Goal: Feedback & Contribution: Leave review/rating

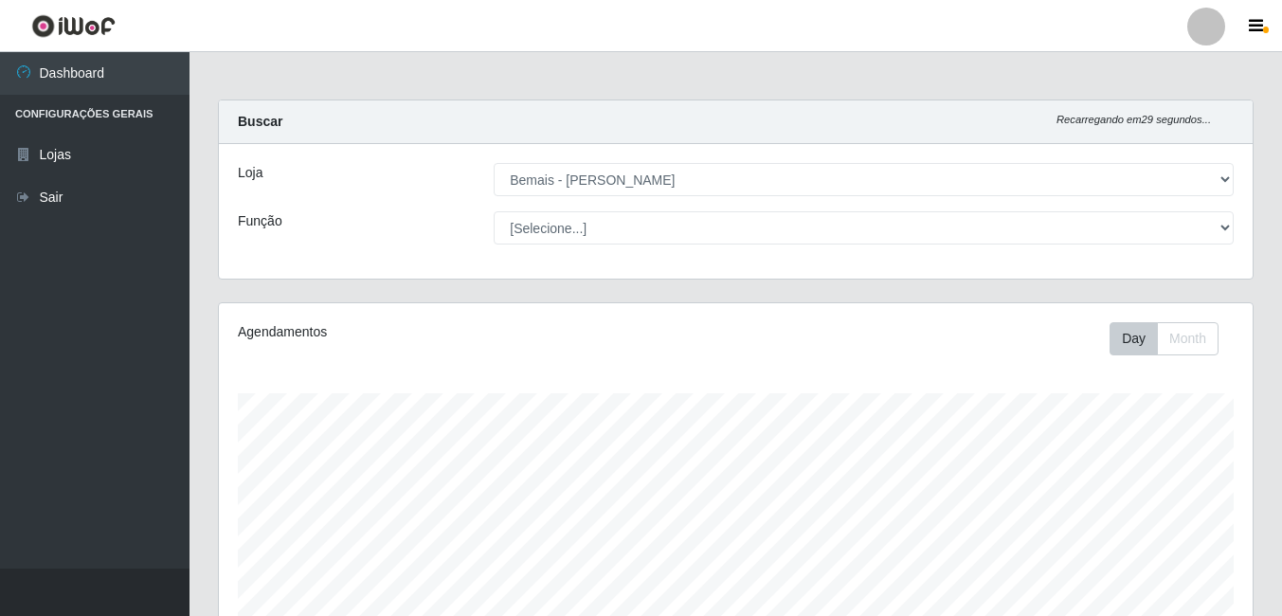
select select "230"
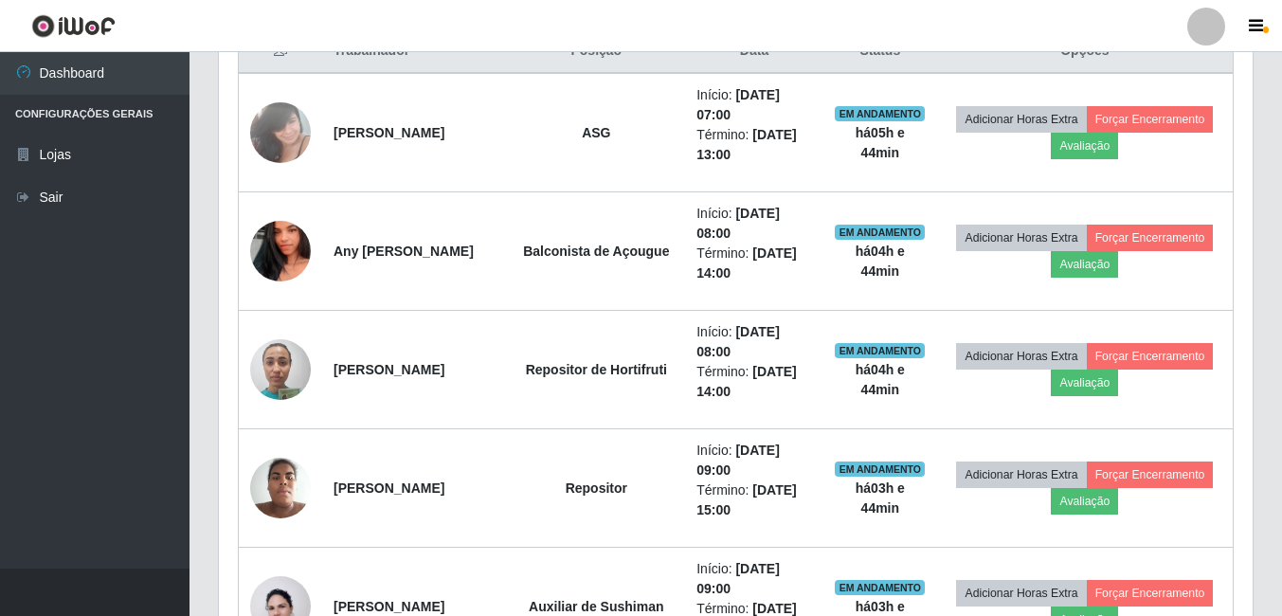
scroll to position [393, 1034]
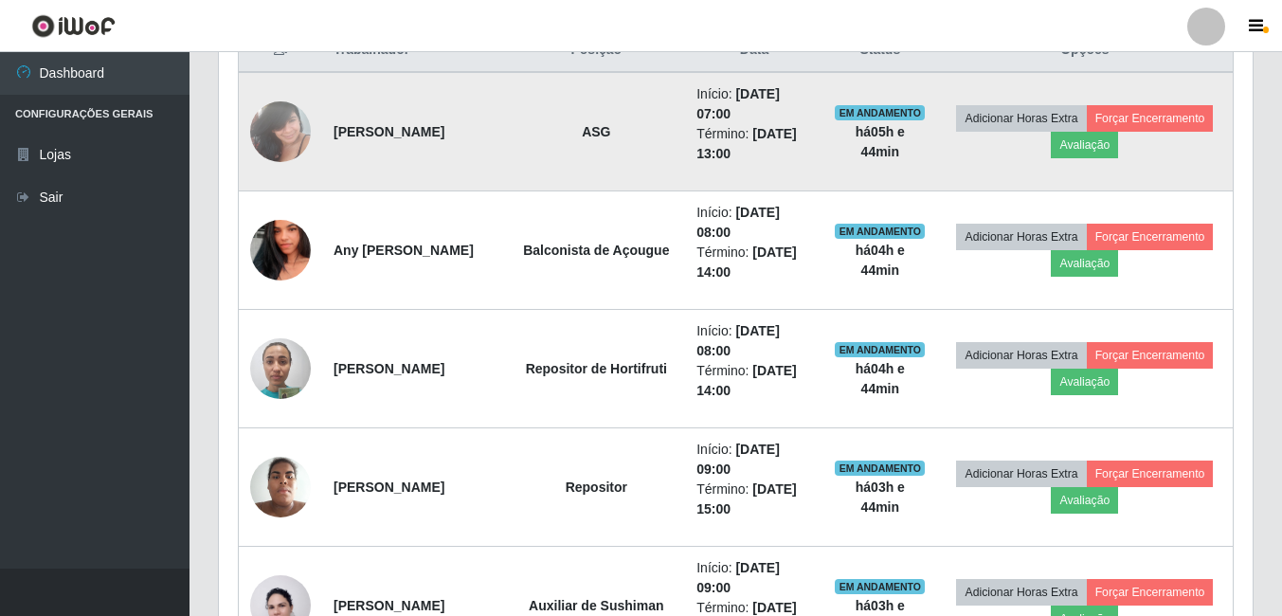
click at [297, 131] on img at bounding box center [280, 131] width 61 height 81
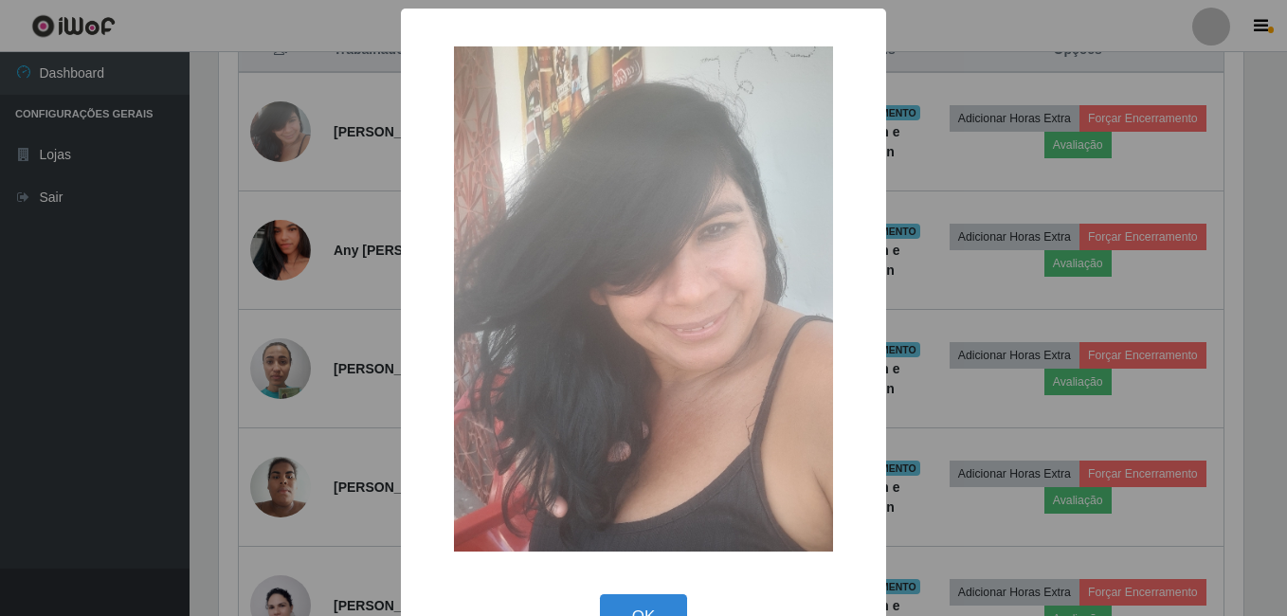
click at [332, 170] on div "× OK Cancel" at bounding box center [643, 308] width 1287 height 616
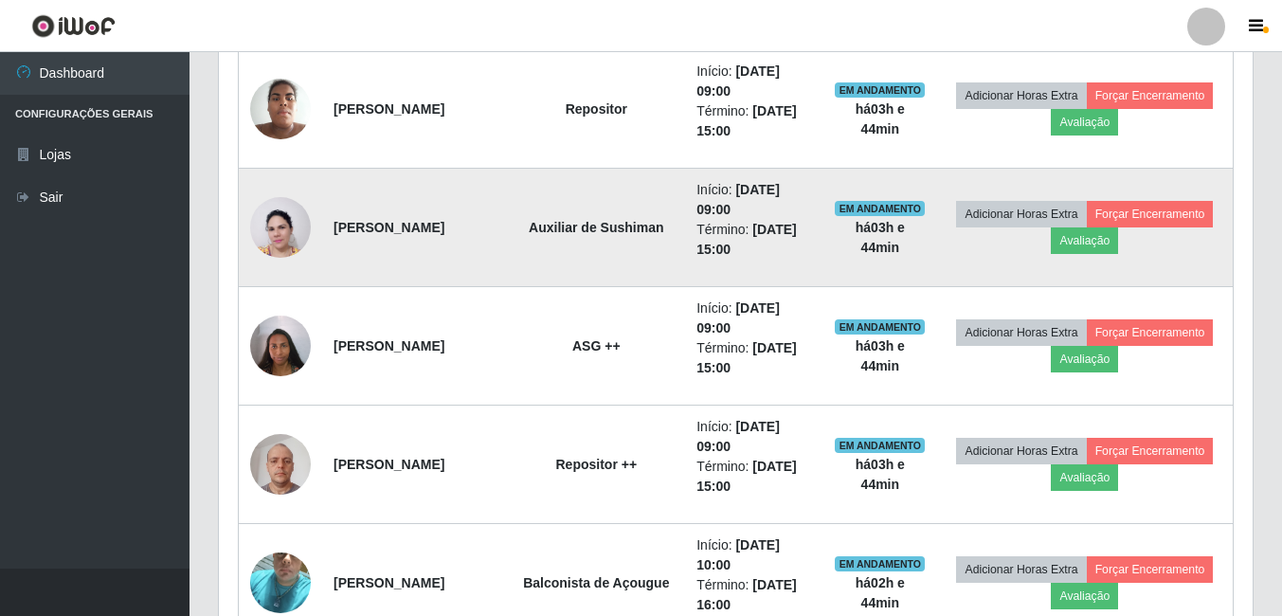
scroll to position [1137, 0]
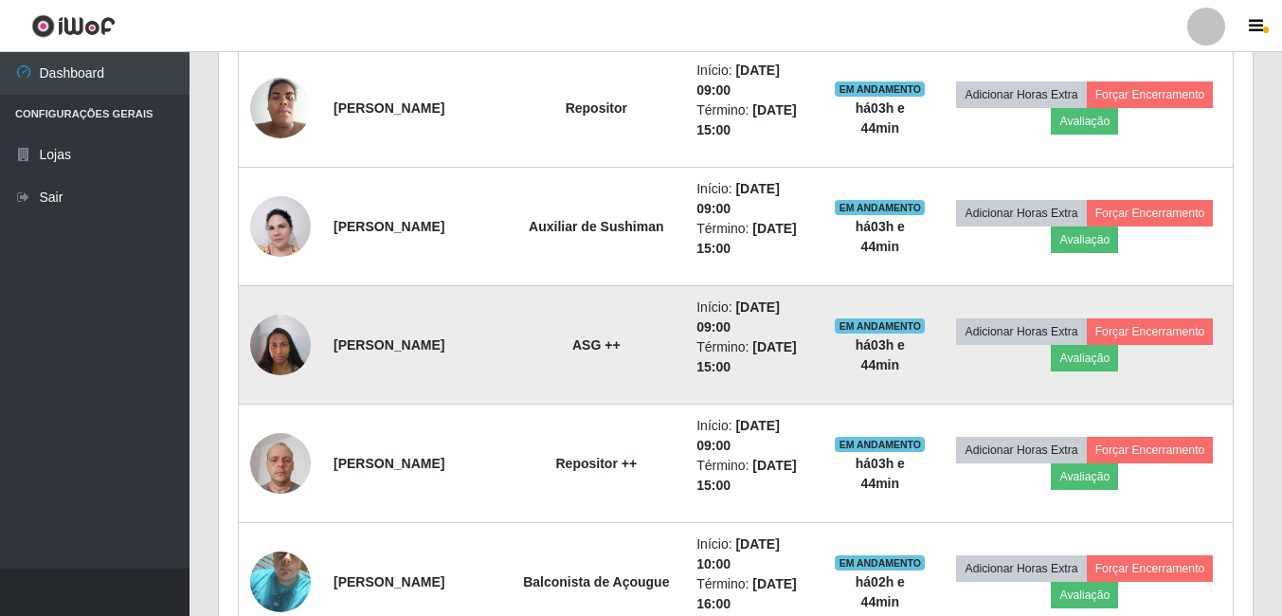
click at [316, 360] on td at bounding box center [281, 345] width 84 height 118
click at [303, 352] on img at bounding box center [280, 344] width 61 height 81
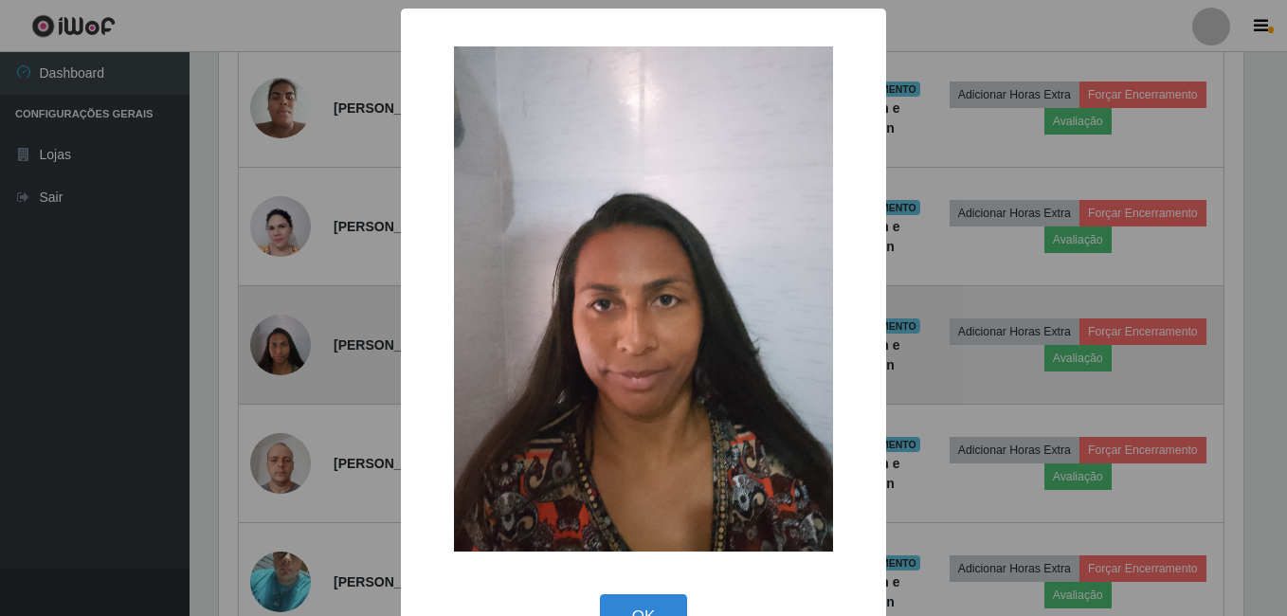
click at [303, 352] on div "× OK Cancel" at bounding box center [643, 308] width 1287 height 616
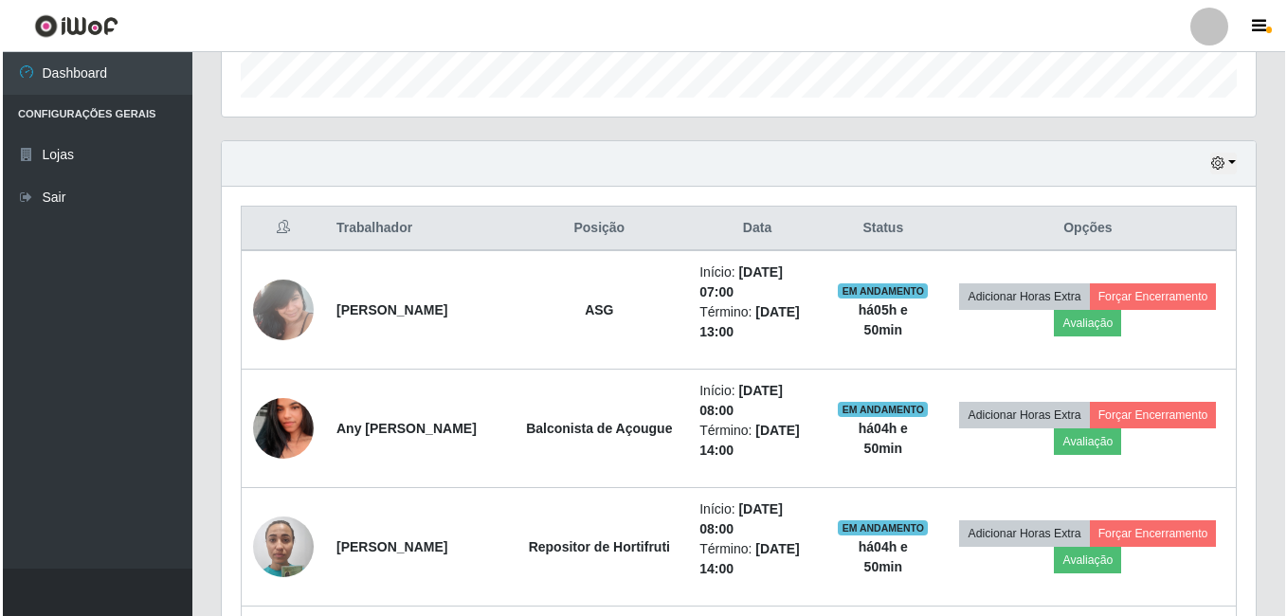
scroll to position [613, 0]
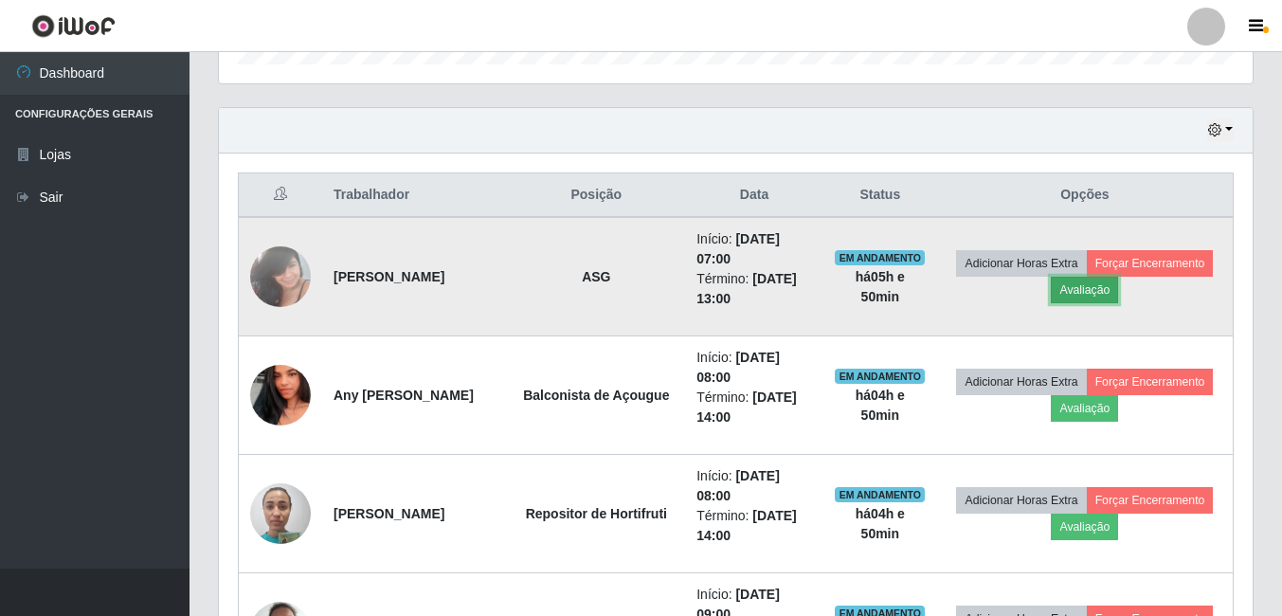
click at [1072, 292] on button "Avaliação" at bounding box center [1084, 290] width 67 height 27
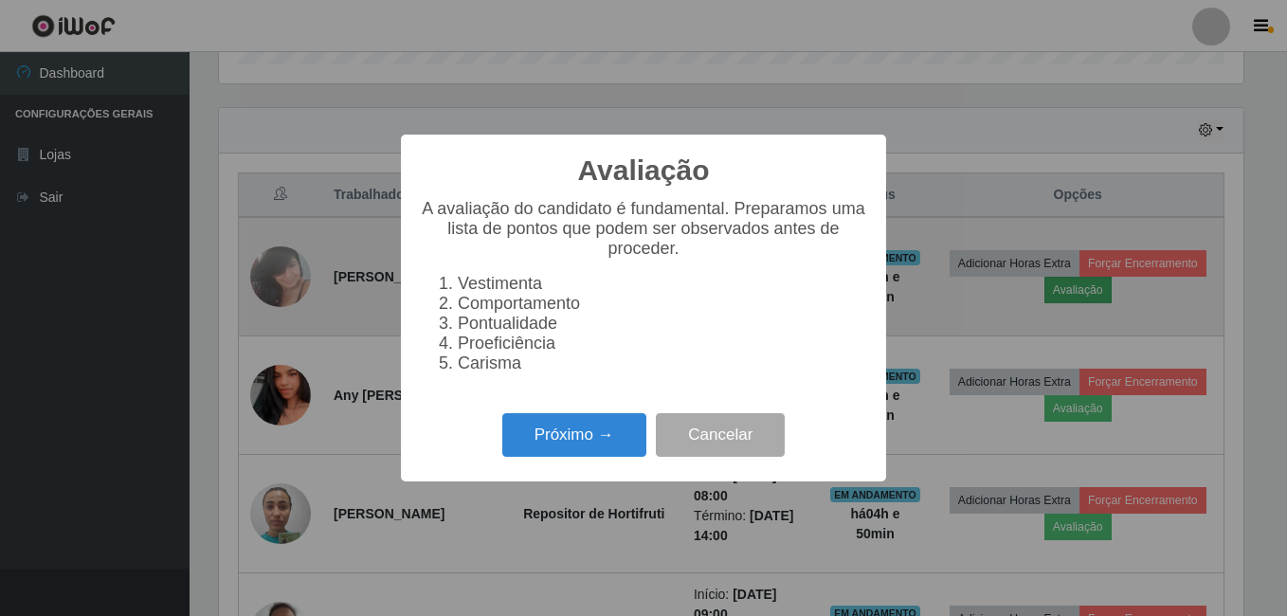
scroll to position [393, 1024]
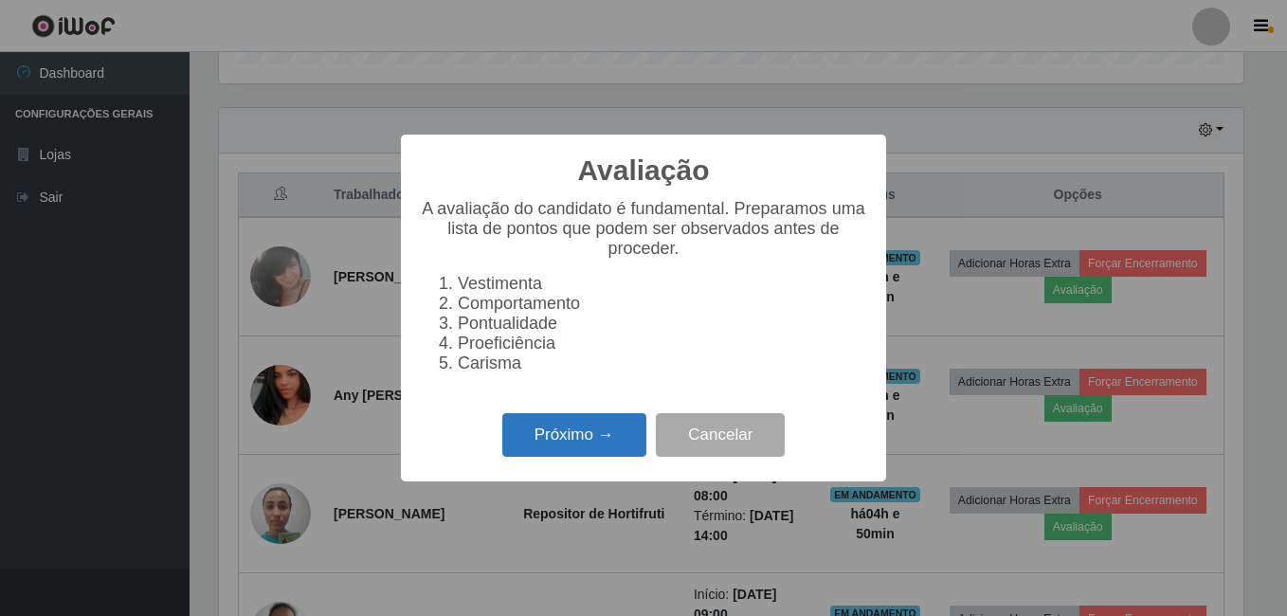
click at [565, 425] on button "Próximo →" at bounding box center [574, 435] width 144 height 45
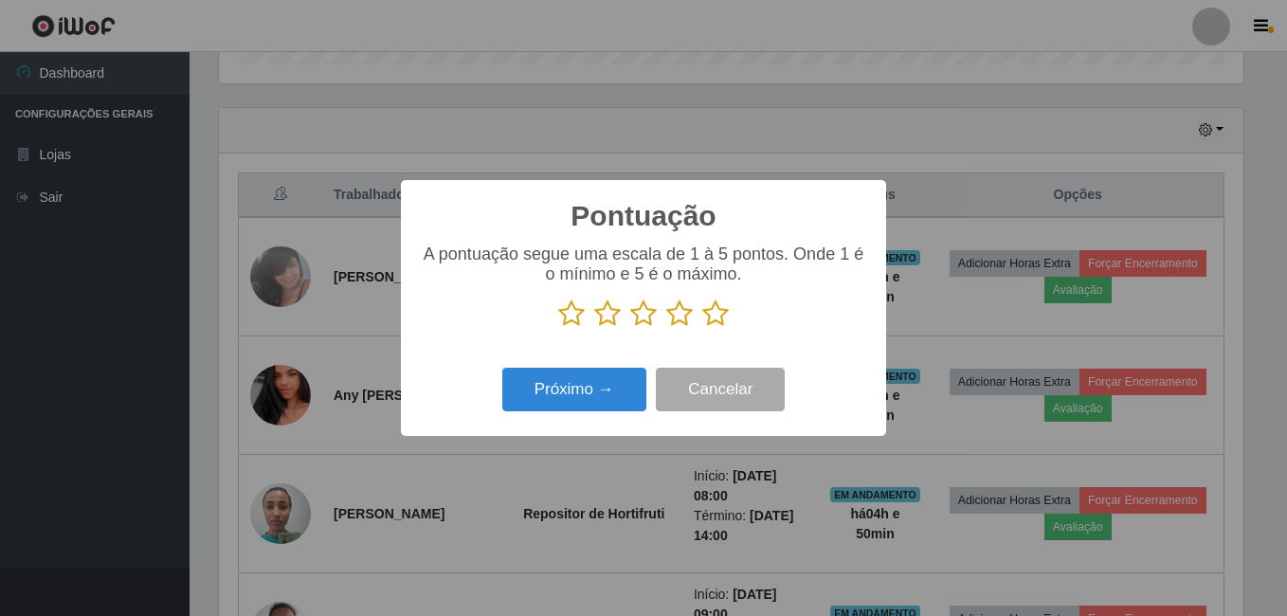
click at [729, 317] on p at bounding box center [643, 313] width 447 height 28
click at [714, 320] on icon at bounding box center [715, 313] width 27 height 28
click at [702, 328] on input "radio" at bounding box center [702, 328] width 0 height 0
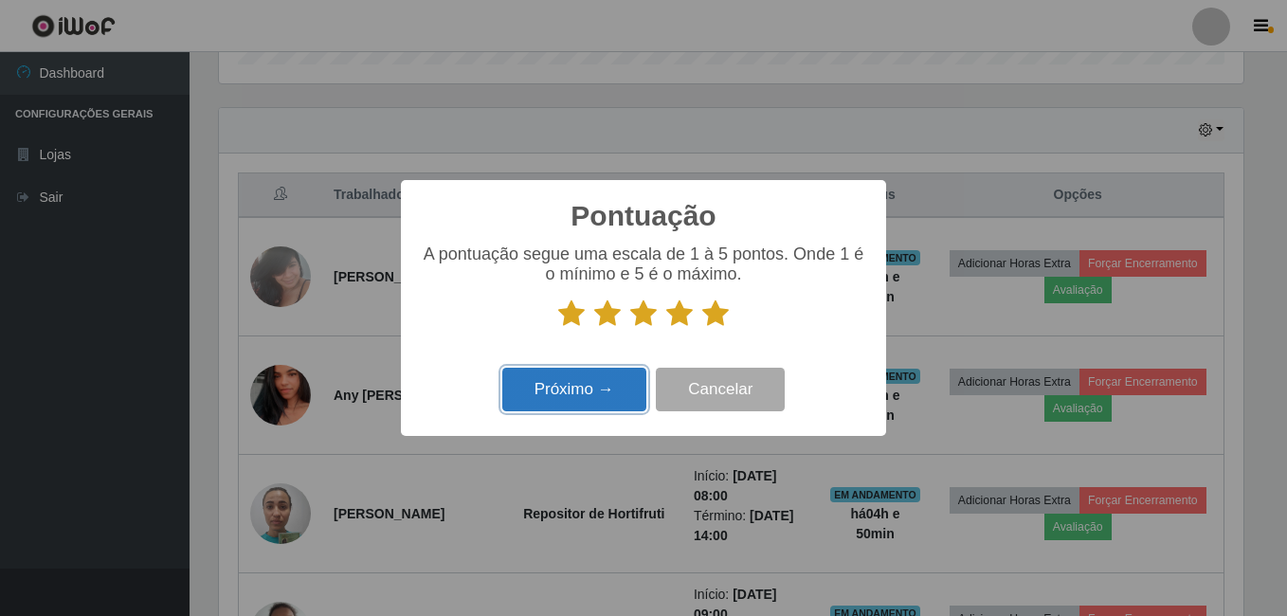
click at [578, 399] on button "Próximo →" at bounding box center [574, 390] width 144 height 45
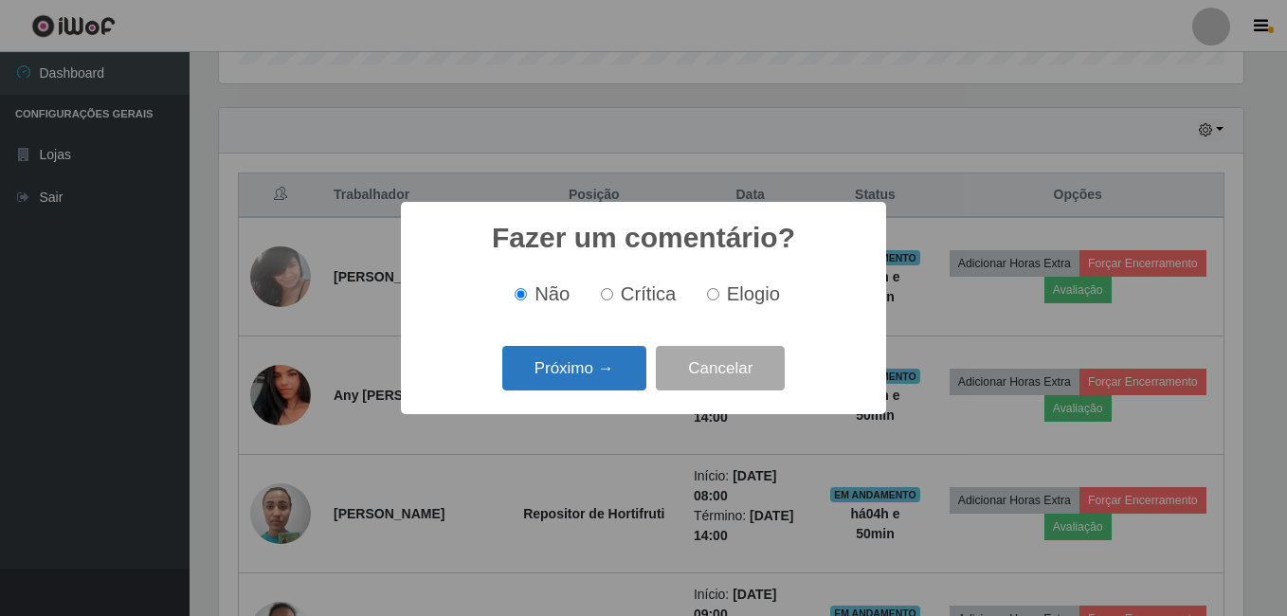
click at [575, 392] on div "Próximo → Cancelar" at bounding box center [643, 368] width 447 height 54
click at [614, 385] on button "Próximo →" at bounding box center [574, 368] width 144 height 45
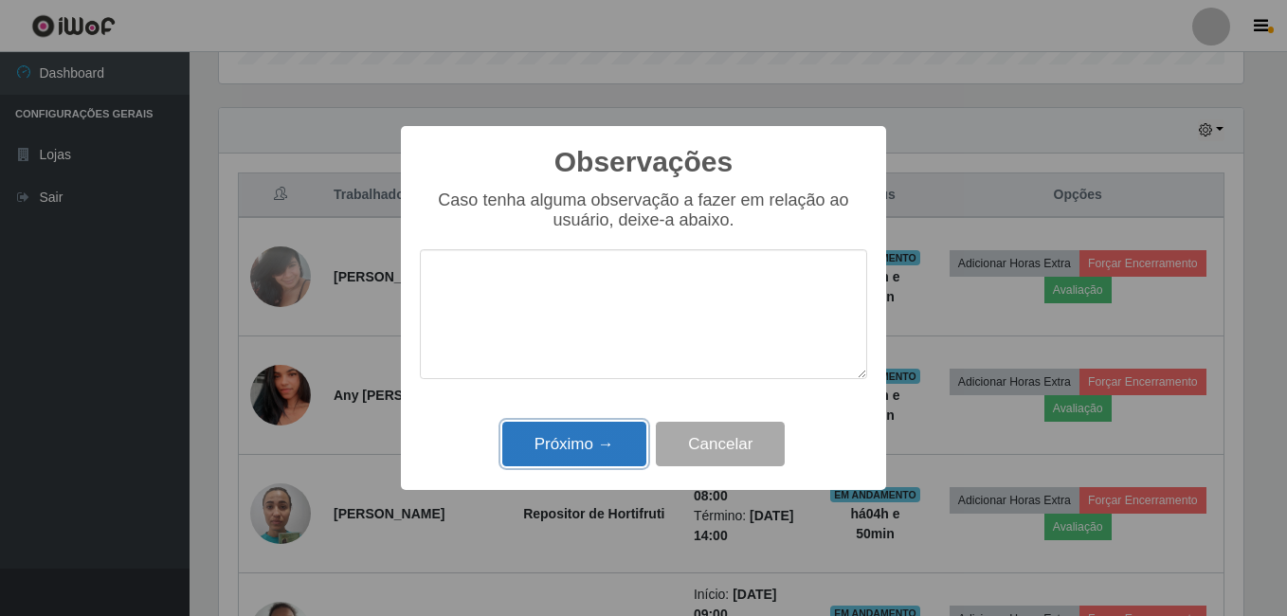
click at [629, 441] on button "Próximo →" at bounding box center [574, 444] width 144 height 45
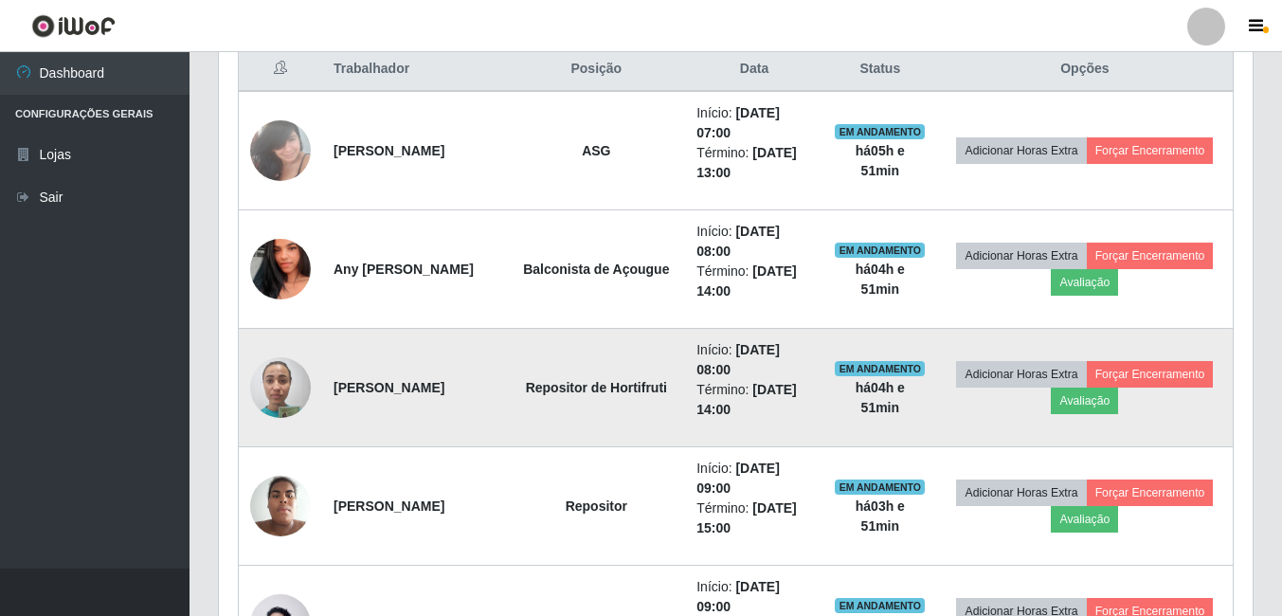
scroll to position [772, 0]
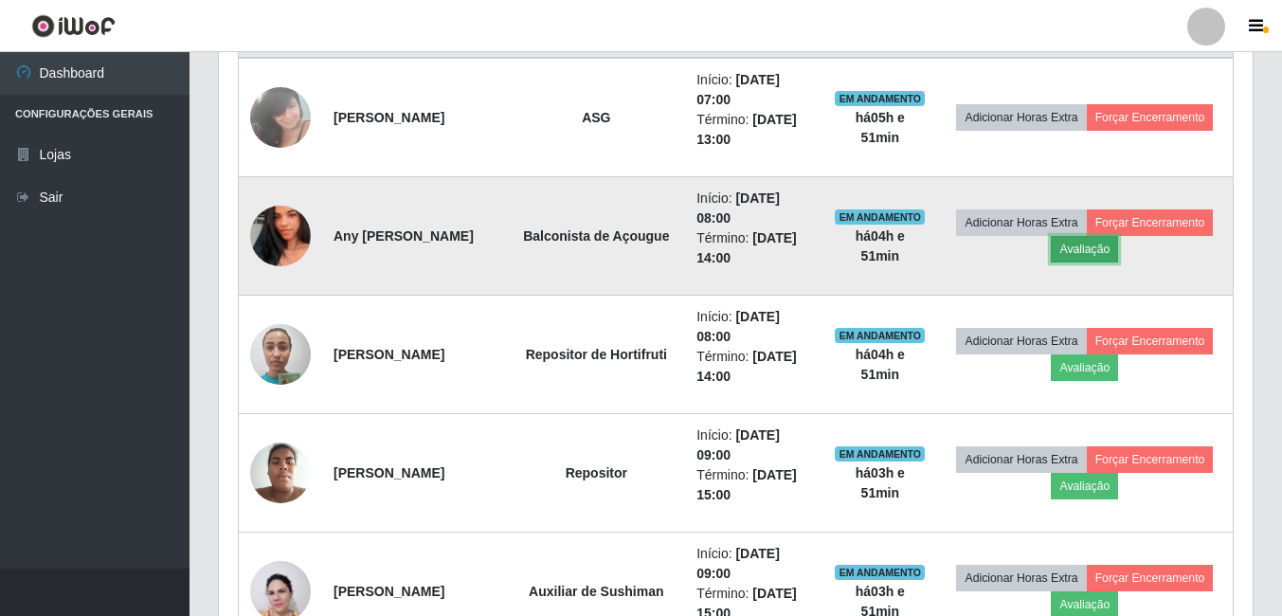
click at [1118, 262] on button "Avaliação" at bounding box center [1084, 249] width 67 height 27
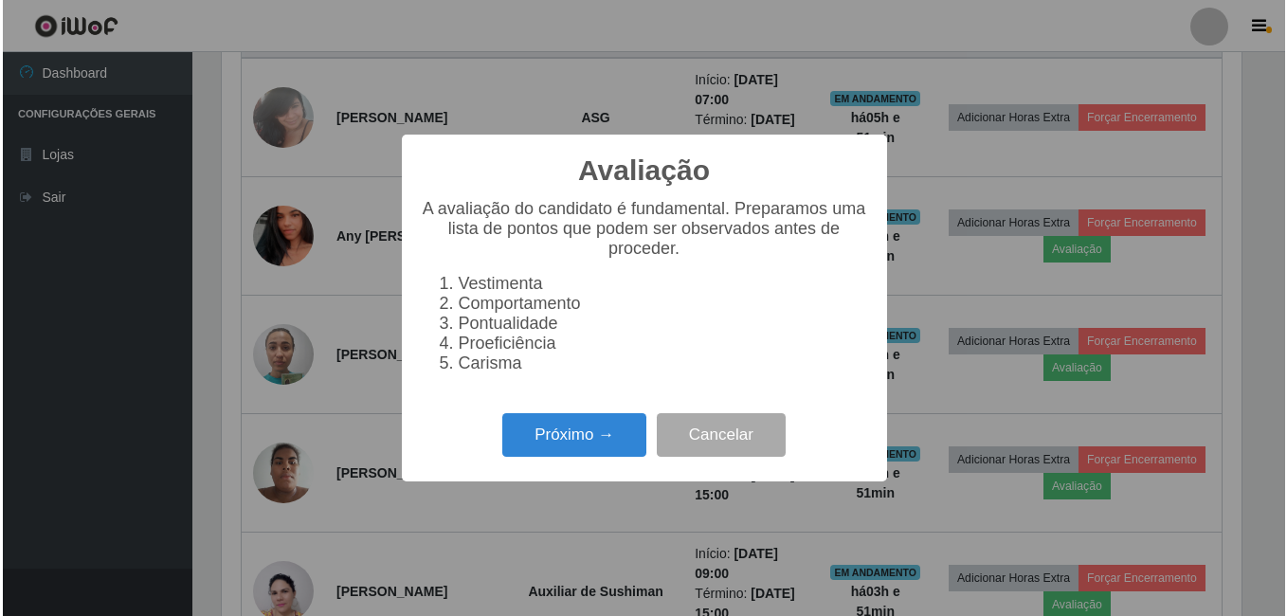
scroll to position [393, 1024]
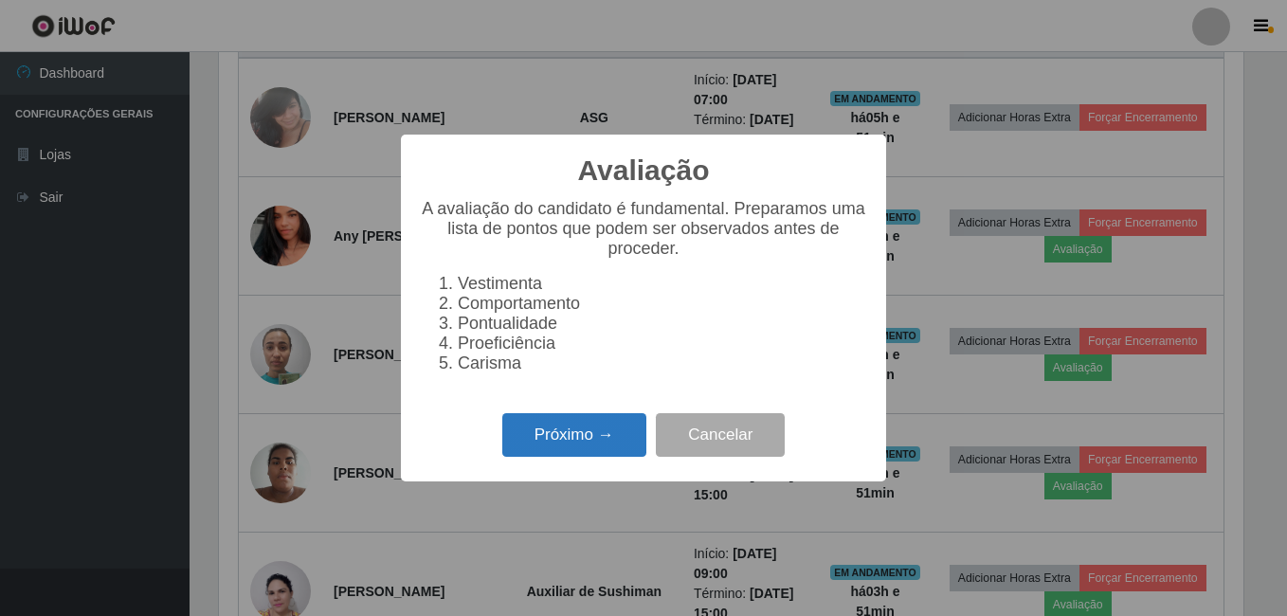
click at [544, 448] on button "Próximo →" at bounding box center [574, 435] width 144 height 45
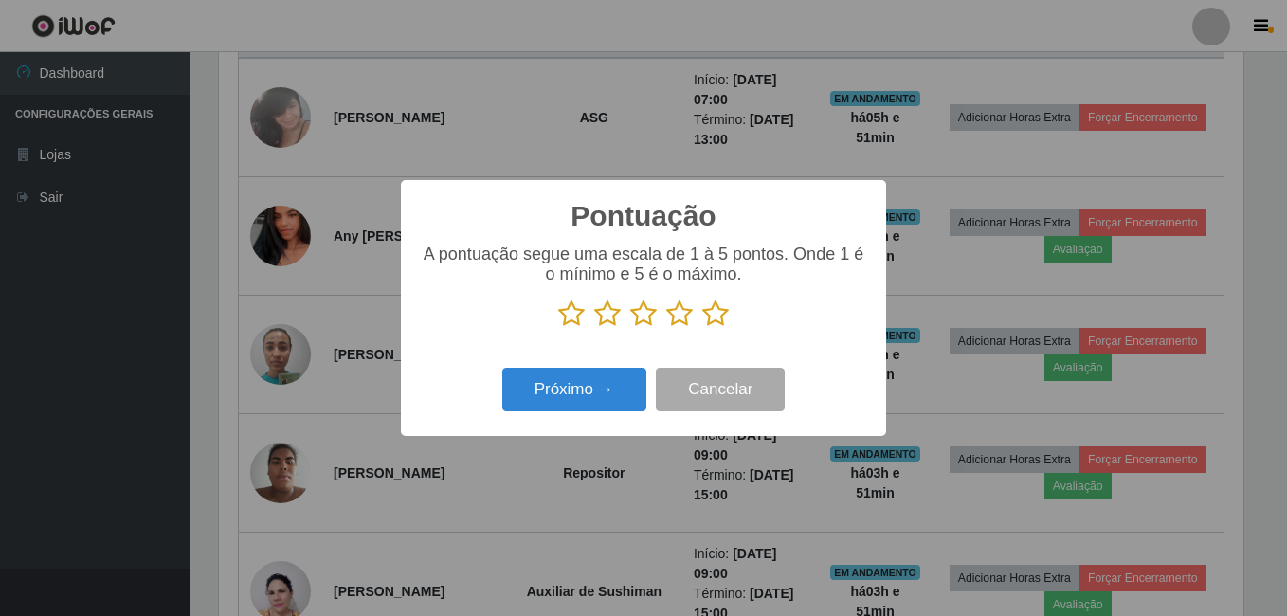
click at [714, 315] on icon at bounding box center [715, 313] width 27 height 28
click at [702, 328] on input "radio" at bounding box center [702, 328] width 0 height 0
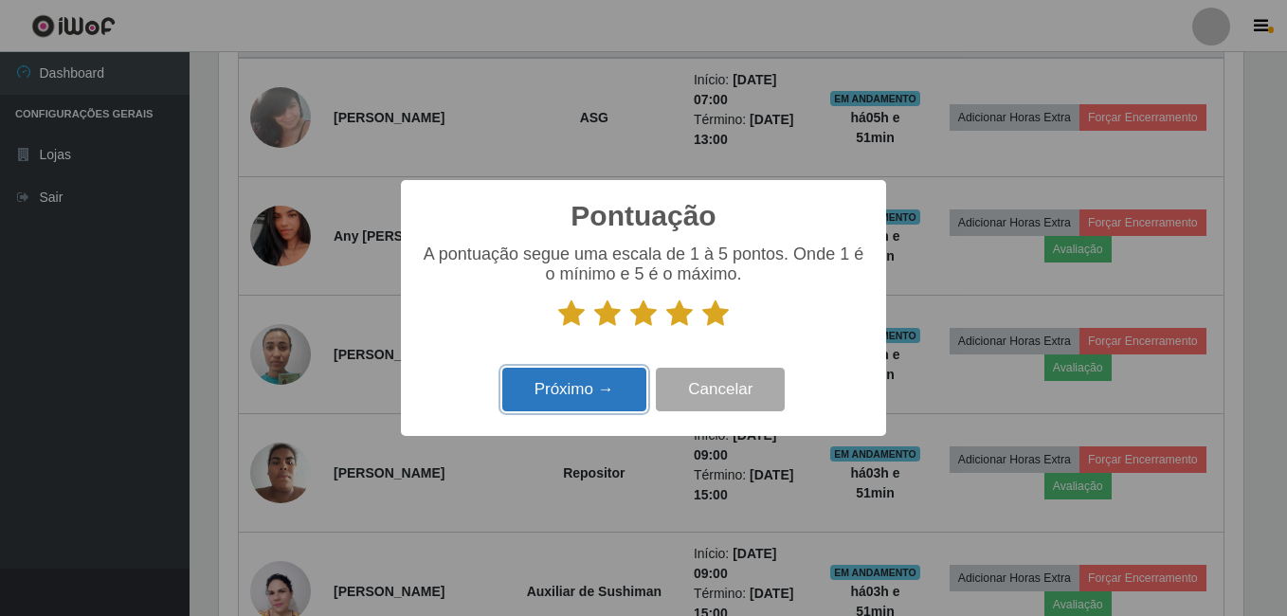
click at [600, 380] on button "Próximo →" at bounding box center [574, 390] width 144 height 45
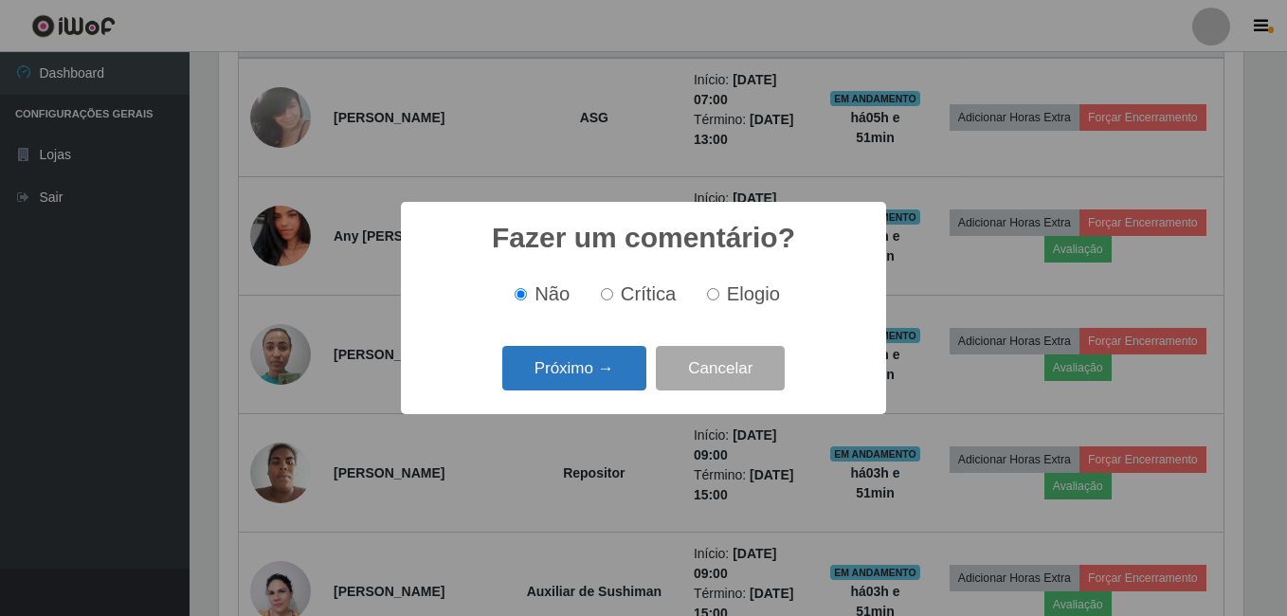
click at [562, 372] on button "Próximo →" at bounding box center [574, 368] width 144 height 45
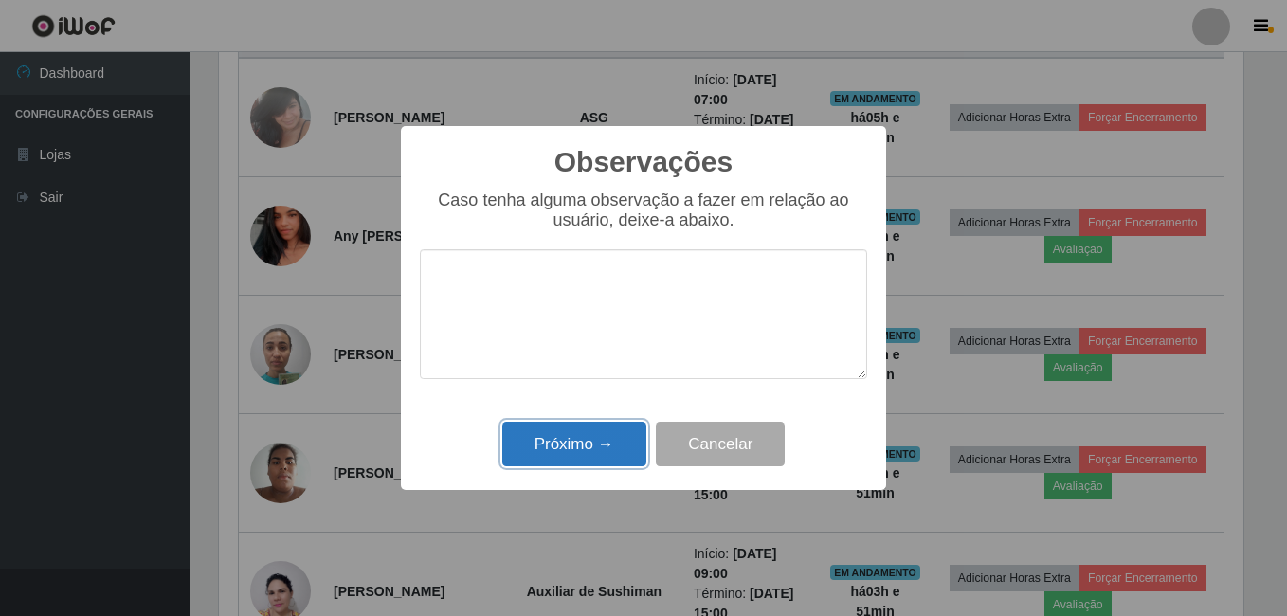
click at [585, 439] on button "Próximo →" at bounding box center [574, 444] width 144 height 45
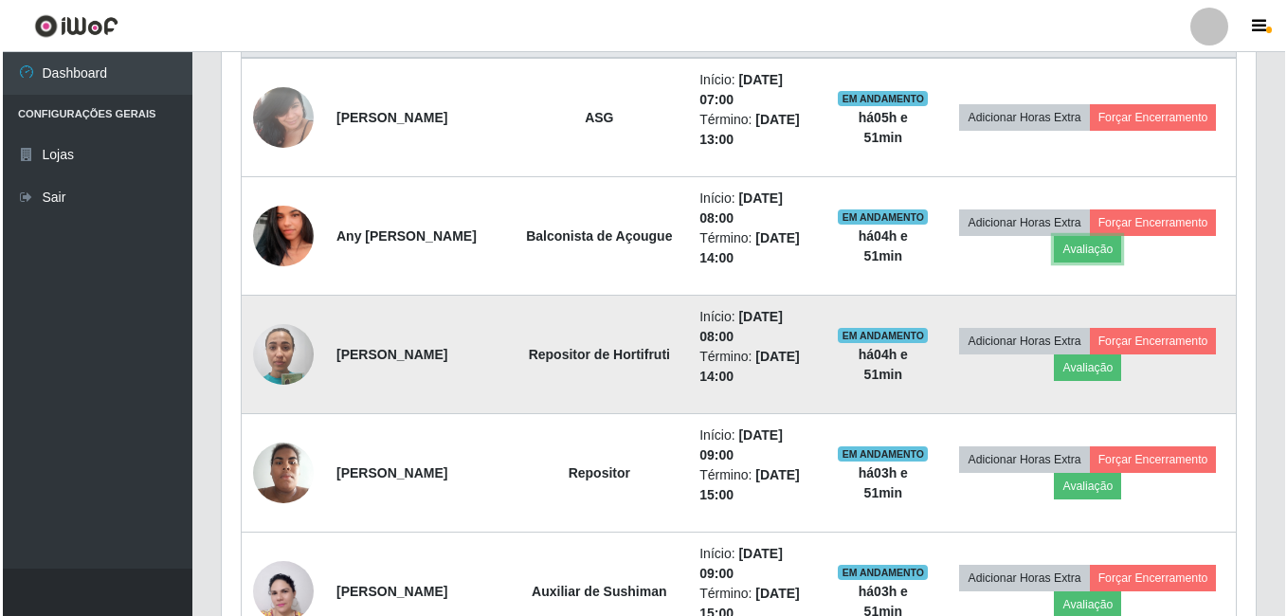
scroll to position [867, 0]
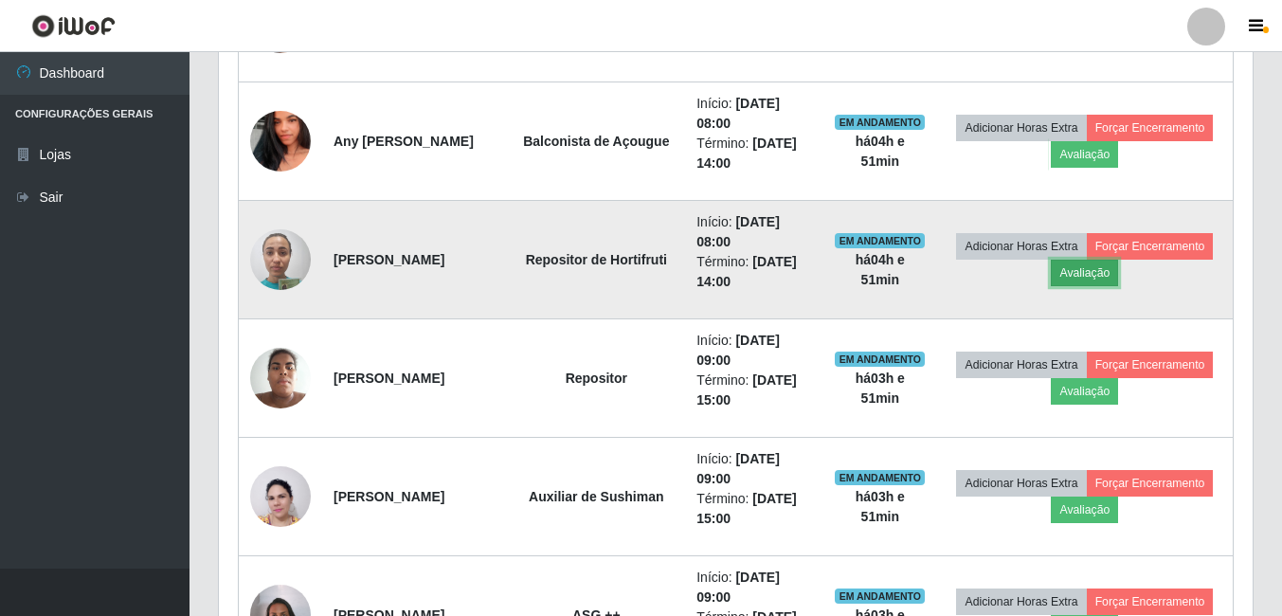
click at [1102, 282] on button "Avaliação" at bounding box center [1084, 273] width 67 height 27
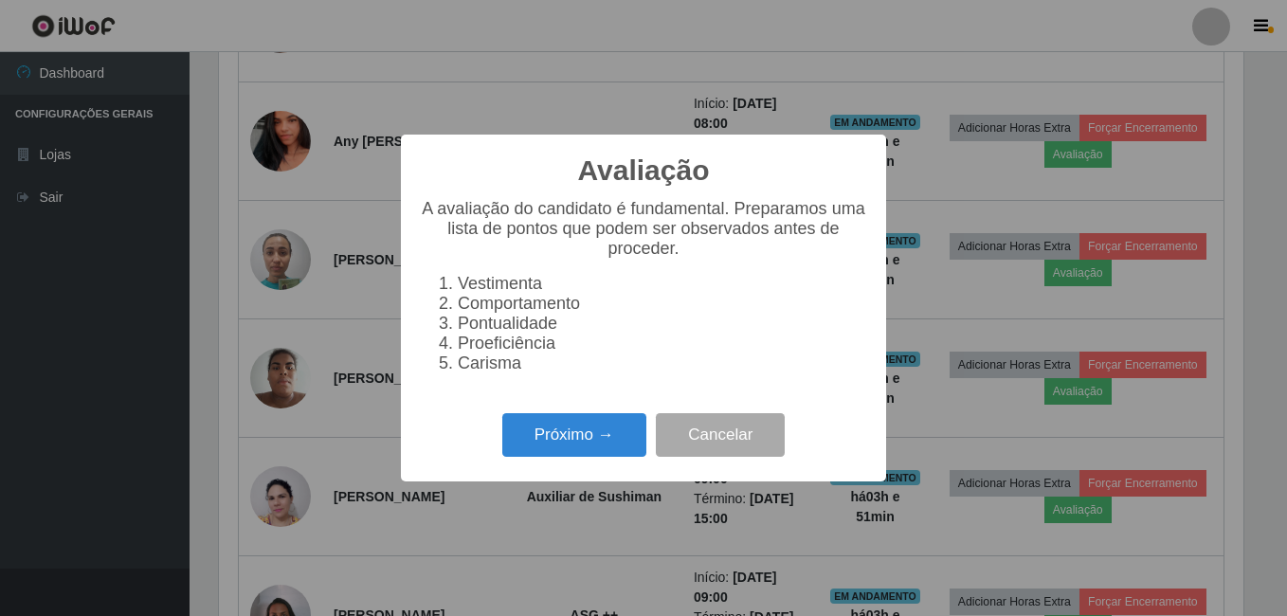
scroll to position [393, 1024]
click at [640, 432] on button "Próximo →" at bounding box center [574, 435] width 144 height 45
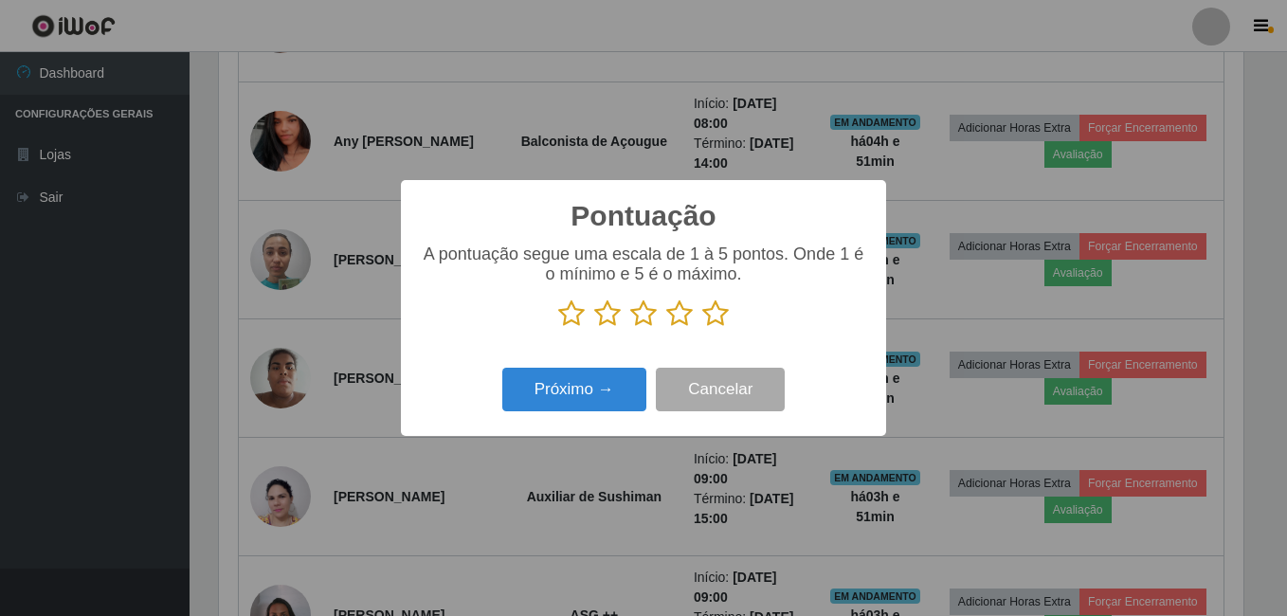
scroll to position [947050, 946419]
click at [725, 328] on icon at bounding box center [715, 313] width 27 height 28
click at [702, 328] on input "radio" at bounding box center [702, 328] width 0 height 0
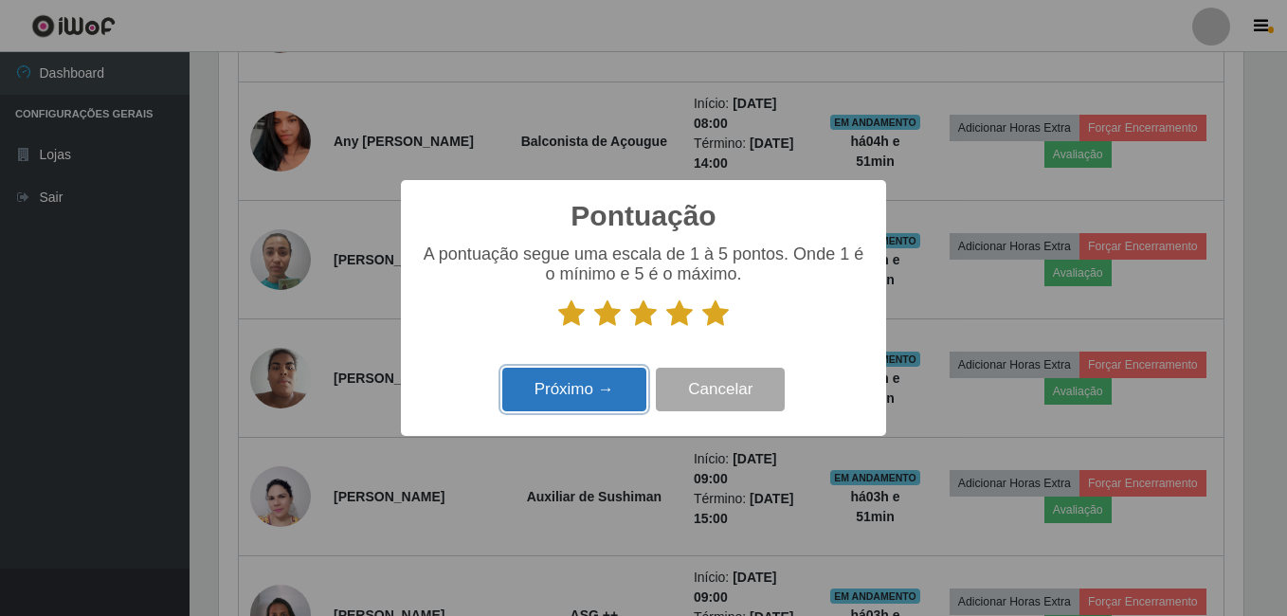
click at [582, 388] on button "Próximo →" at bounding box center [574, 390] width 144 height 45
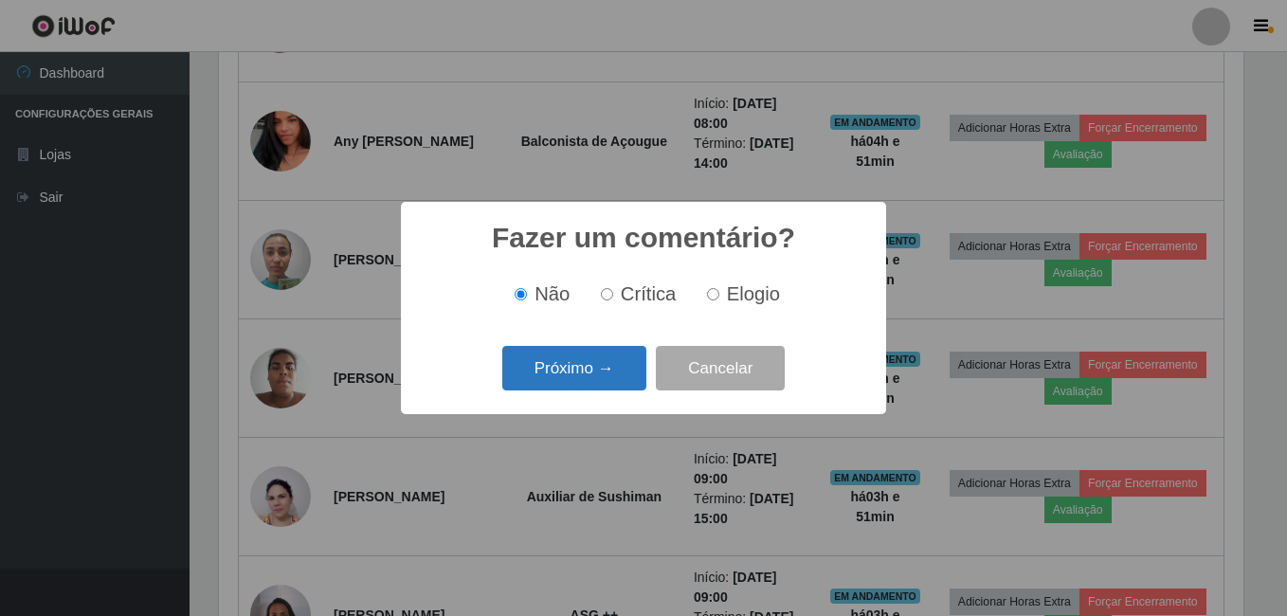
click at [570, 387] on button "Próximo →" at bounding box center [574, 368] width 144 height 45
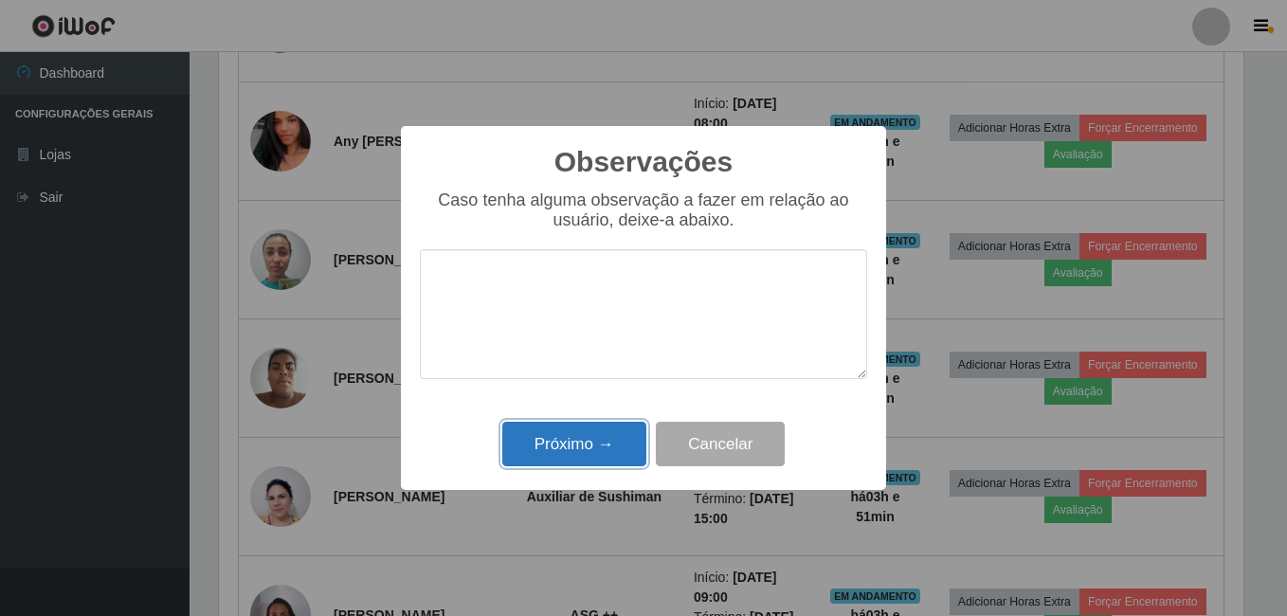
click at [580, 440] on button "Próximo →" at bounding box center [574, 444] width 144 height 45
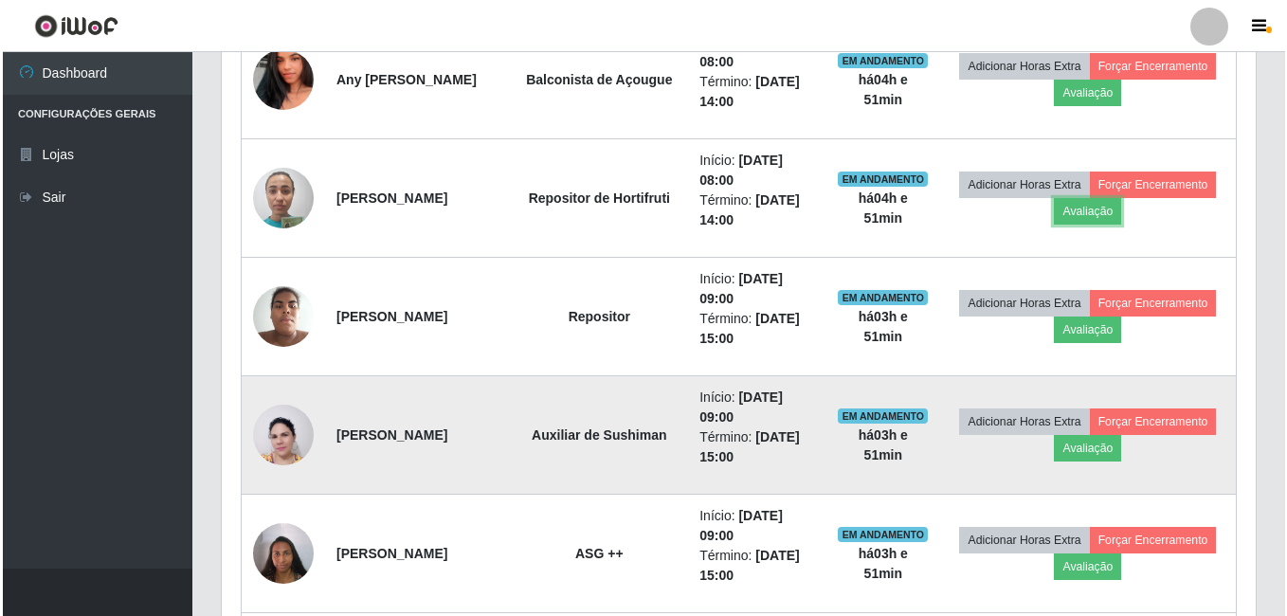
scroll to position [962, 0]
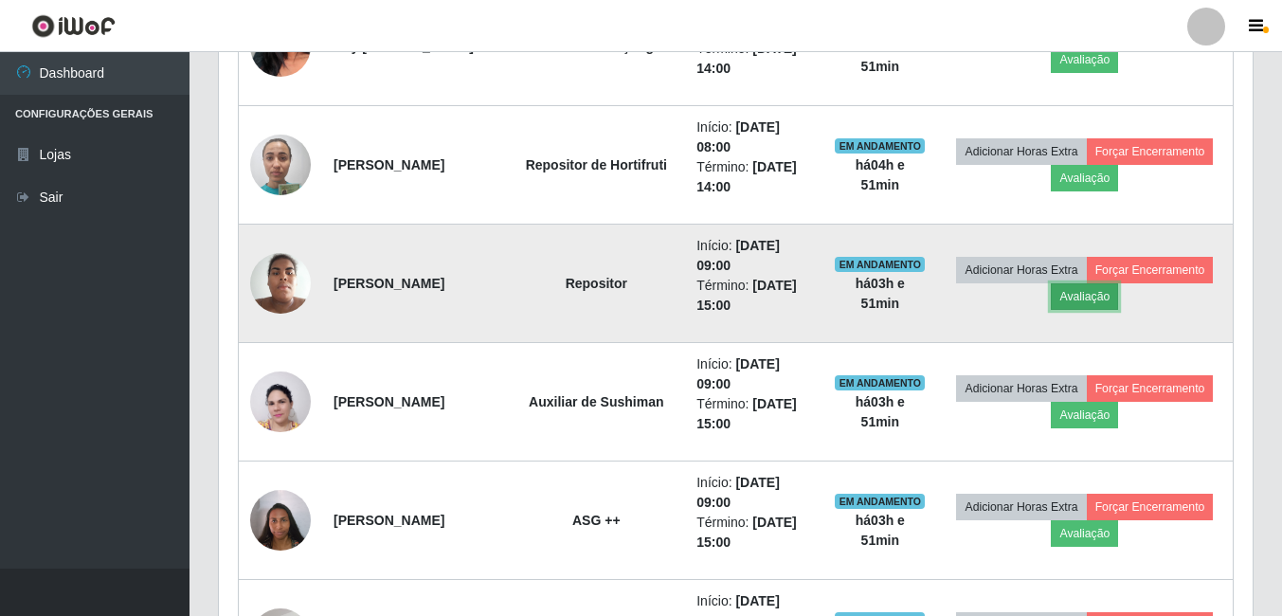
click at [1093, 306] on button "Avaliação" at bounding box center [1084, 296] width 67 height 27
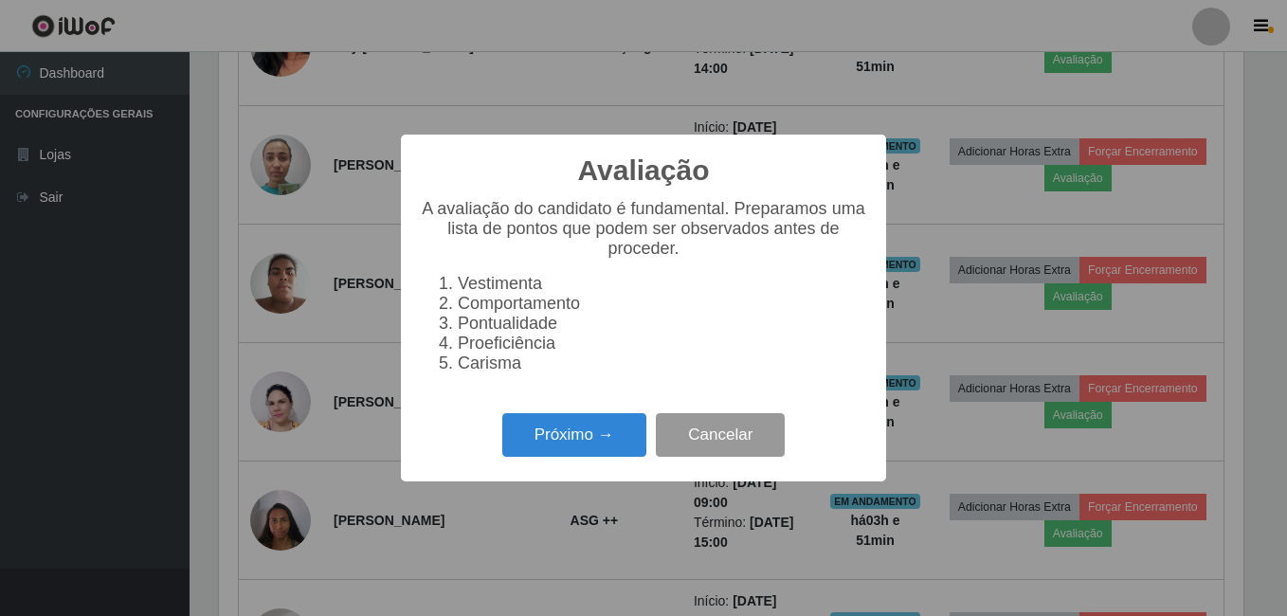
scroll to position [393, 1024]
click at [531, 442] on button "Próximo →" at bounding box center [574, 435] width 144 height 45
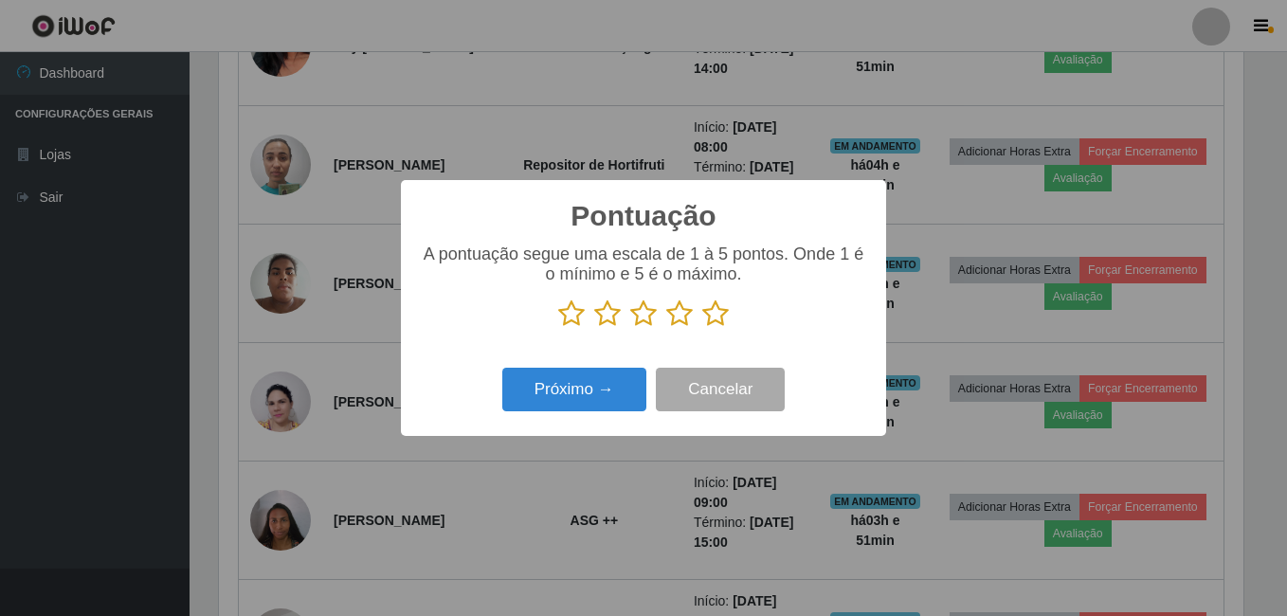
scroll to position [947050, 946419]
click at [716, 309] on icon at bounding box center [715, 313] width 27 height 28
click at [702, 328] on input "radio" at bounding box center [702, 328] width 0 height 0
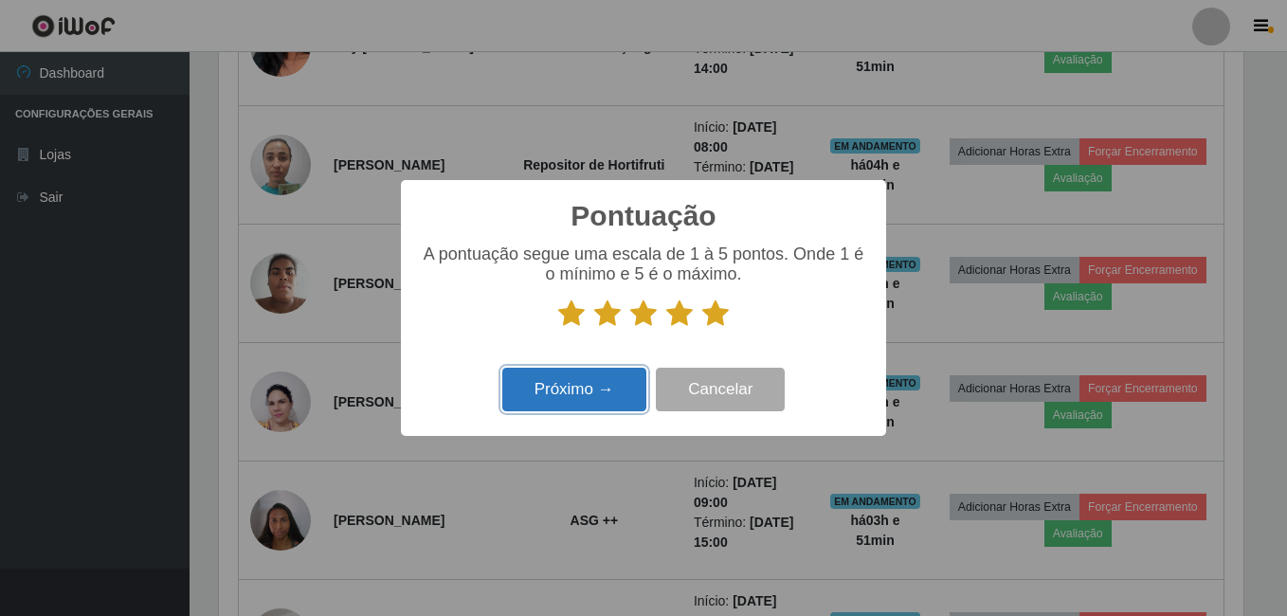
click at [549, 406] on button "Próximo →" at bounding box center [574, 390] width 144 height 45
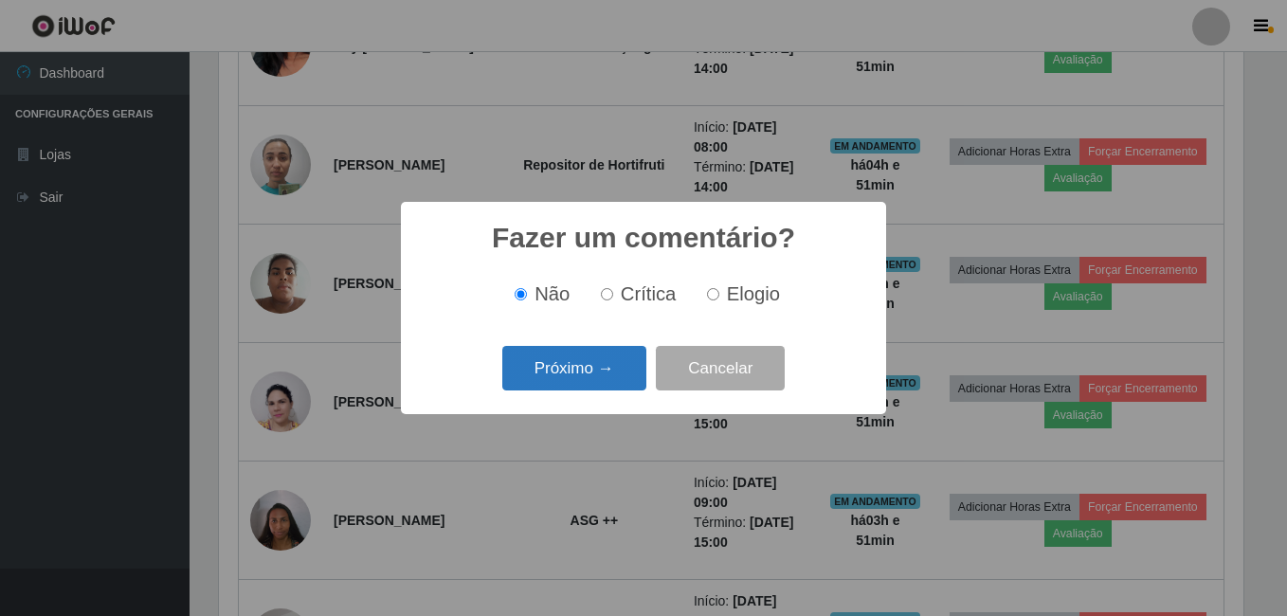
click at [566, 385] on button "Próximo →" at bounding box center [574, 368] width 144 height 45
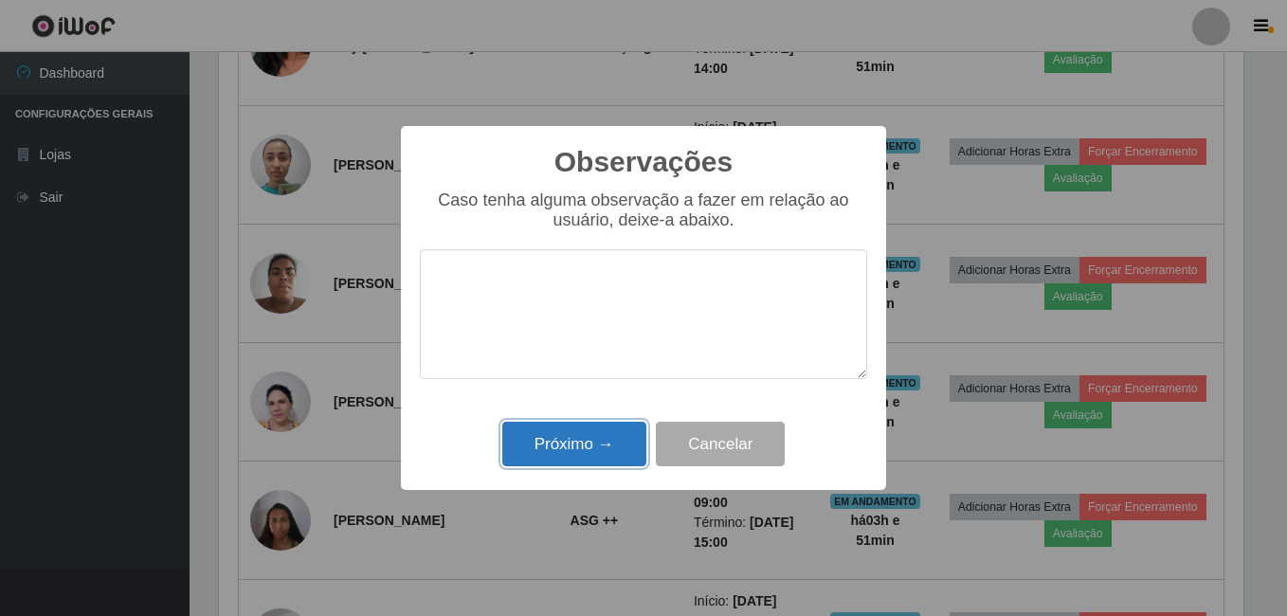
click at [570, 440] on button "Próximo →" at bounding box center [574, 444] width 144 height 45
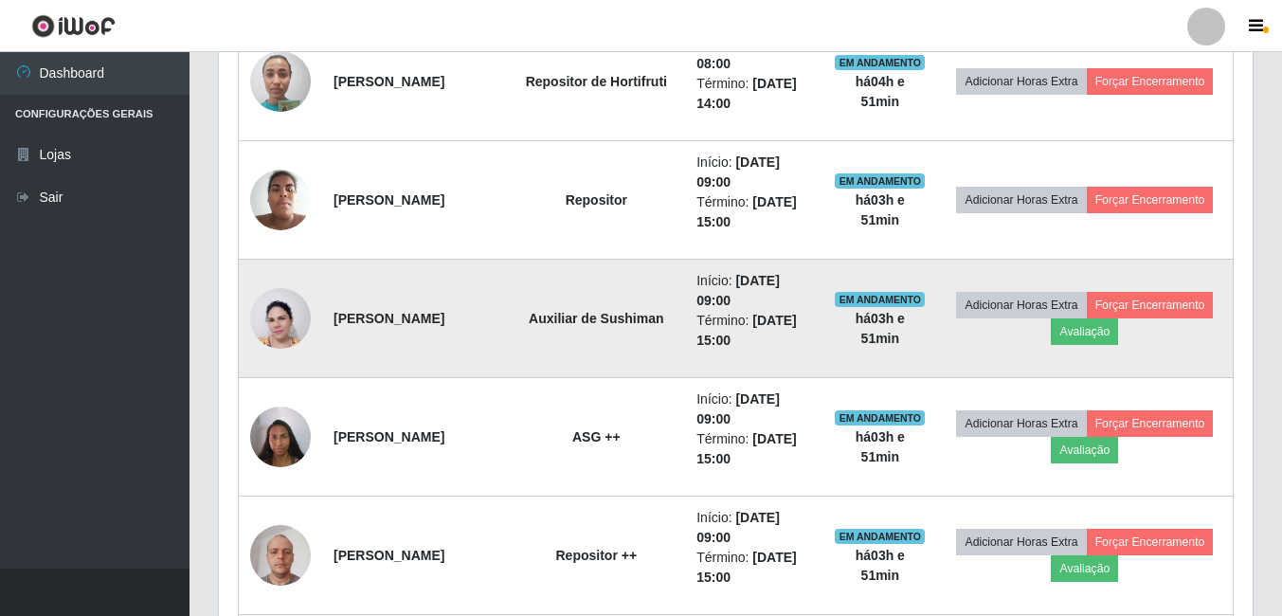
scroll to position [1056, 0]
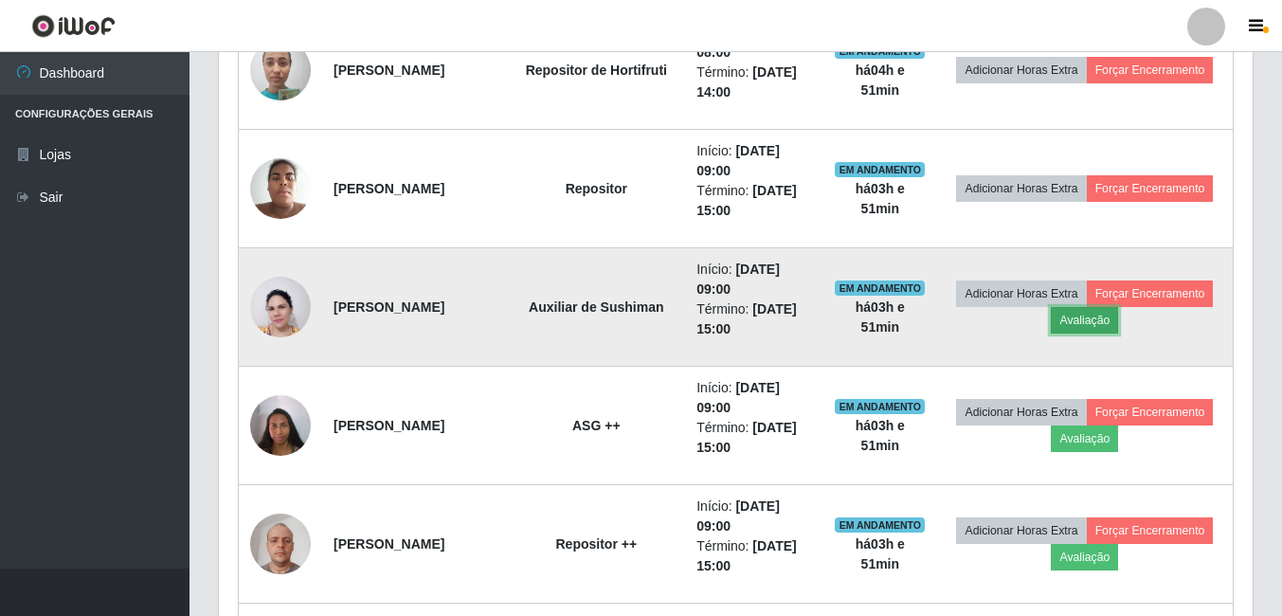
click at [1083, 323] on button "Avaliação" at bounding box center [1084, 320] width 67 height 27
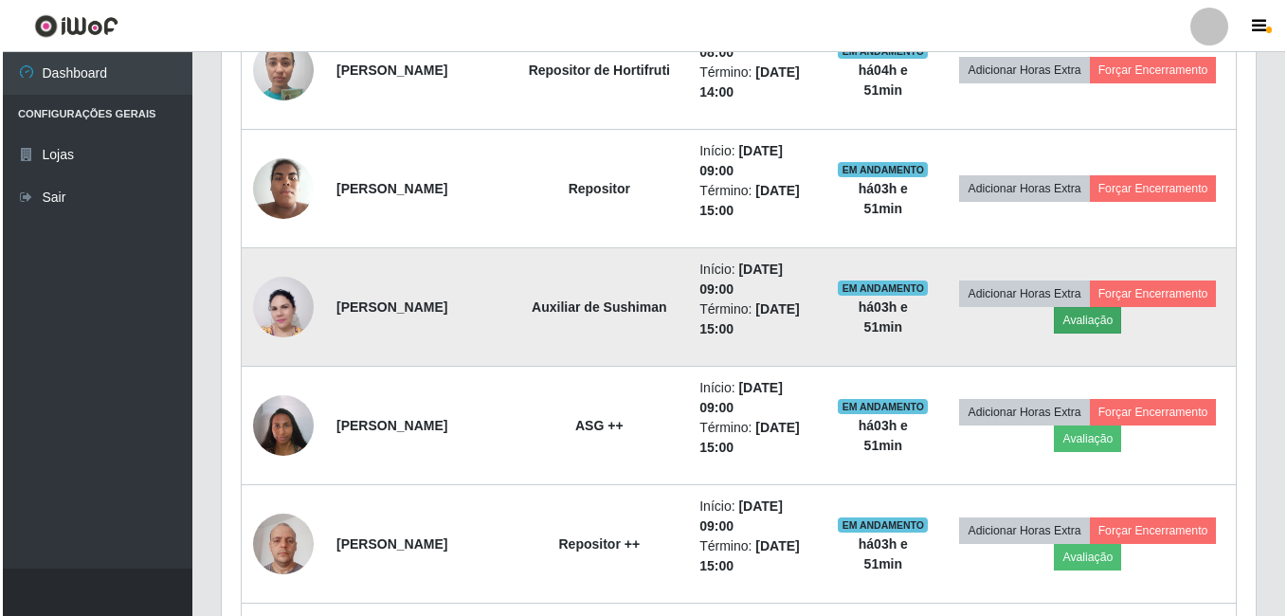
scroll to position [393, 1024]
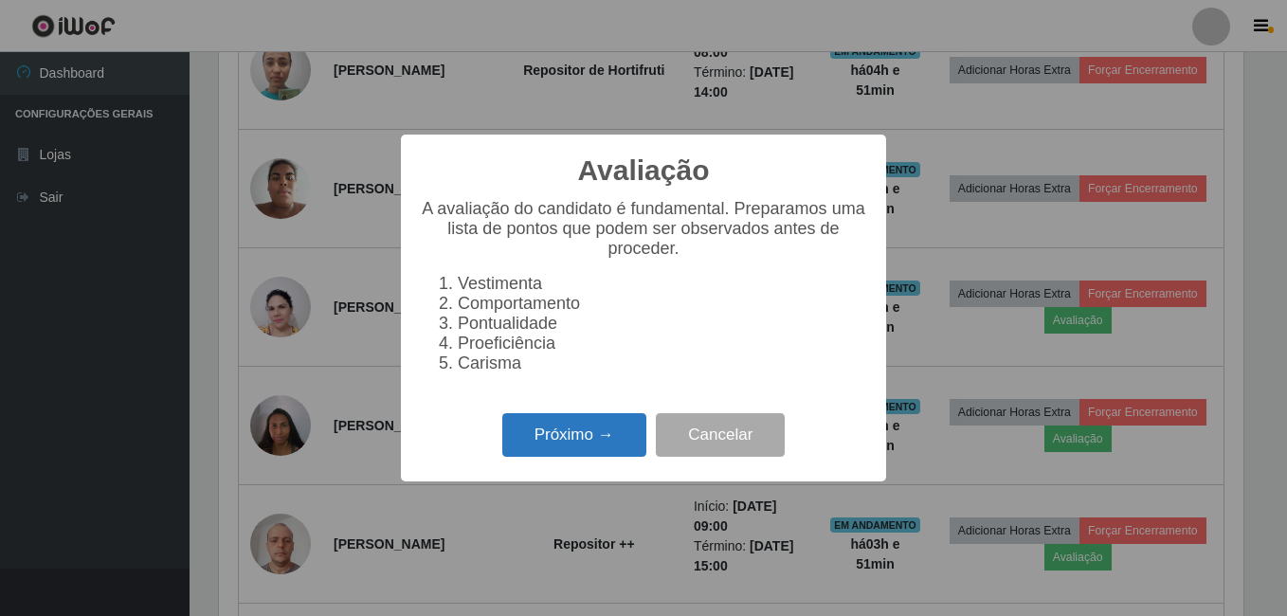
click at [540, 451] on button "Próximo →" at bounding box center [574, 435] width 144 height 45
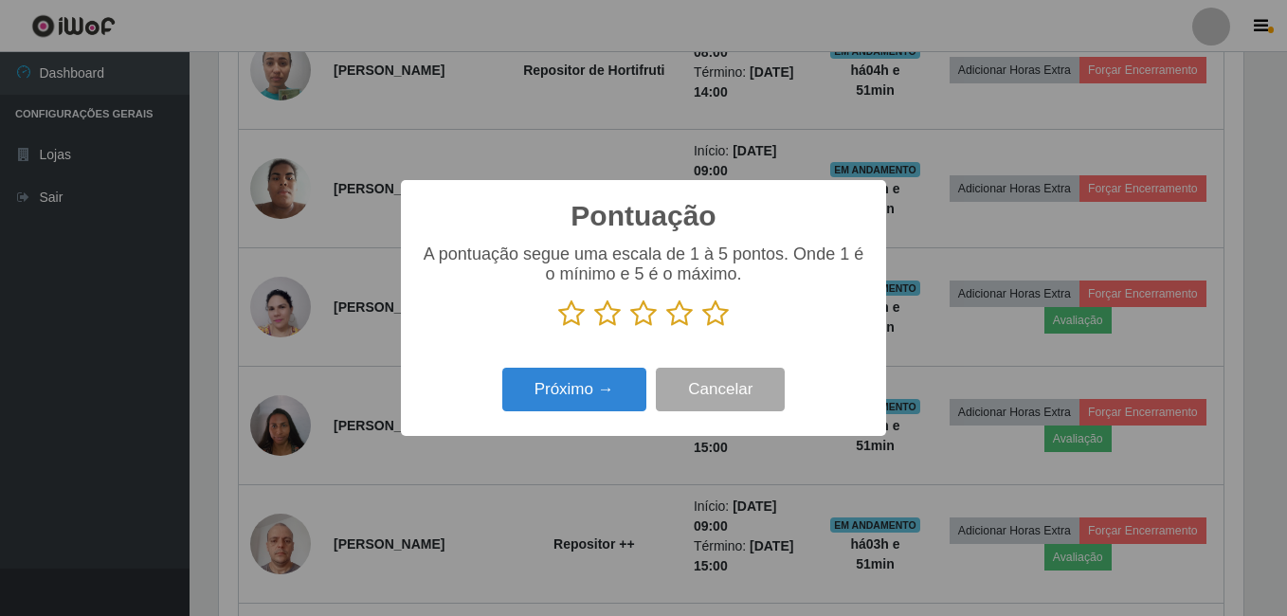
click at [710, 314] on icon at bounding box center [715, 313] width 27 height 28
click at [702, 328] on input "radio" at bounding box center [702, 328] width 0 height 0
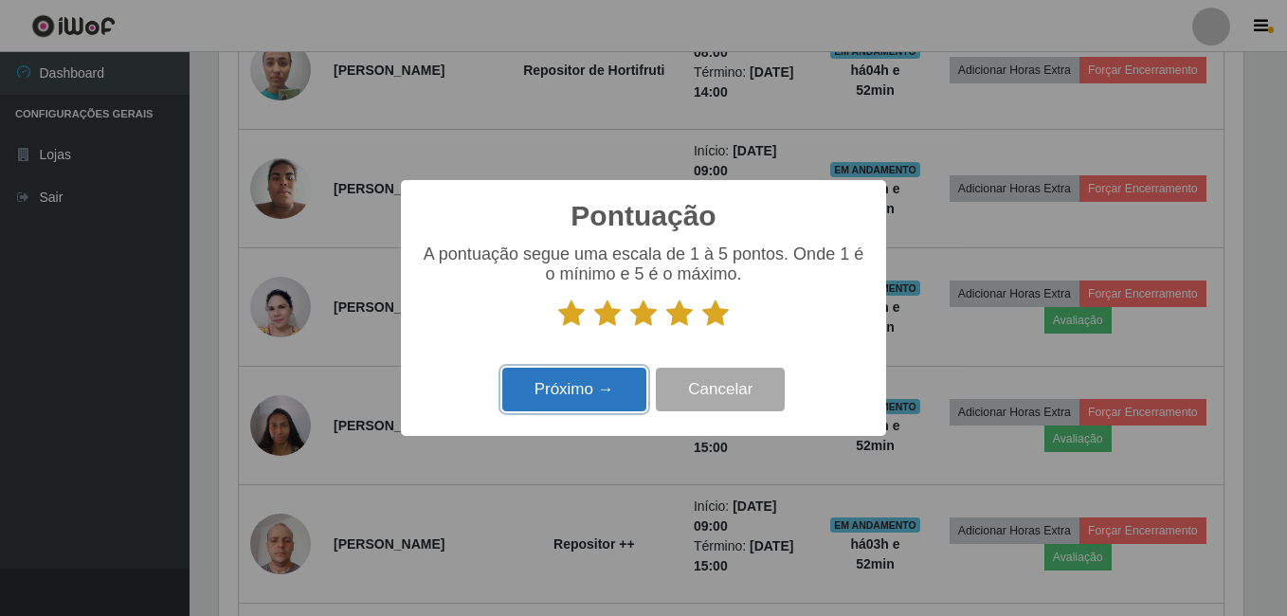
click at [541, 391] on button "Próximo →" at bounding box center [574, 390] width 144 height 45
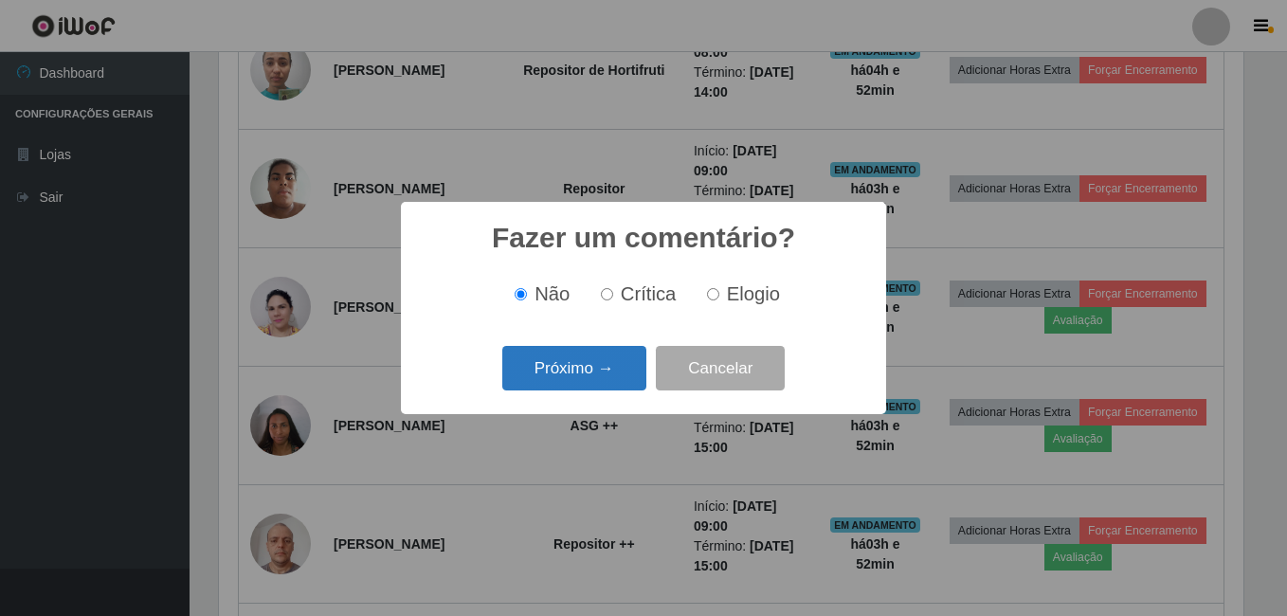
click at [541, 367] on button "Próximo →" at bounding box center [574, 368] width 144 height 45
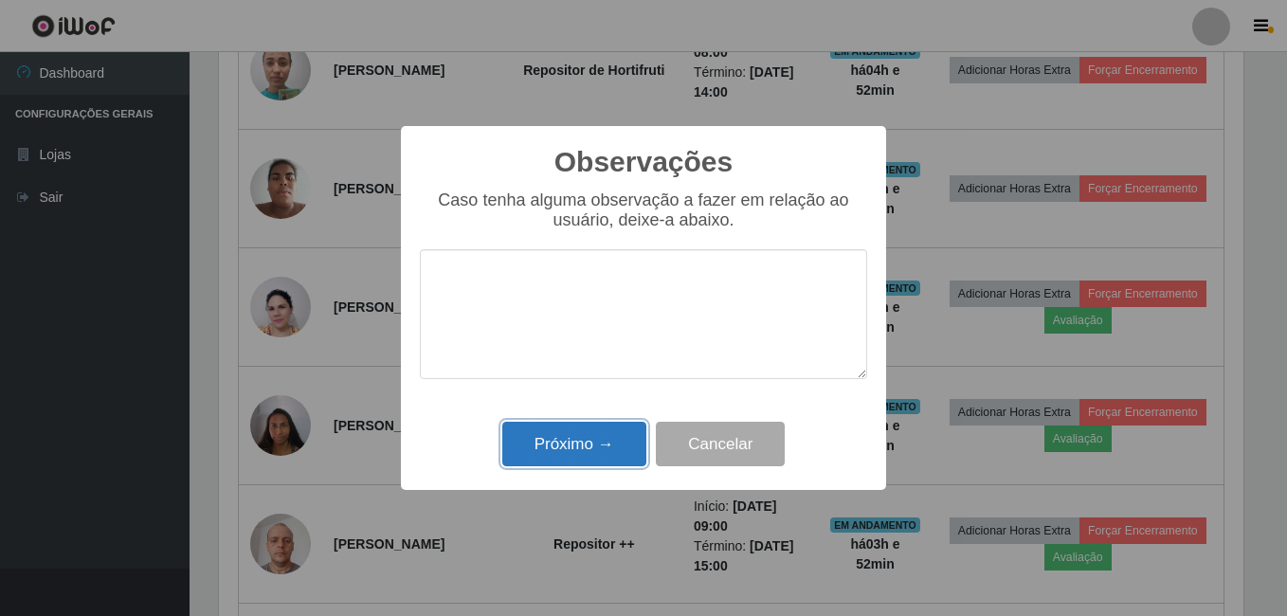
click at [588, 442] on button "Próximo →" at bounding box center [574, 444] width 144 height 45
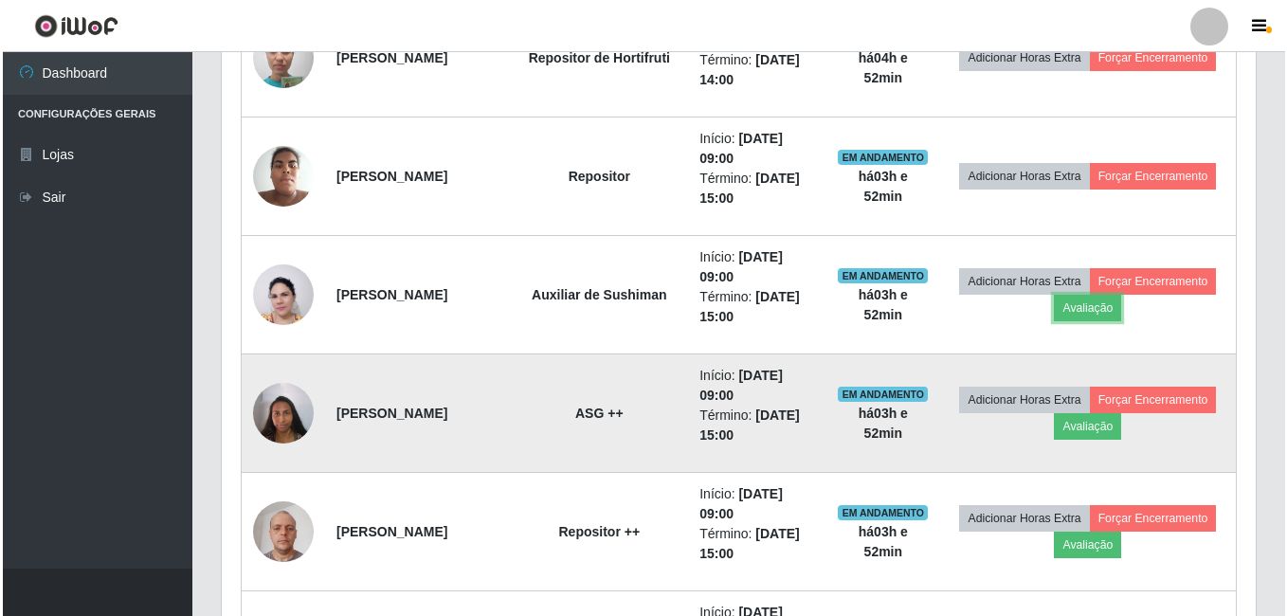
scroll to position [1151, 0]
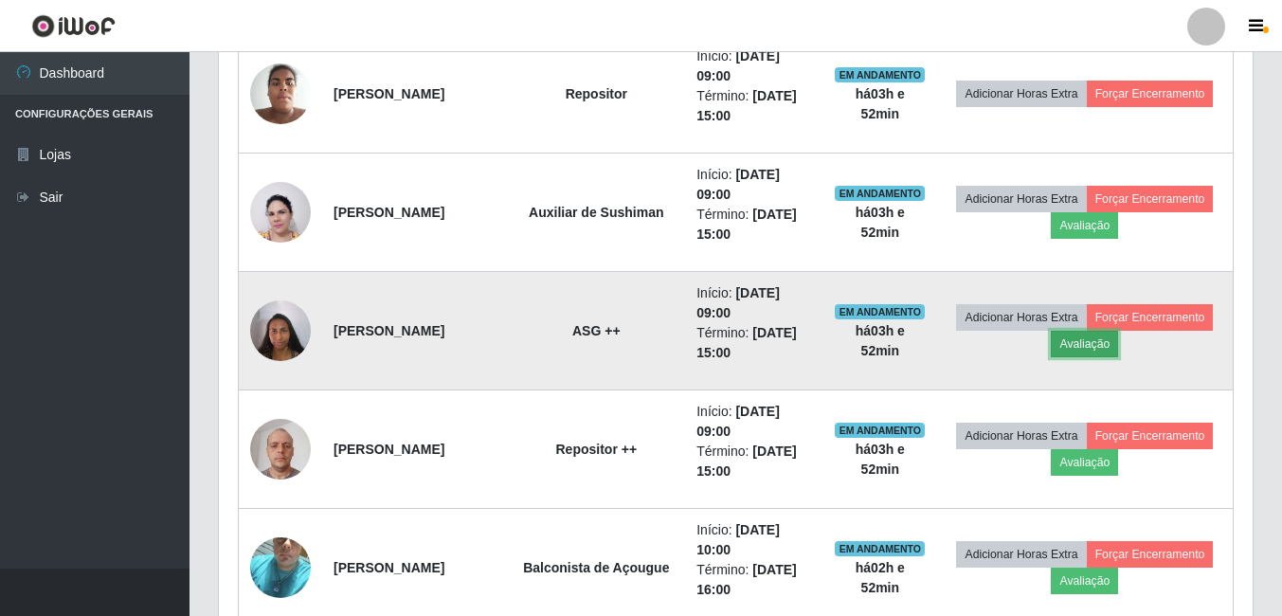
click at [1110, 348] on button "Avaliação" at bounding box center [1084, 344] width 67 height 27
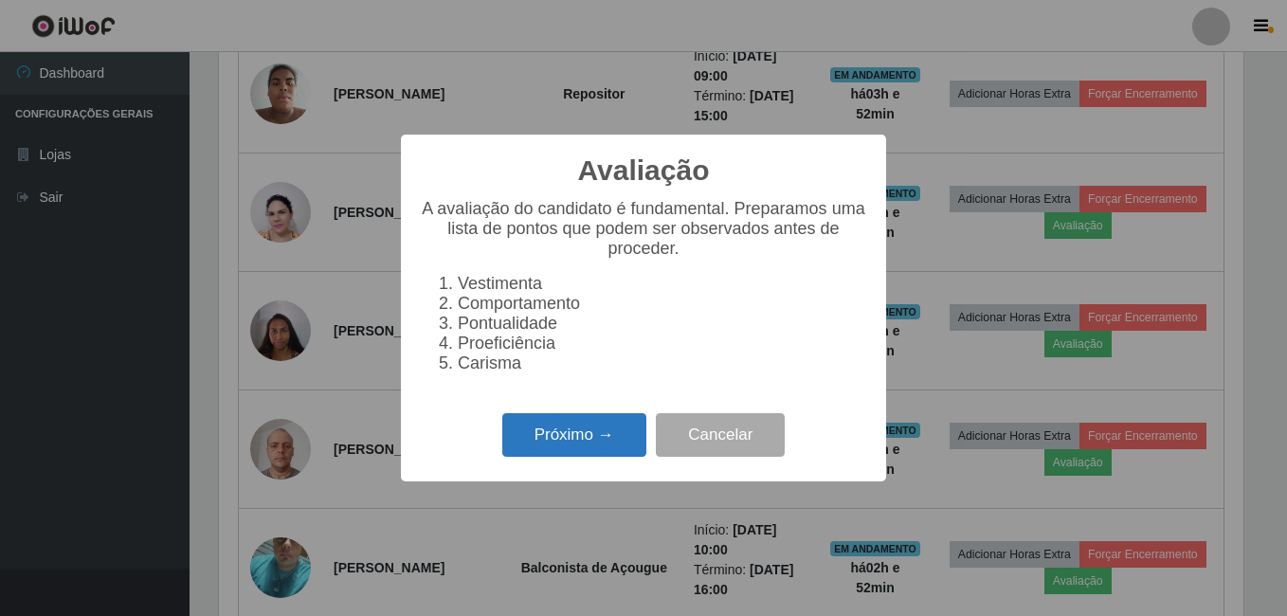
click at [611, 441] on button "Próximo →" at bounding box center [574, 435] width 144 height 45
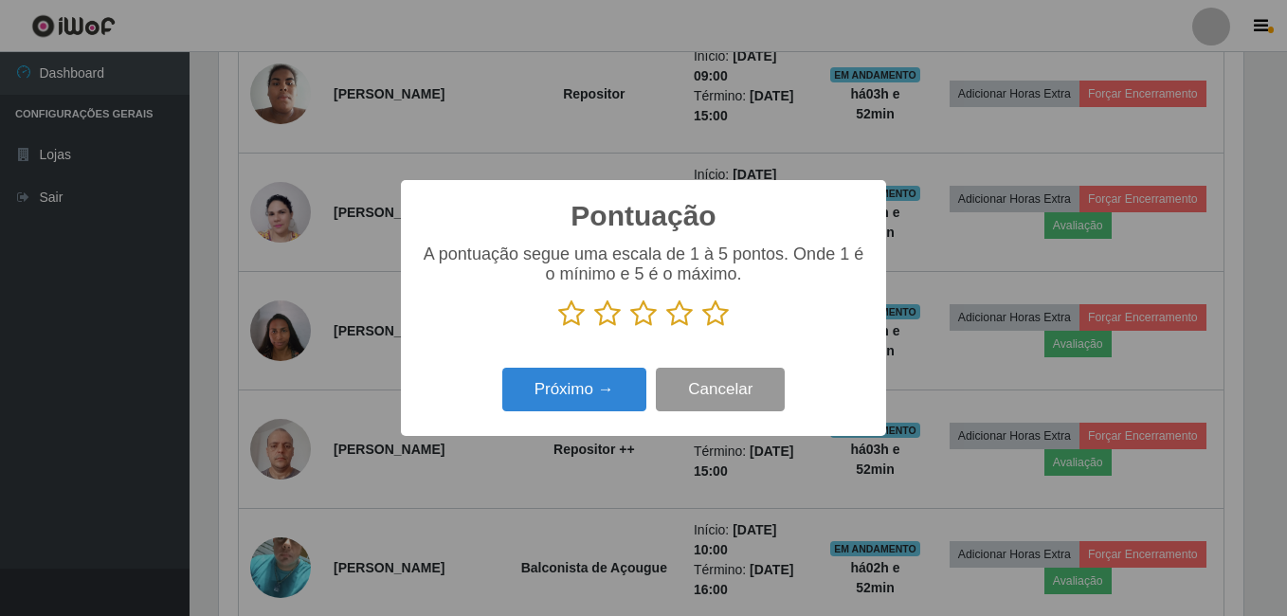
scroll to position [947050, 946419]
click at [715, 324] on icon at bounding box center [715, 313] width 27 height 28
click at [702, 328] on input "radio" at bounding box center [702, 328] width 0 height 0
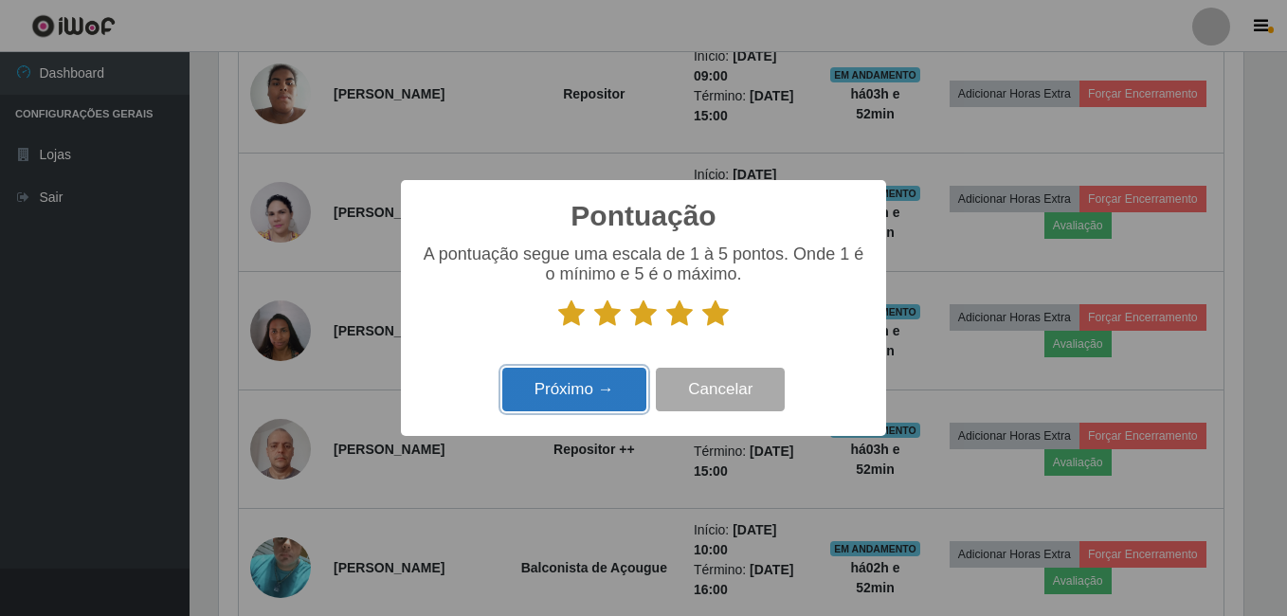
click at [580, 408] on button "Próximo →" at bounding box center [574, 390] width 144 height 45
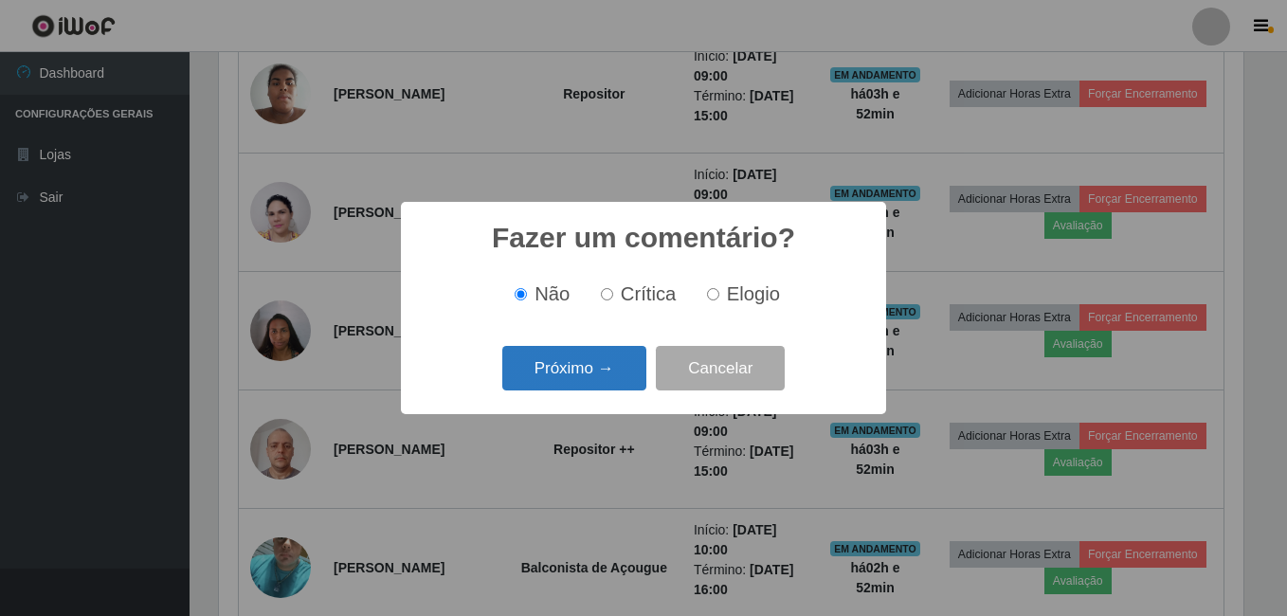
click at [580, 387] on button "Próximo →" at bounding box center [574, 368] width 144 height 45
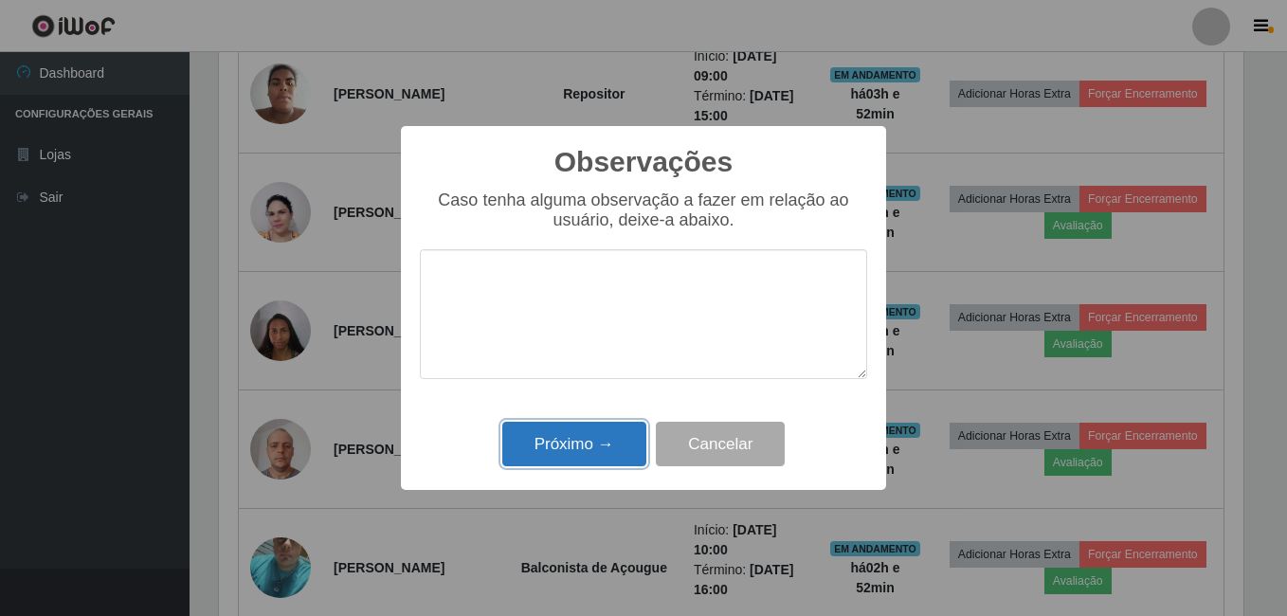
click at [579, 441] on button "Próximo →" at bounding box center [574, 444] width 144 height 45
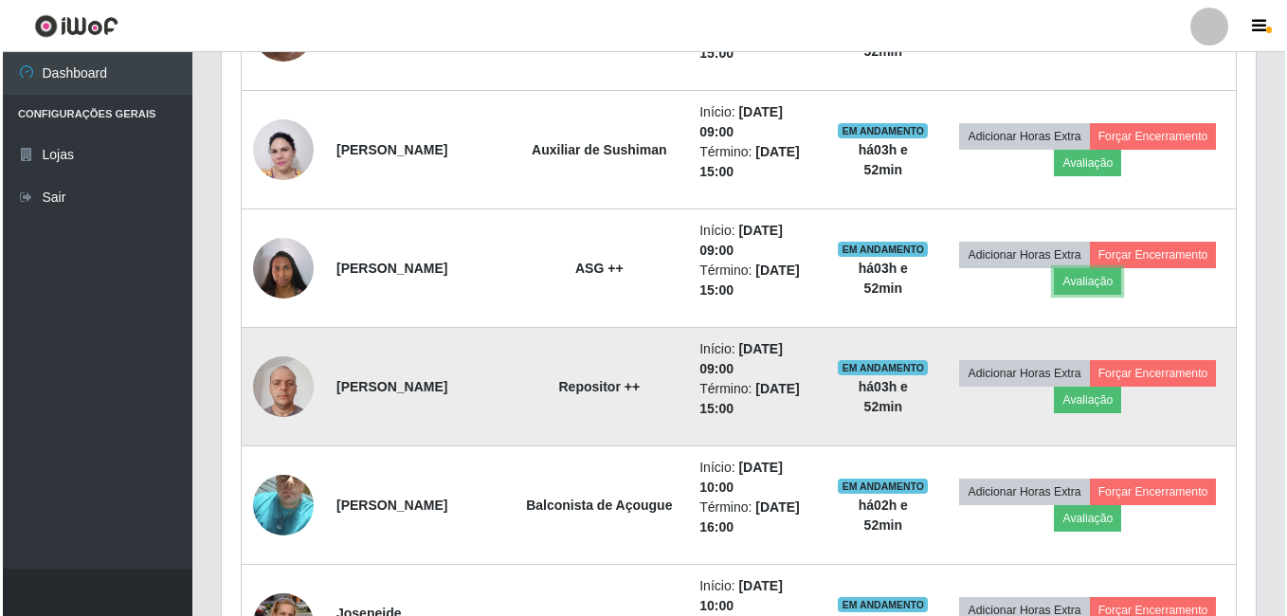
scroll to position [1246, 0]
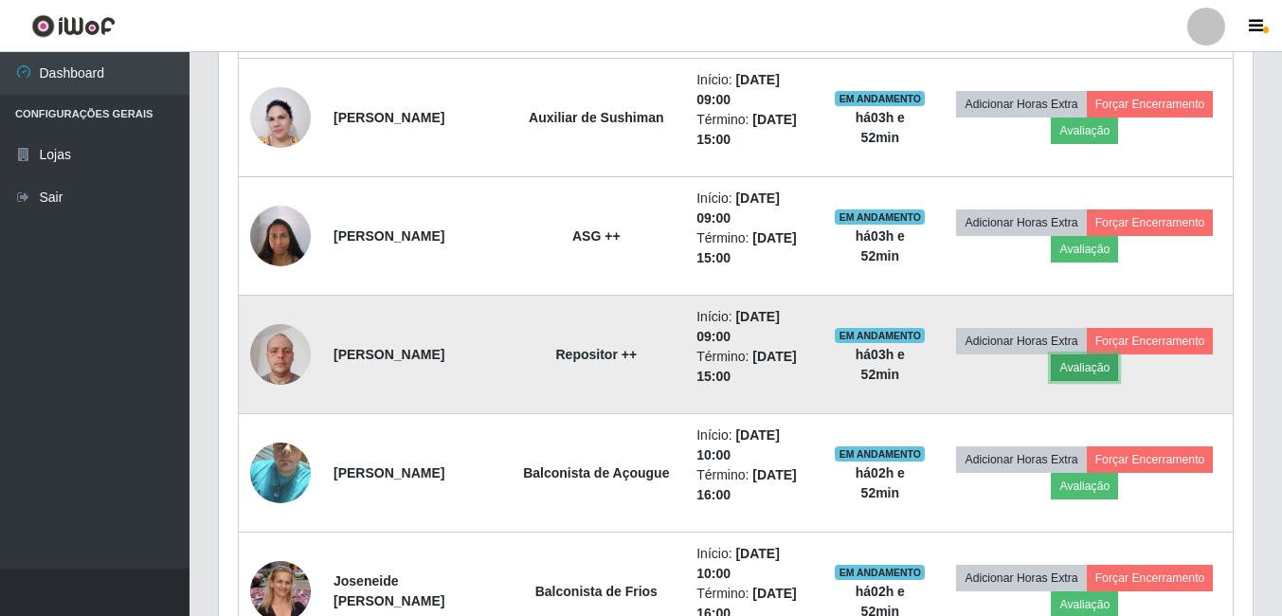
click at [1072, 367] on button "Avaliação" at bounding box center [1084, 367] width 67 height 27
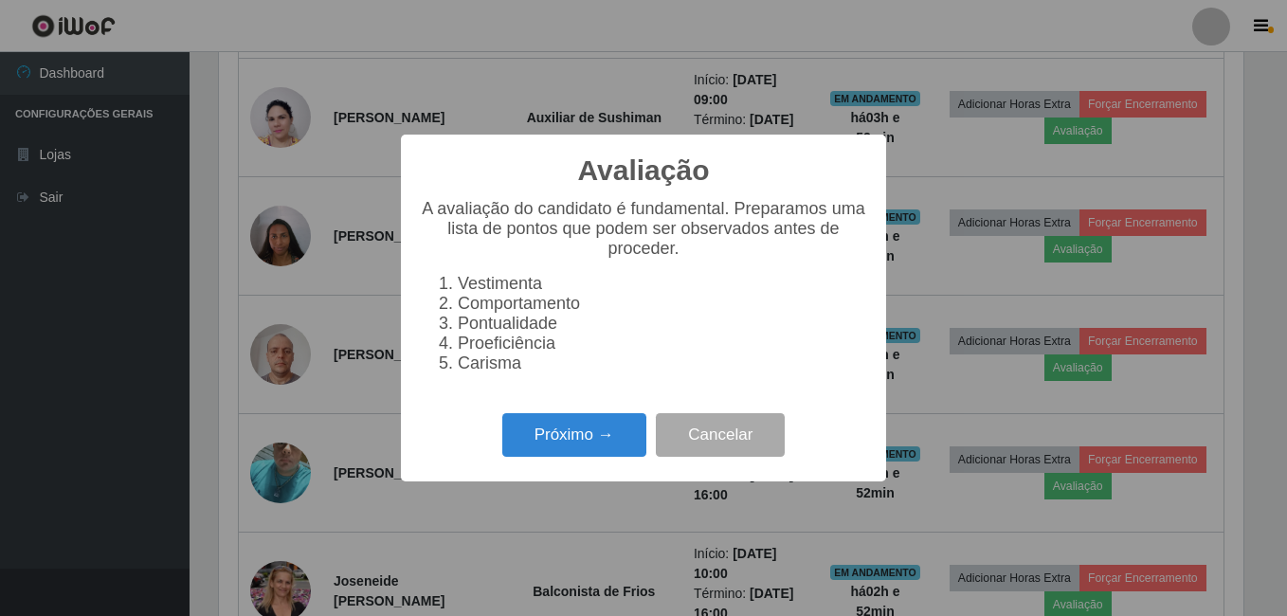
scroll to position [393, 1024]
click at [594, 447] on button "Próximo →" at bounding box center [574, 435] width 144 height 45
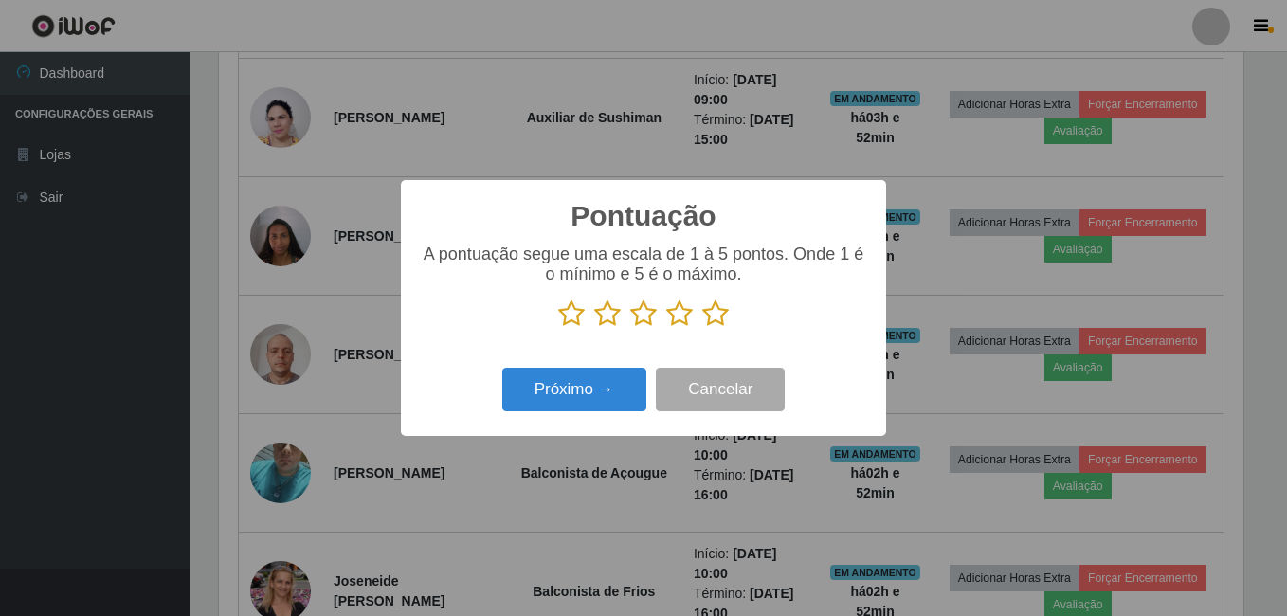
scroll to position [947050, 946419]
click at [716, 314] on icon at bounding box center [715, 313] width 27 height 28
click at [702, 328] on input "radio" at bounding box center [702, 328] width 0 height 0
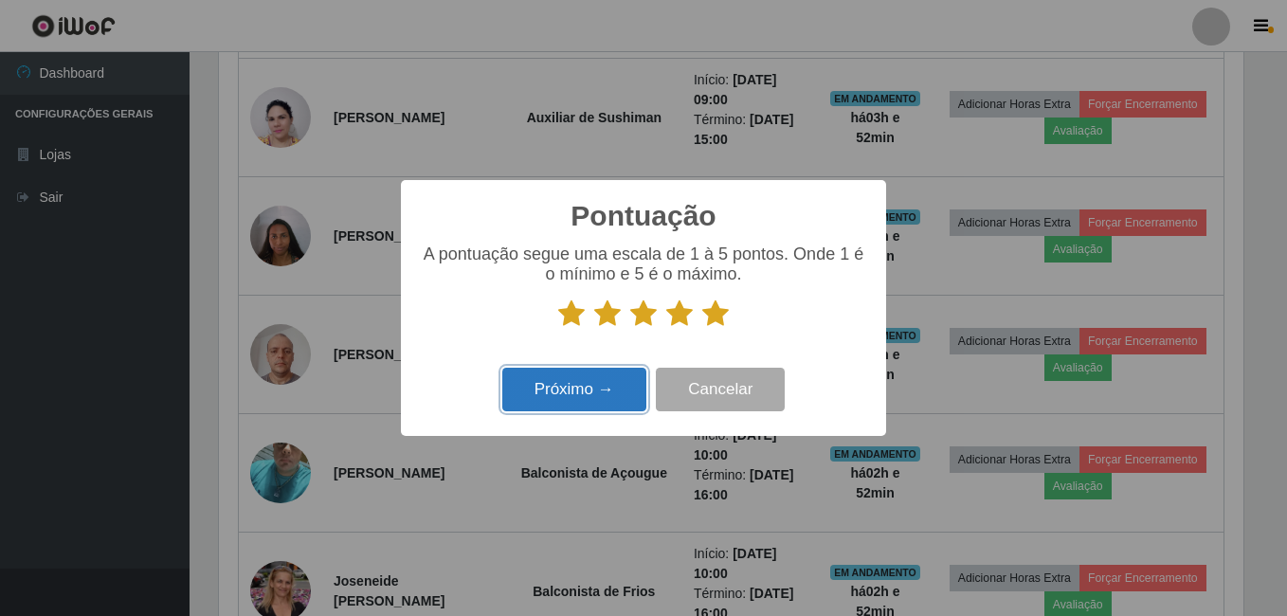
click at [578, 381] on button "Próximo →" at bounding box center [574, 390] width 144 height 45
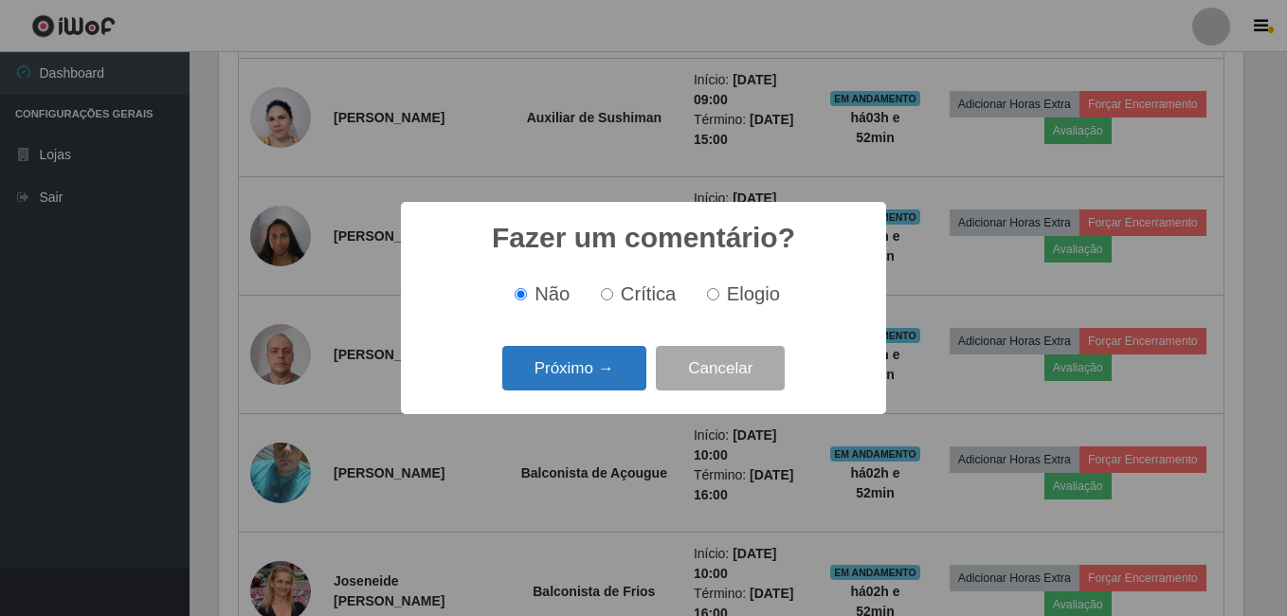
click at [572, 382] on button "Próximo →" at bounding box center [574, 368] width 144 height 45
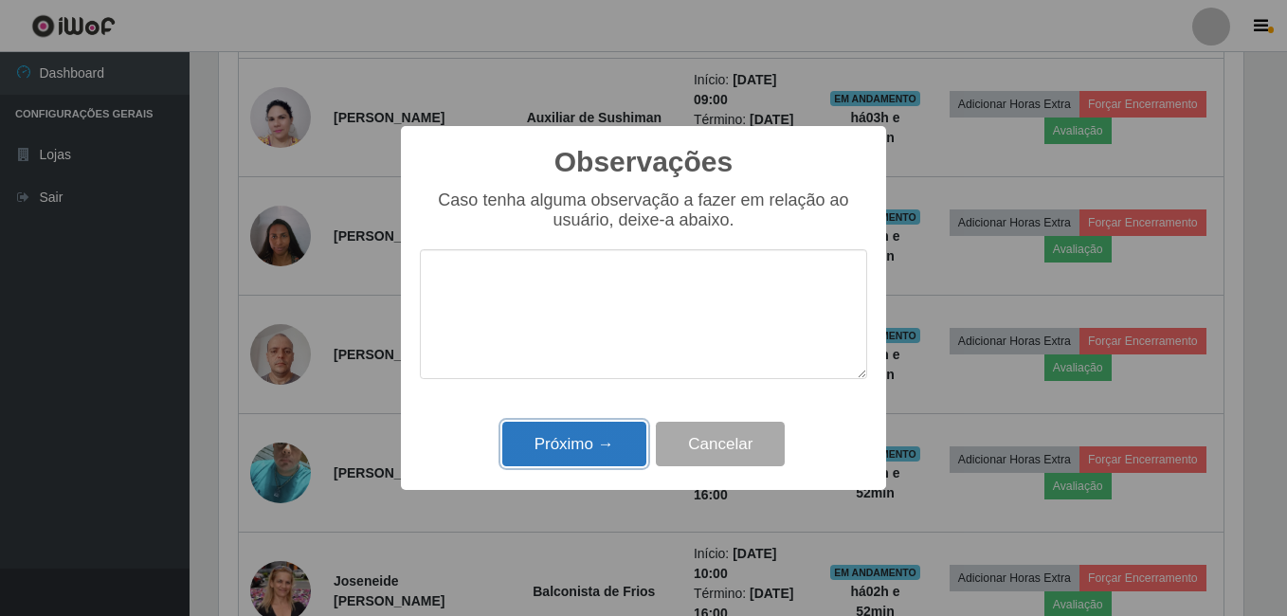
click at [571, 432] on button "Próximo →" at bounding box center [574, 444] width 144 height 45
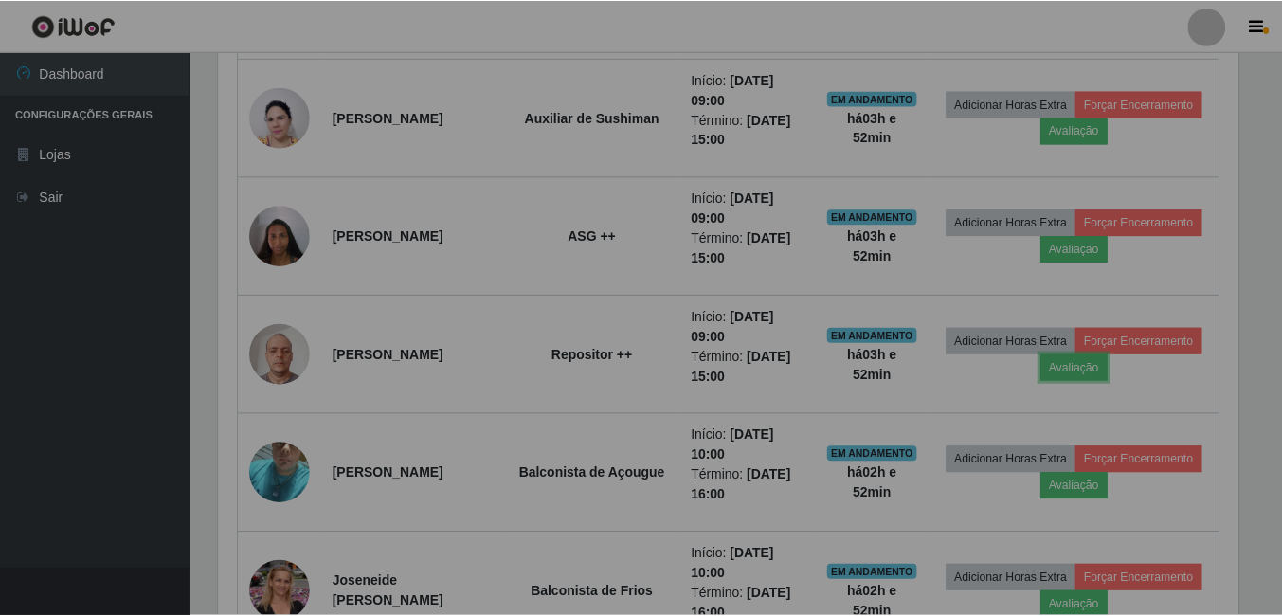
scroll to position [393, 1034]
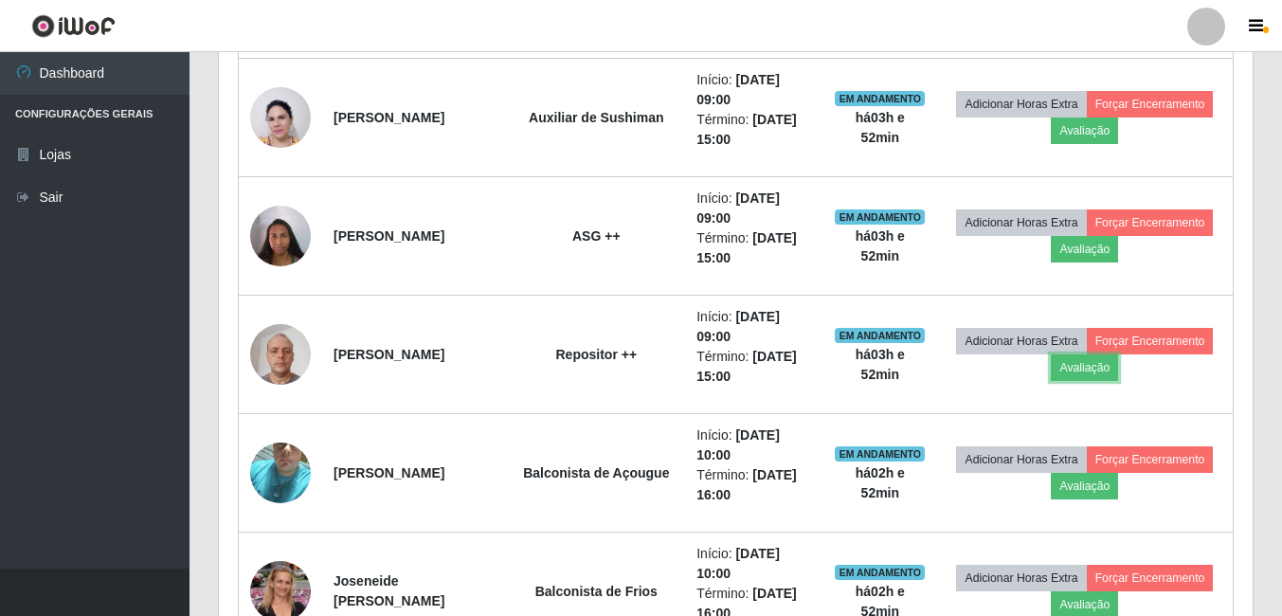
click at [1051, 354] on button "Avaliação" at bounding box center [1084, 367] width 67 height 27
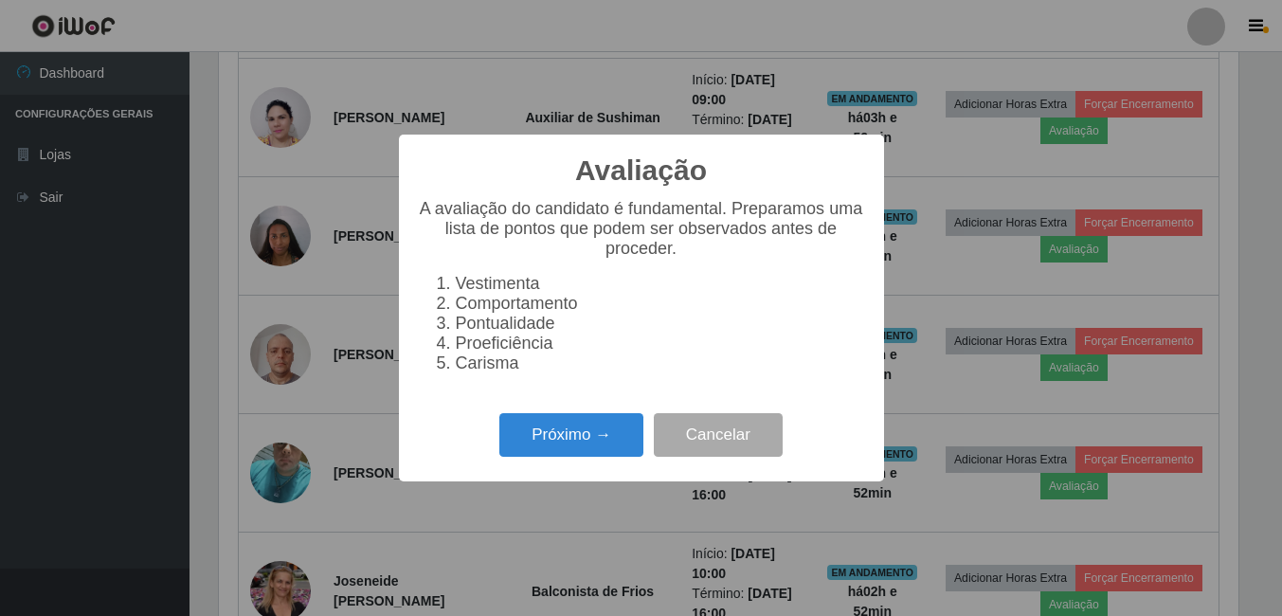
scroll to position [393, 1024]
click at [699, 441] on button "Cancelar" at bounding box center [720, 435] width 129 height 45
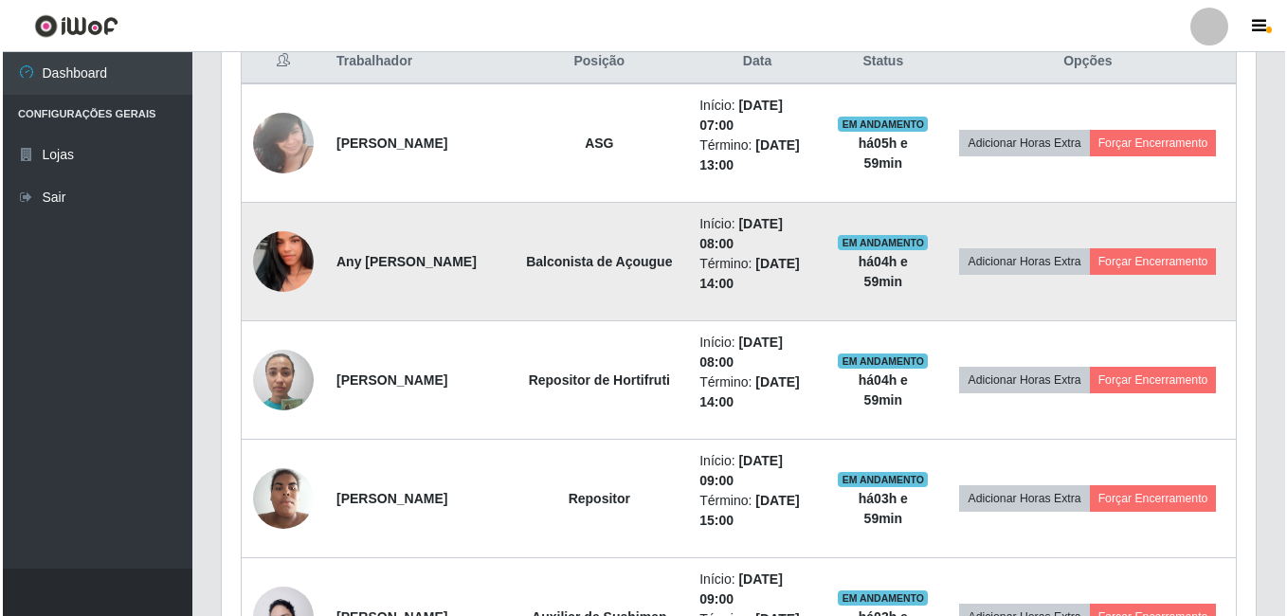
scroll to position [583, 0]
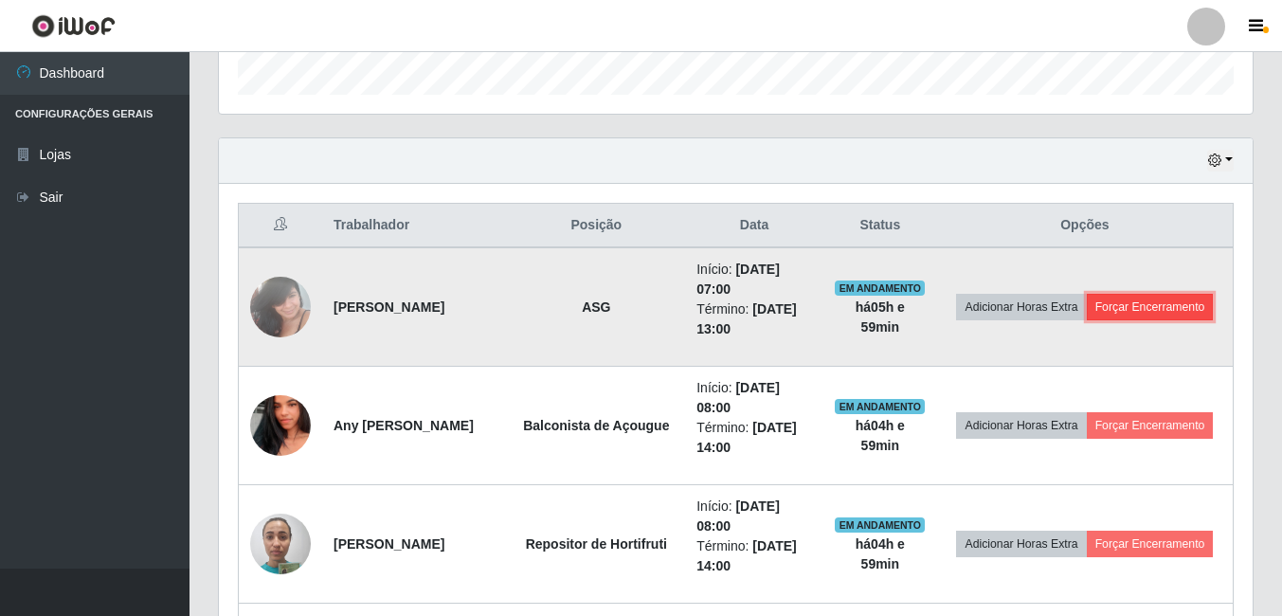
click at [1147, 311] on button "Forçar Encerramento" at bounding box center [1150, 307] width 127 height 27
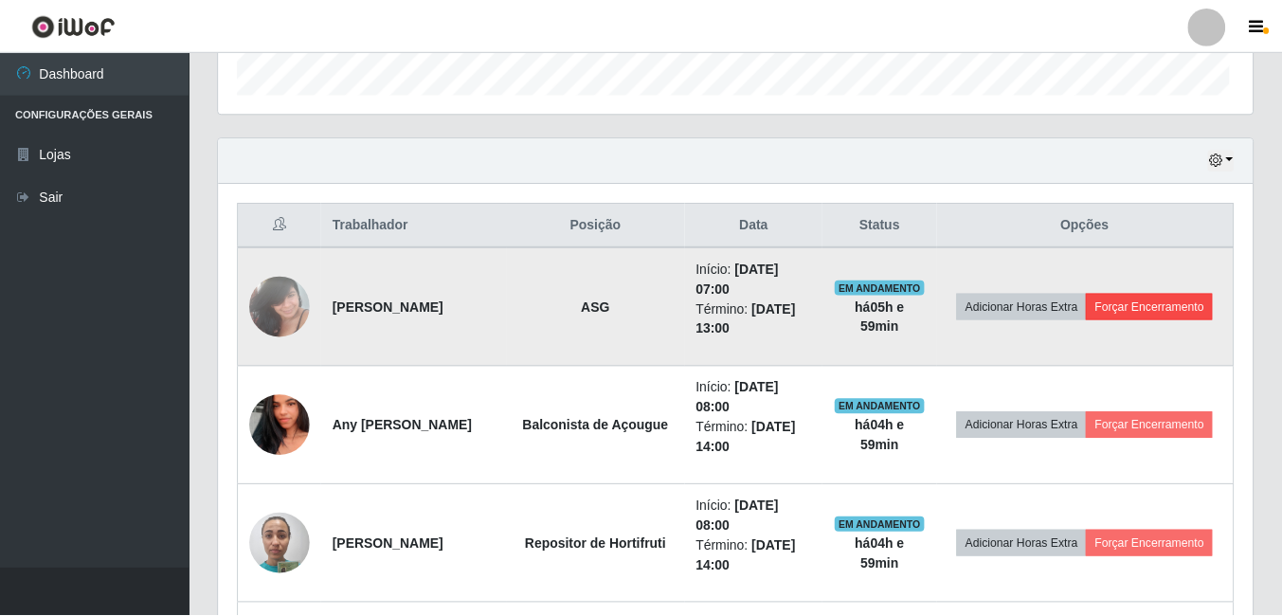
scroll to position [393, 1024]
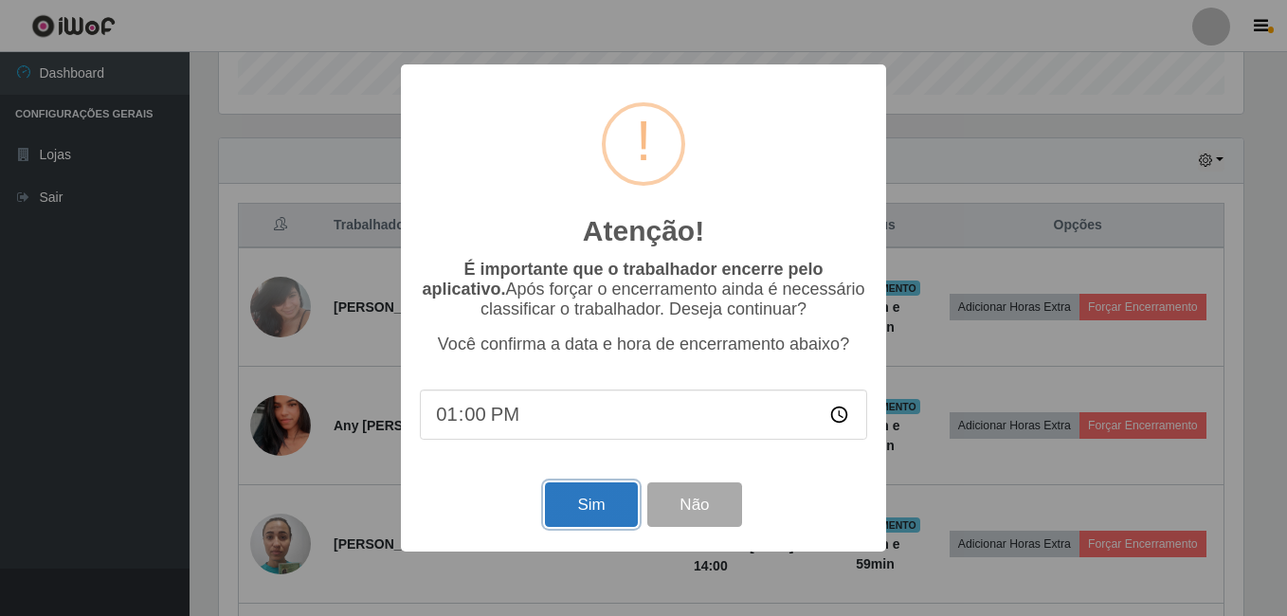
click at [606, 496] on button "Sim" at bounding box center [591, 504] width 92 height 45
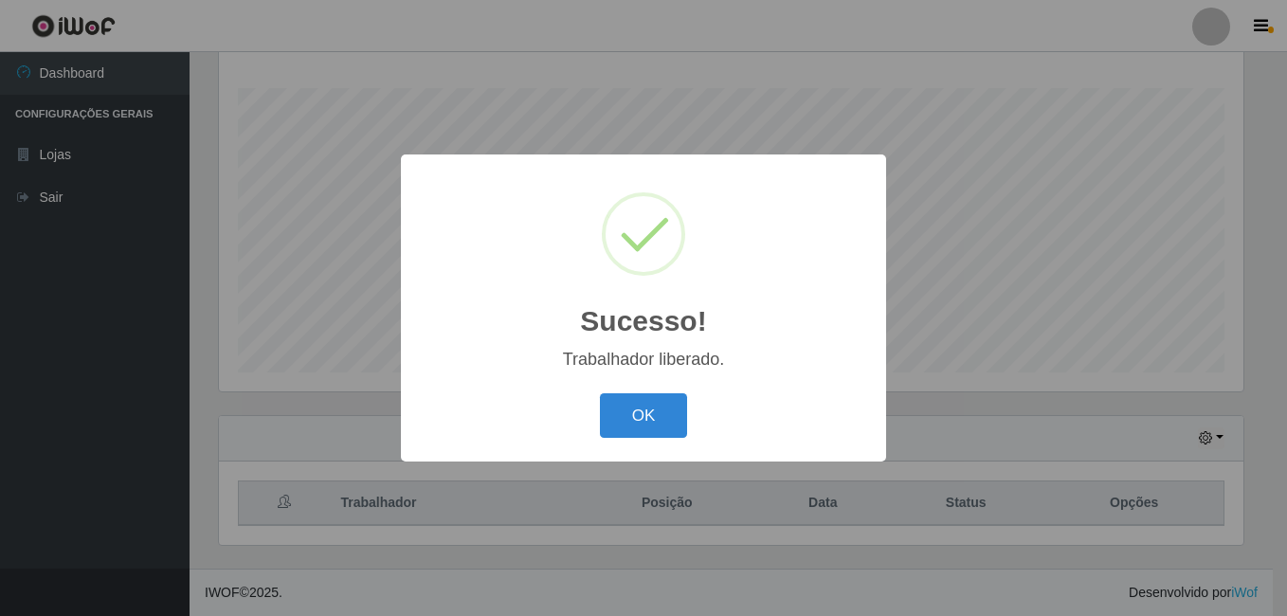
click at [600, 393] on button "OK" at bounding box center [644, 415] width 88 height 45
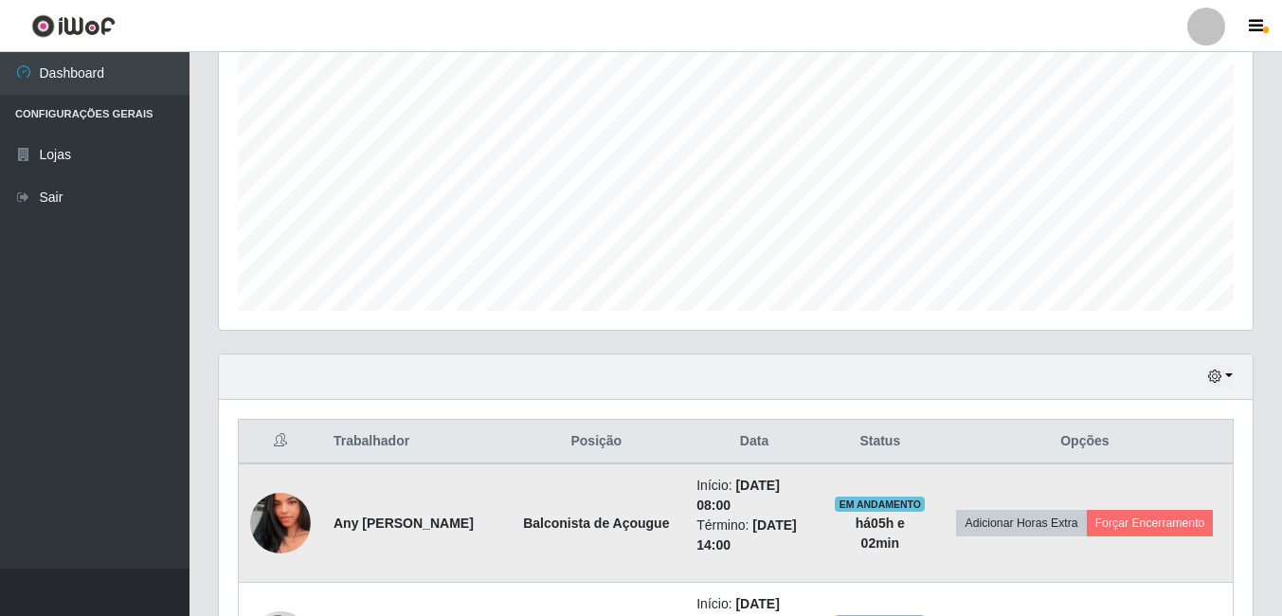
scroll to position [400, 0]
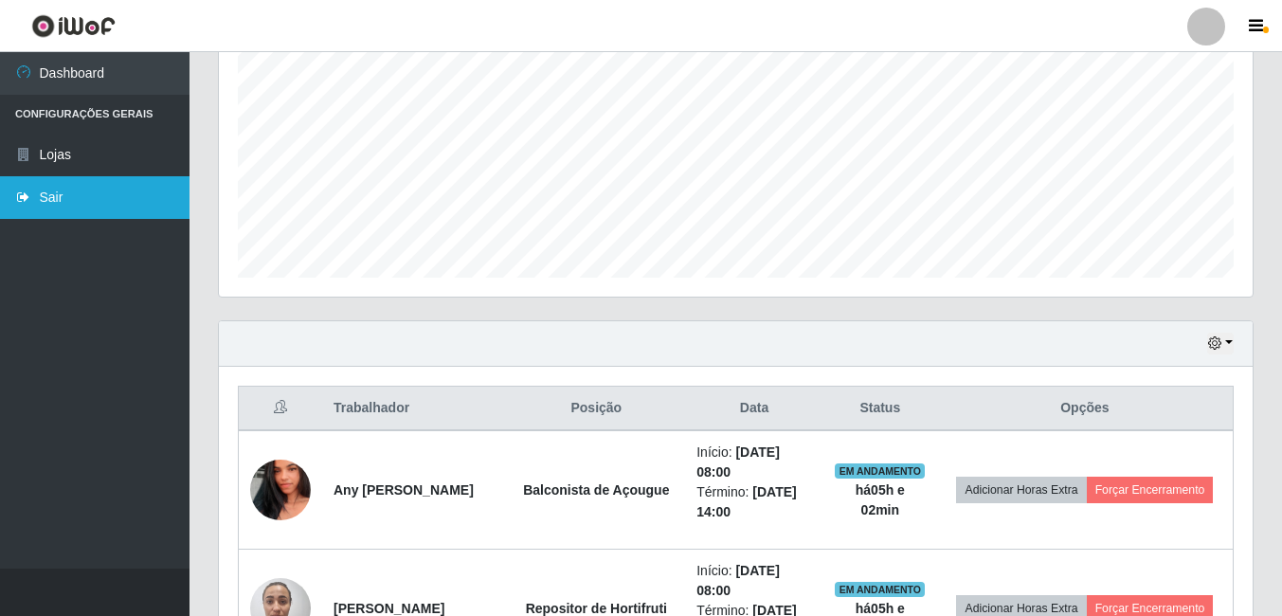
click at [24, 196] on icon at bounding box center [23, 196] width 17 height 13
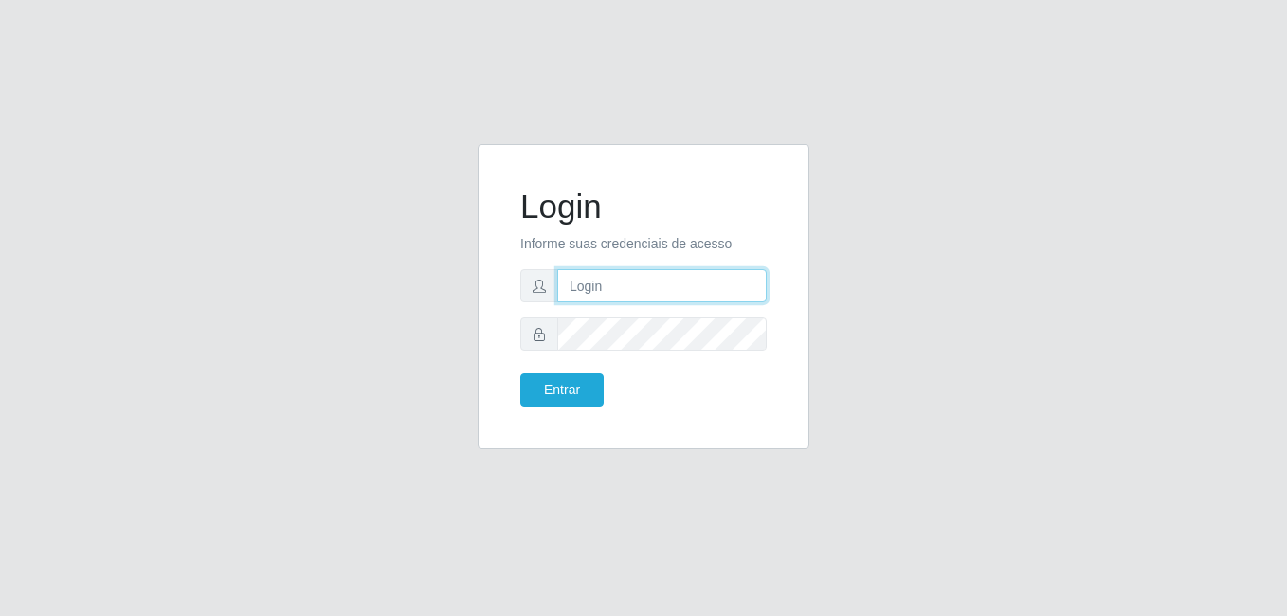
type input "gyovana@bemais"
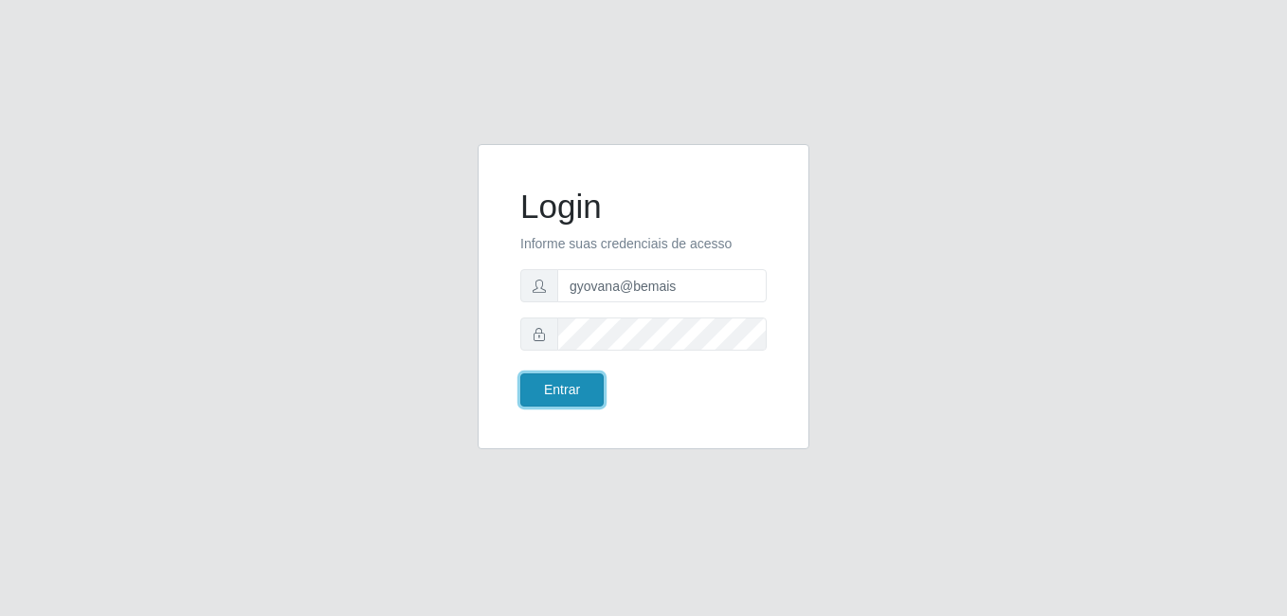
click at [556, 386] on button "Entrar" at bounding box center [561, 389] width 83 height 33
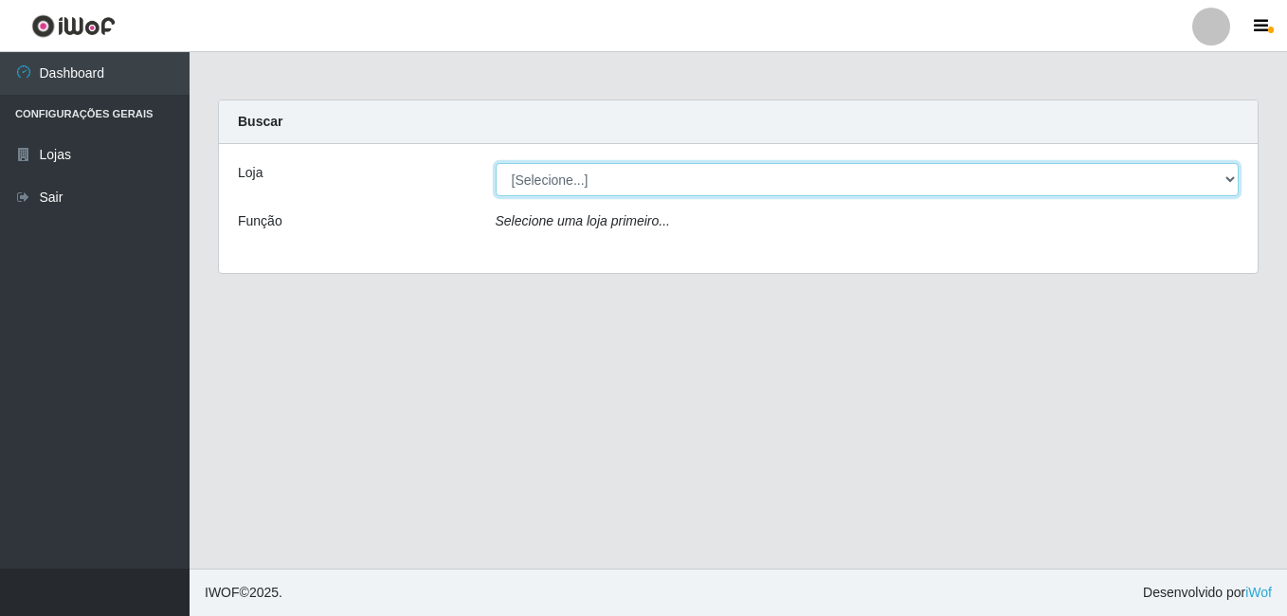
click at [628, 172] on select "[Selecione...] [PERSON_NAME]" at bounding box center [868, 179] width 744 height 33
select select "230"
click at [496, 163] on select "[Selecione...] [PERSON_NAME]" at bounding box center [868, 179] width 744 height 33
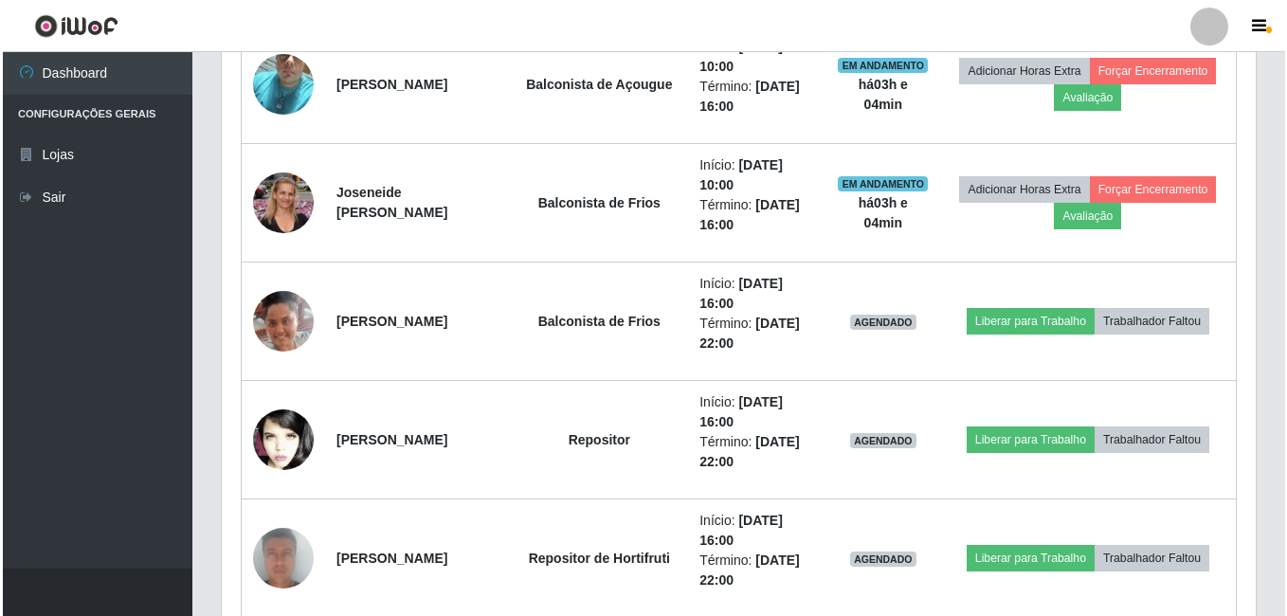
scroll to position [1611, 0]
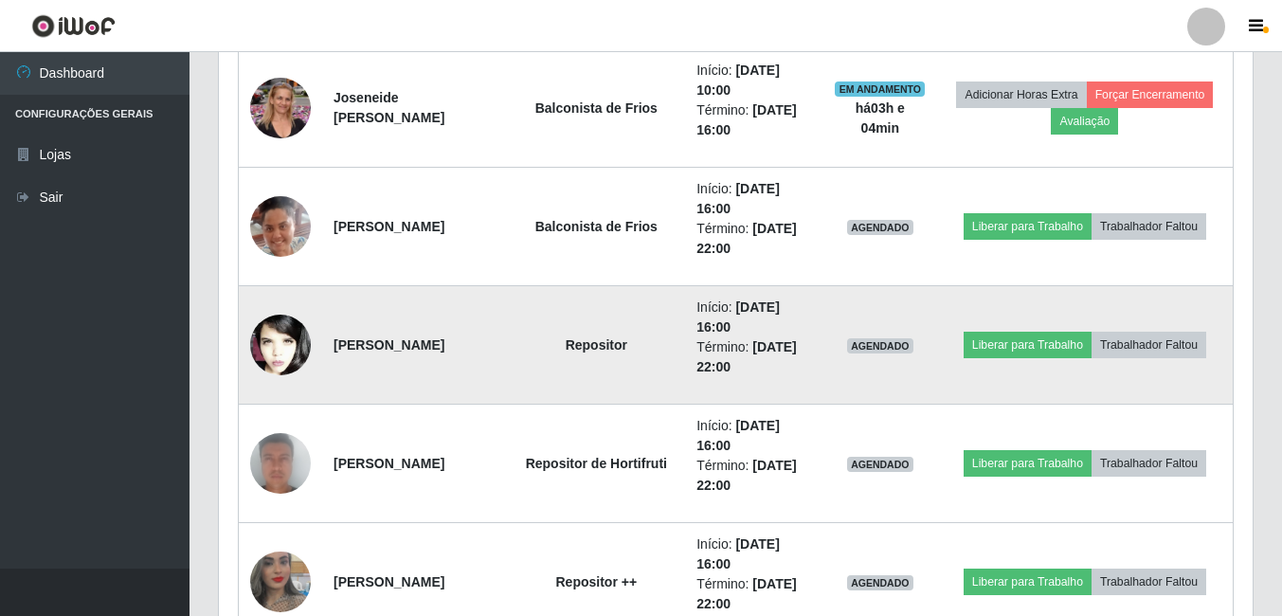
click at [306, 337] on img at bounding box center [280, 345] width 61 height 92
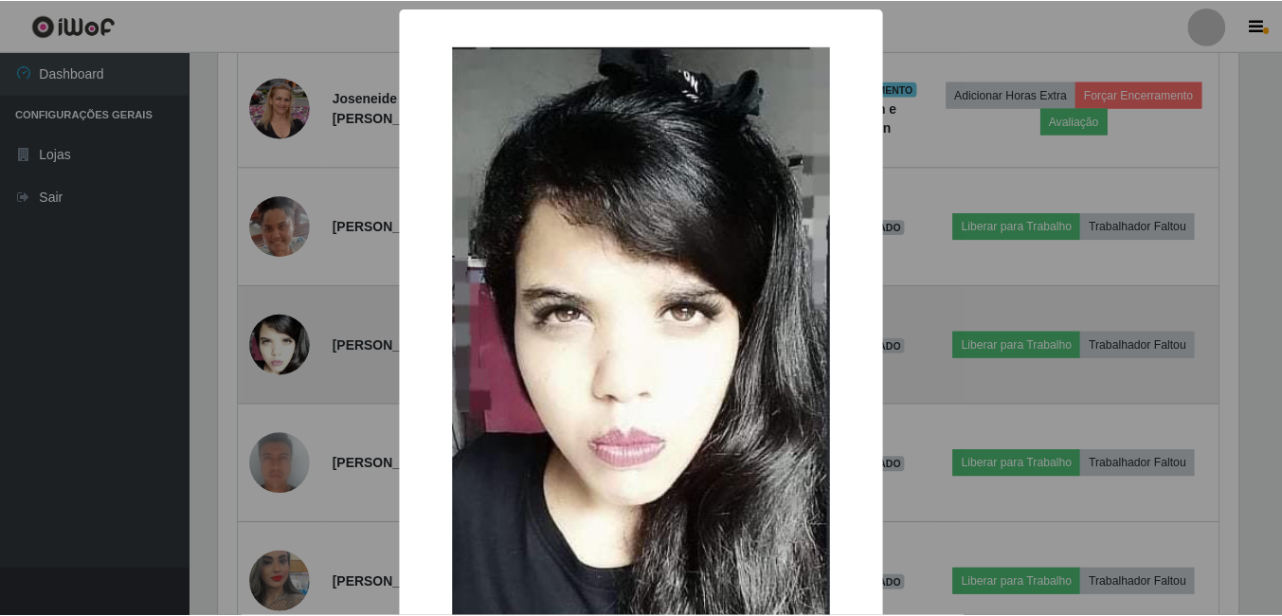
scroll to position [393, 1024]
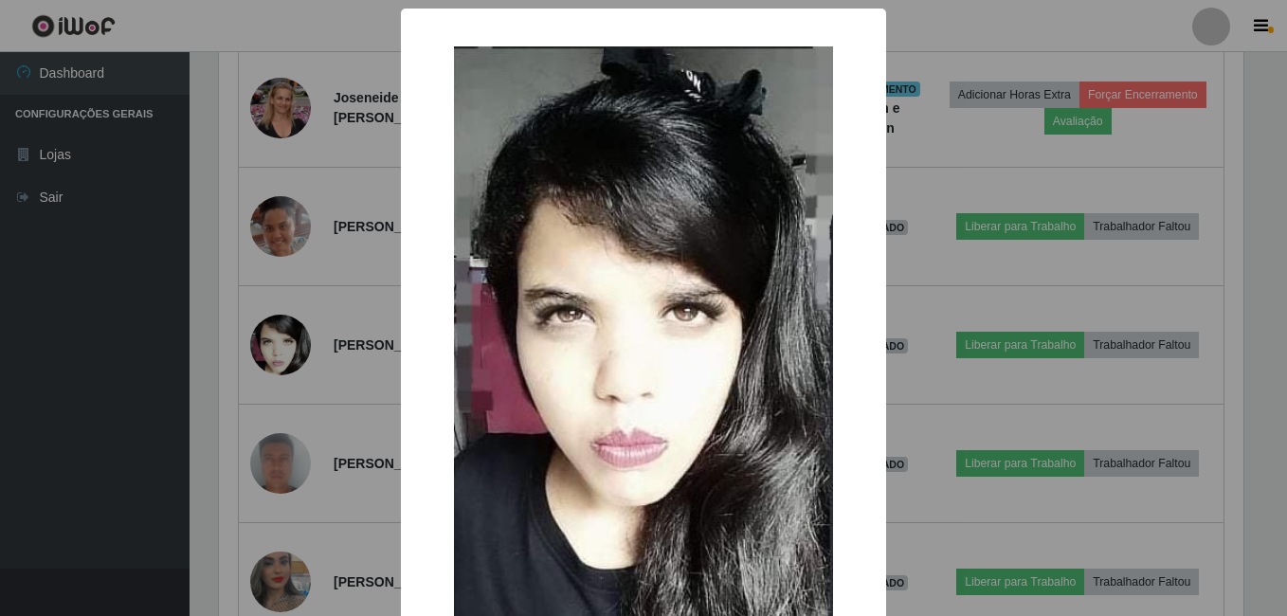
click at [235, 374] on div "× OK Cancel" at bounding box center [643, 308] width 1287 height 616
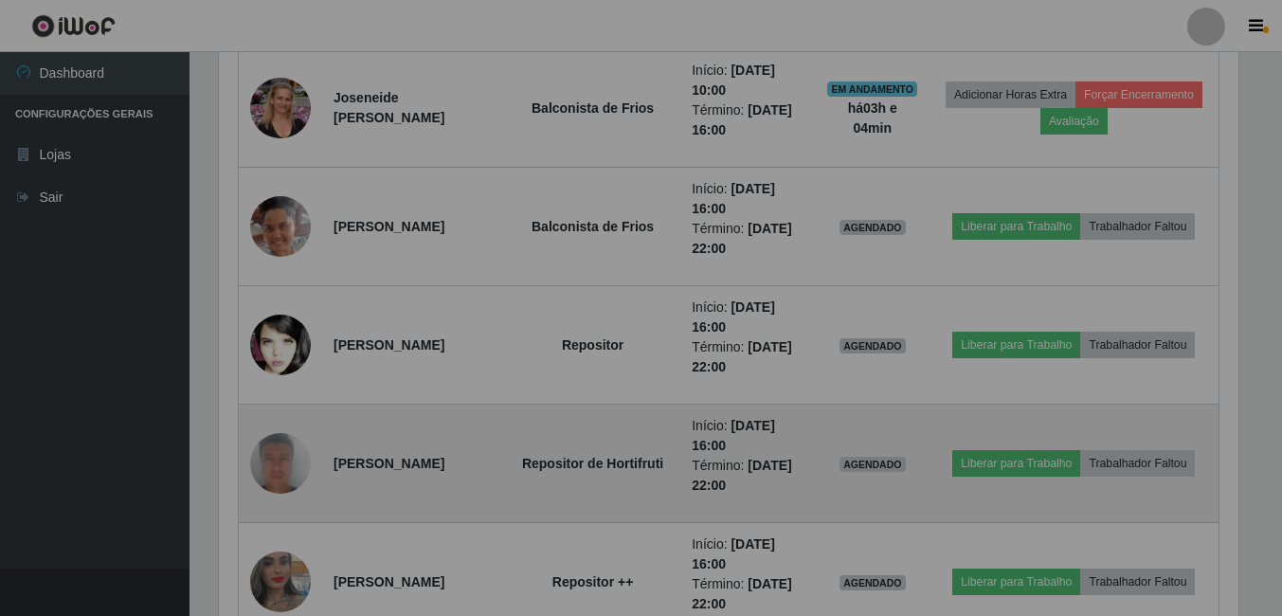
scroll to position [393, 1034]
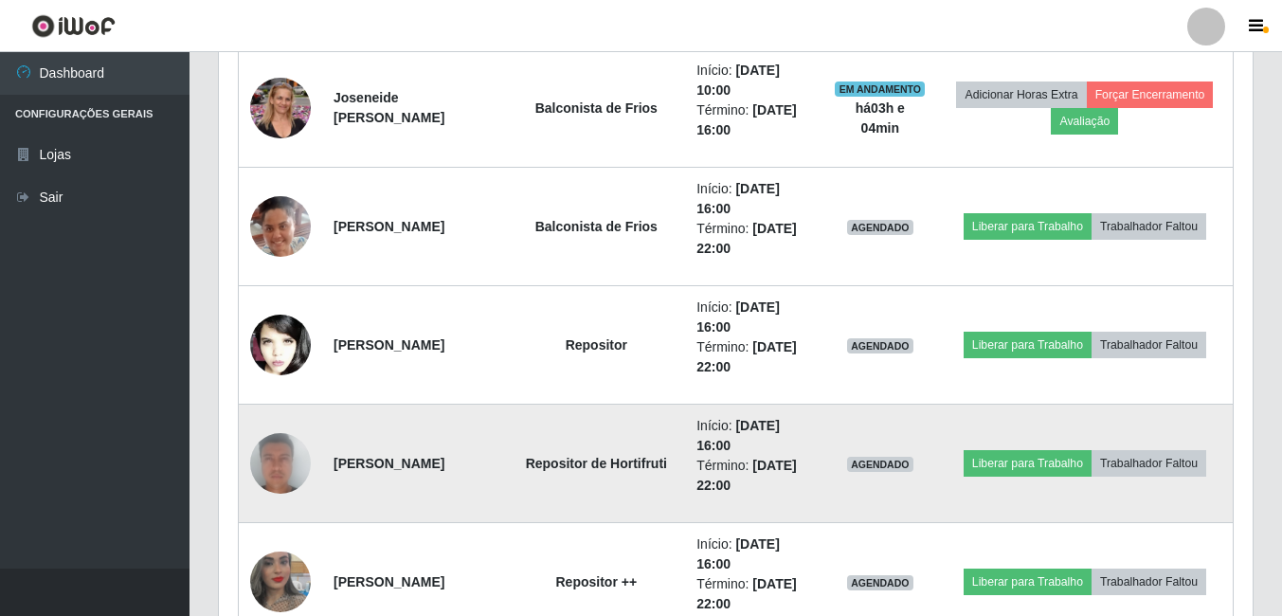
click at [307, 460] on img at bounding box center [280, 463] width 61 height 125
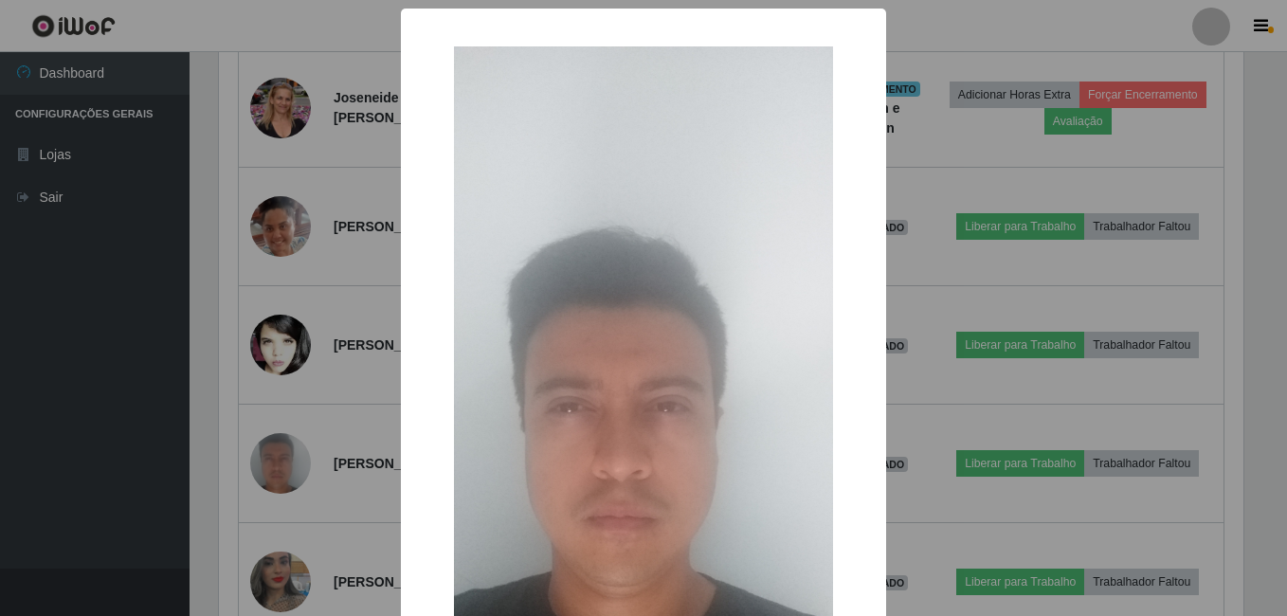
click at [242, 442] on div "× OK Cancel" at bounding box center [643, 308] width 1287 height 616
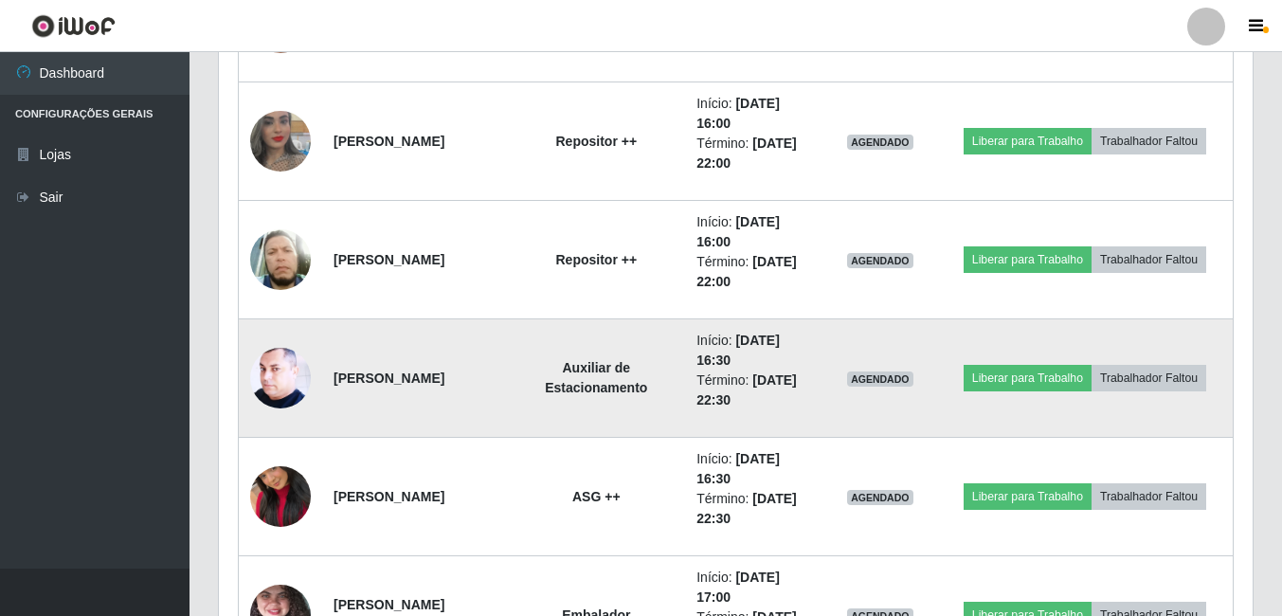
scroll to position [2084, 0]
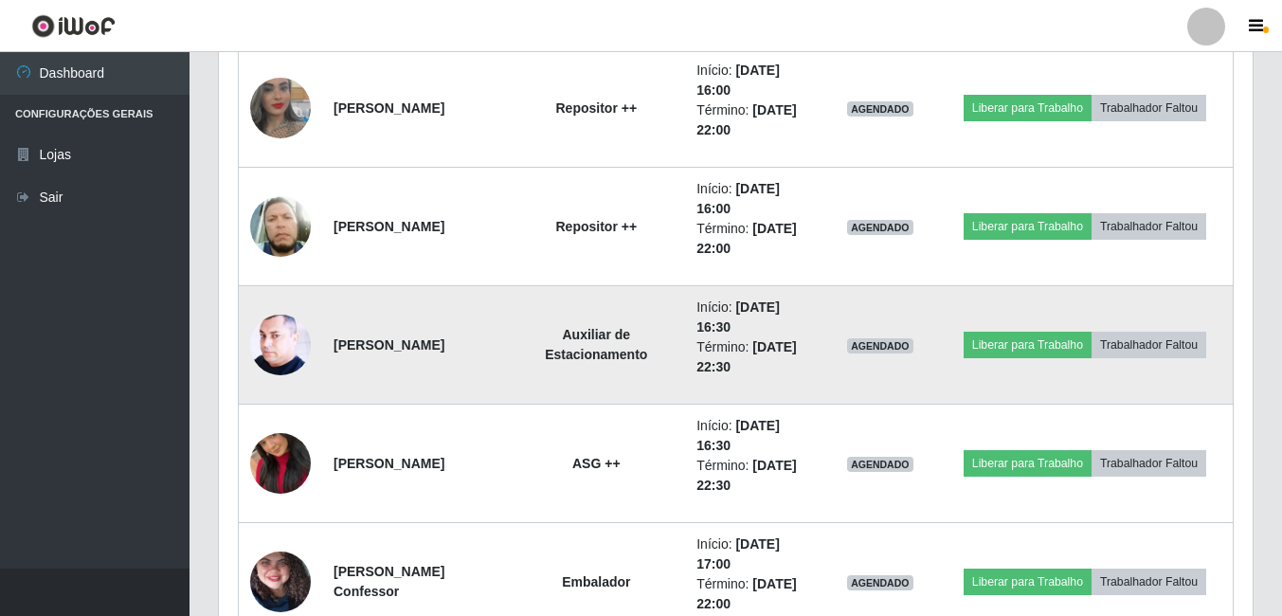
click at [289, 363] on img at bounding box center [280, 345] width 61 height 76
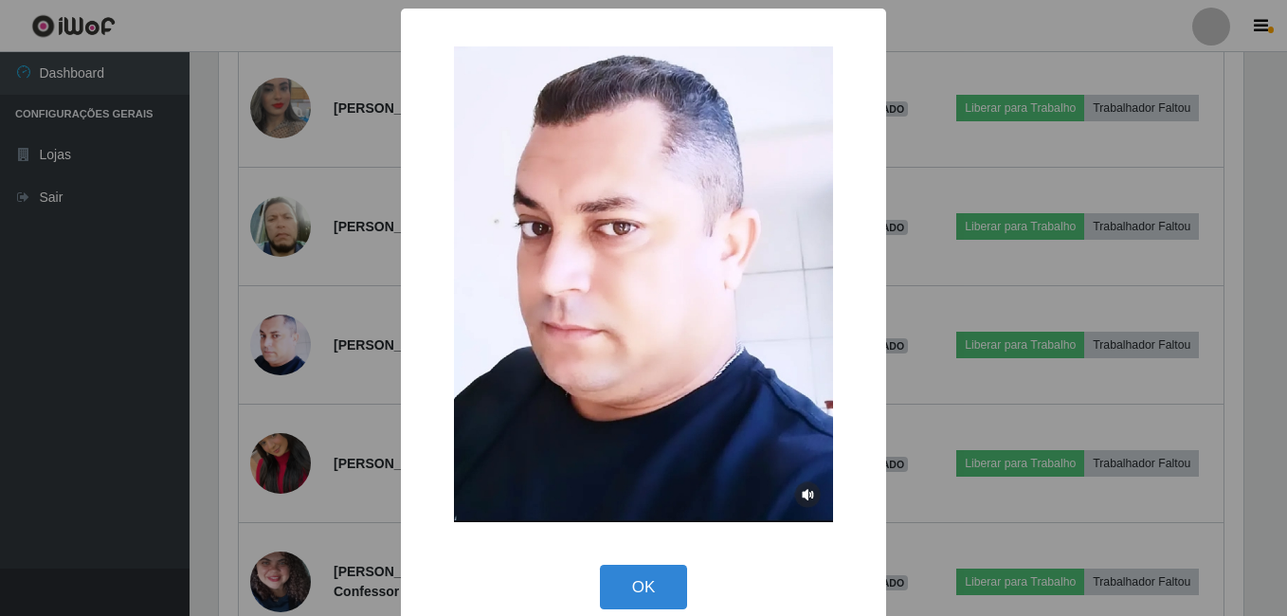
click at [248, 374] on div "× OK Cancel" at bounding box center [643, 308] width 1287 height 616
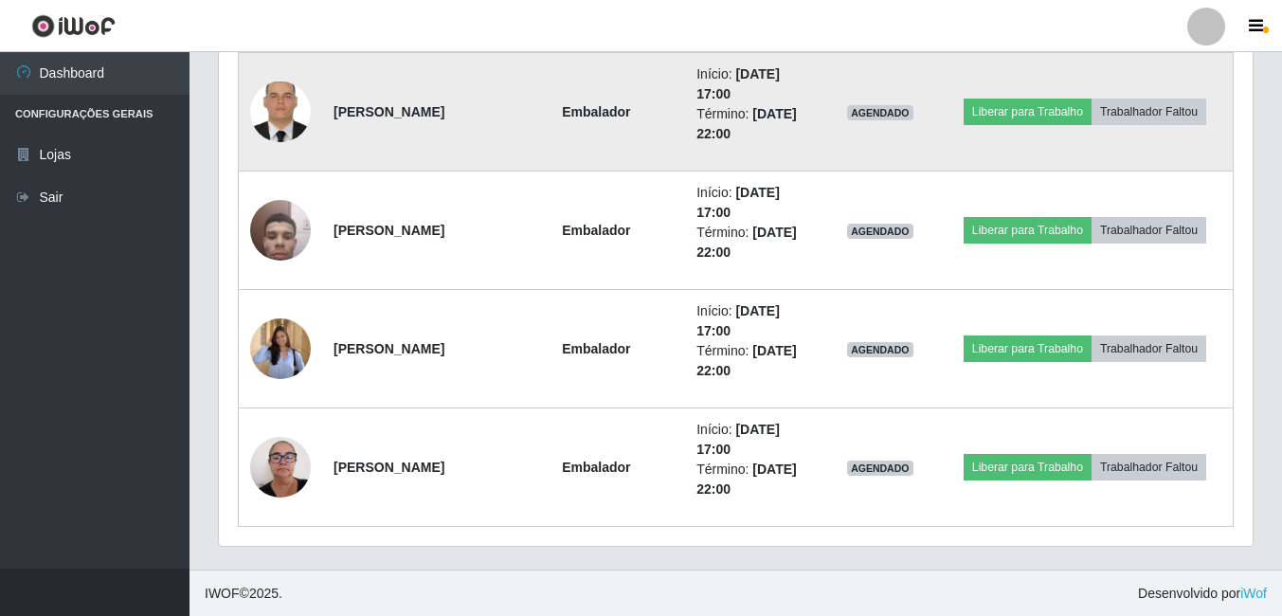
scroll to position [2674, 0]
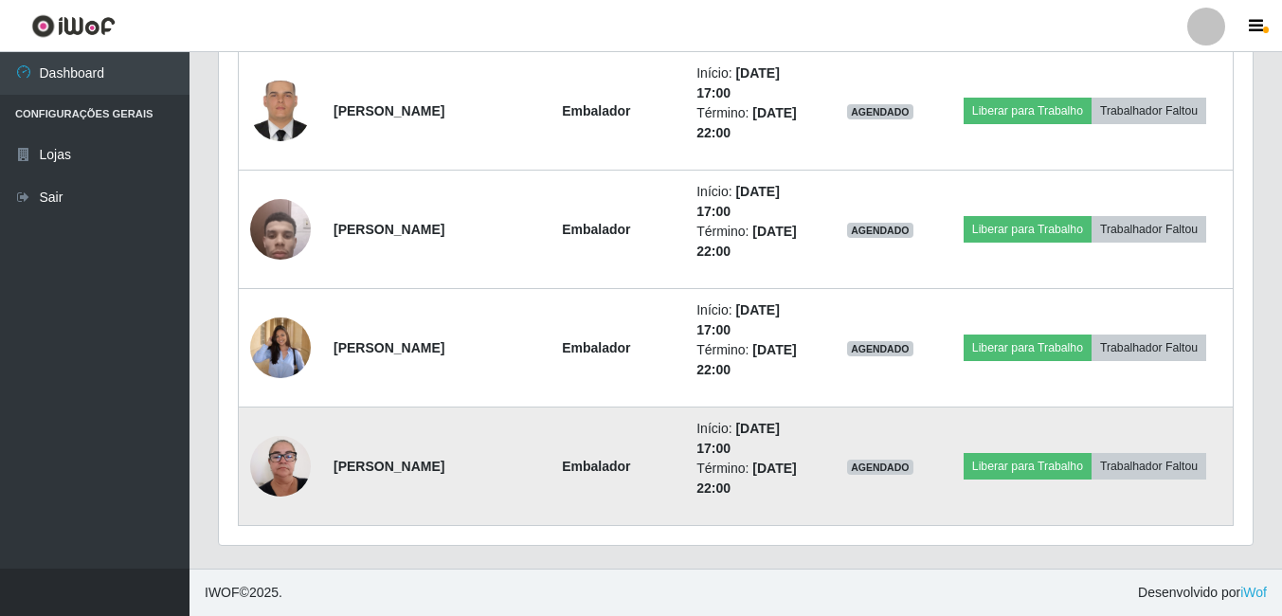
click at [264, 456] on img at bounding box center [280, 465] width 61 height 81
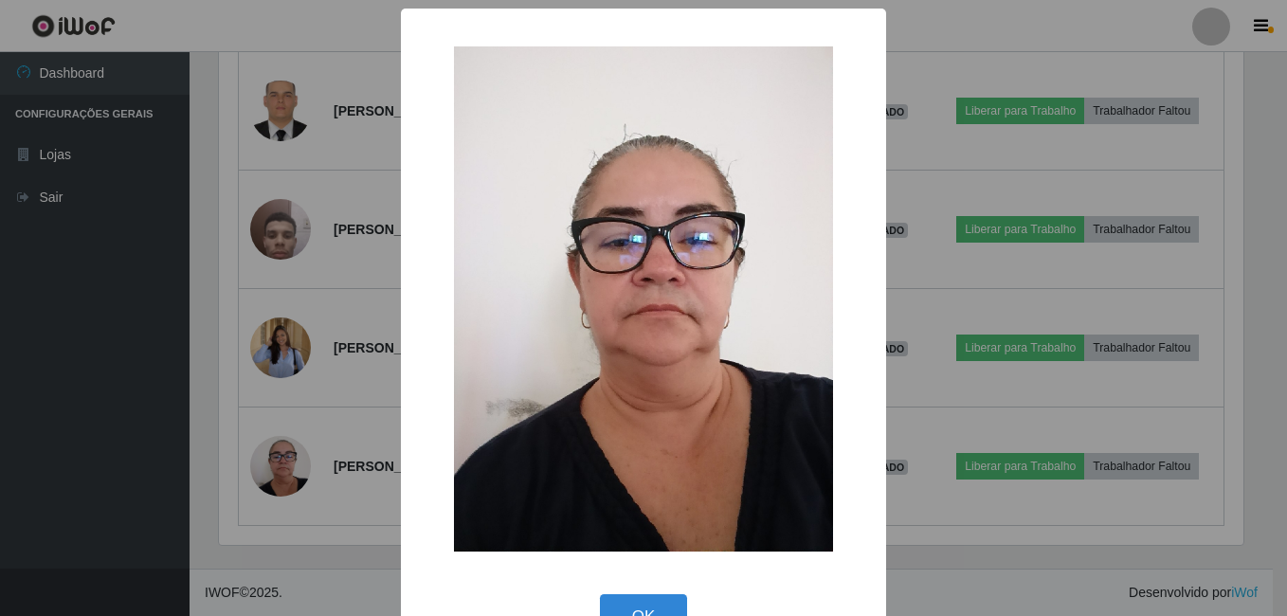
click at [263, 406] on div "× OK Cancel" at bounding box center [643, 308] width 1287 height 616
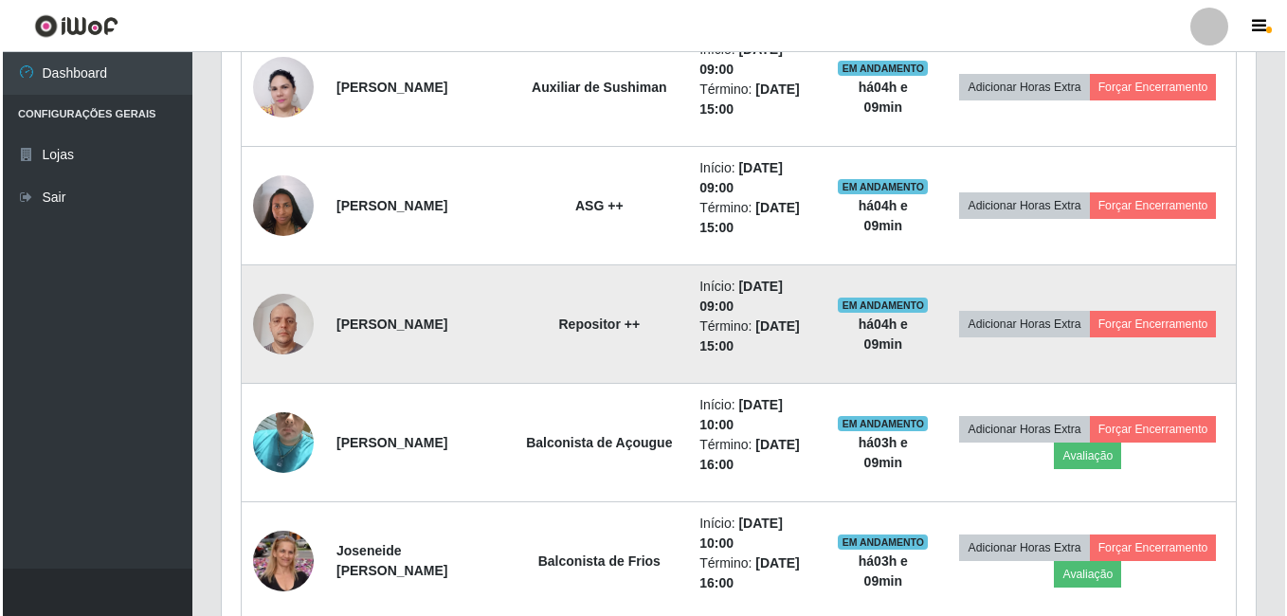
scroll to position [1253, 0]
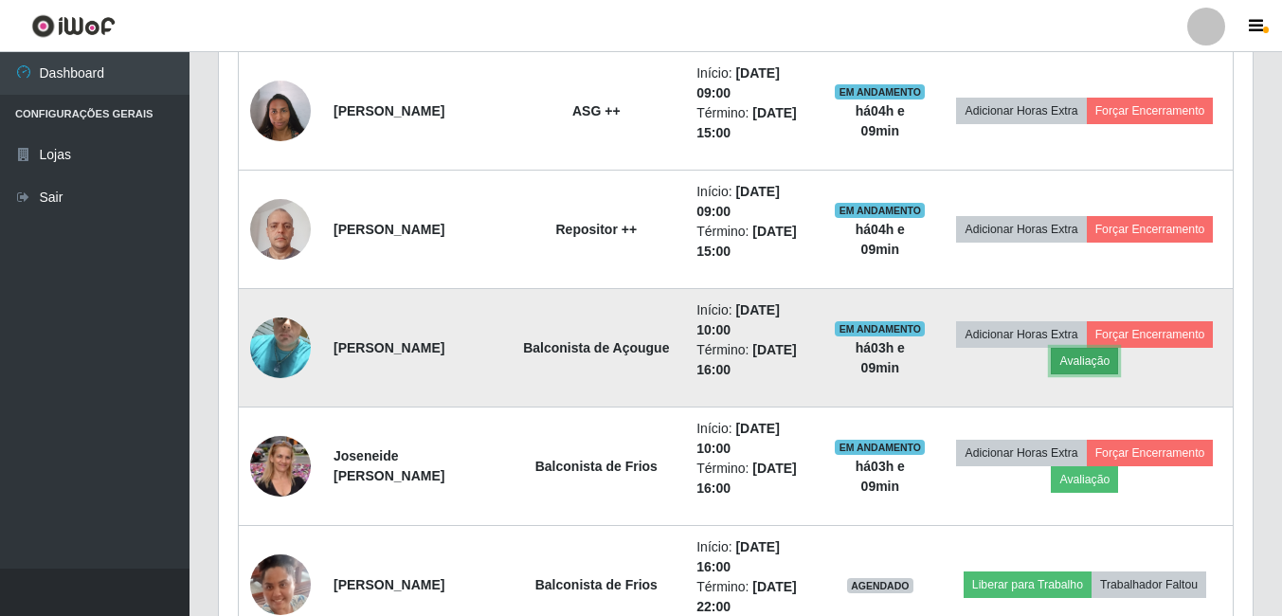
click at [1087, 365] on button "Avaliação" at bounding box center [1084, 361] width 67 height 27
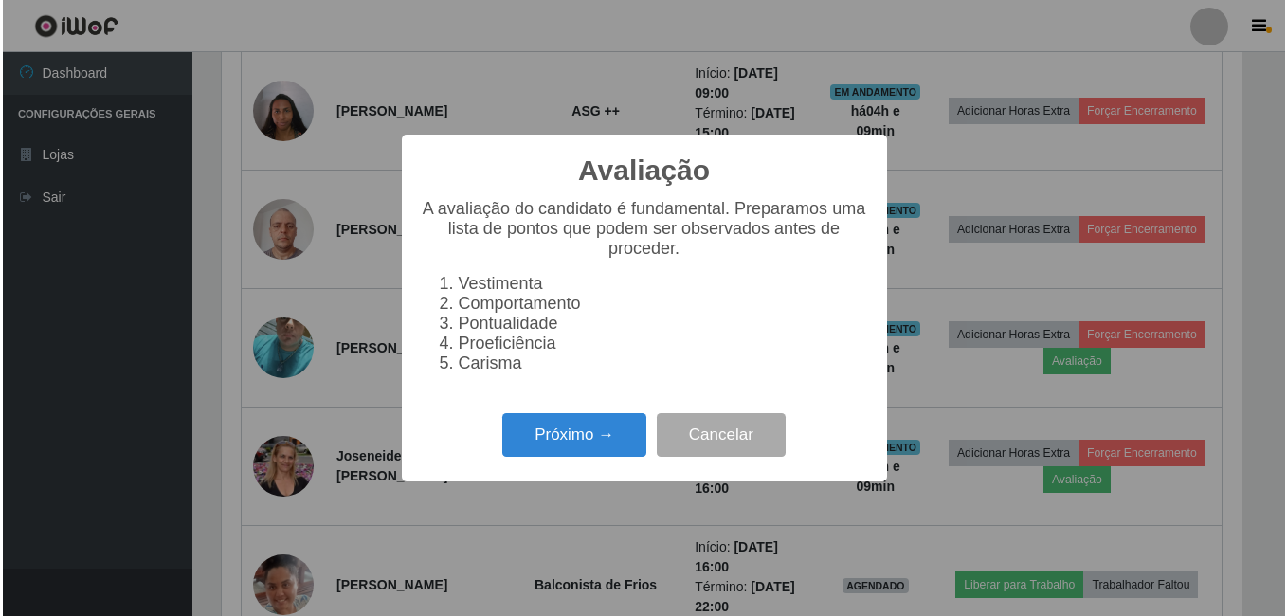
scroll to position [393, 1024]
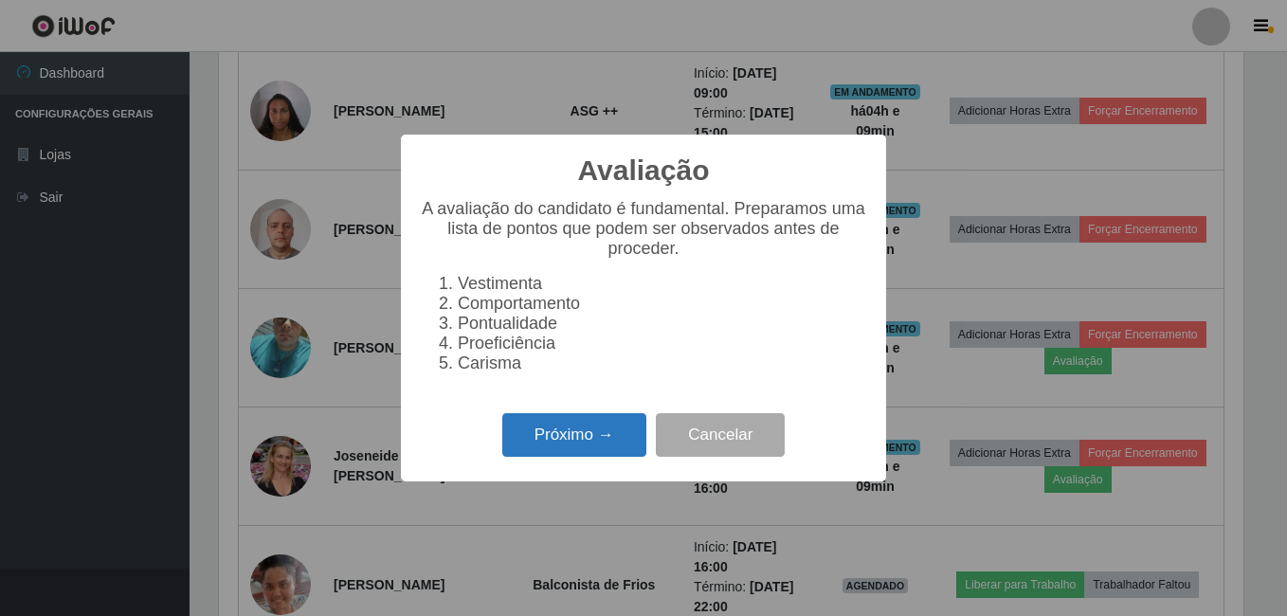
click at [586, 445] on button "Próximo →" at bounding box center [574, 435] width 144 height 45
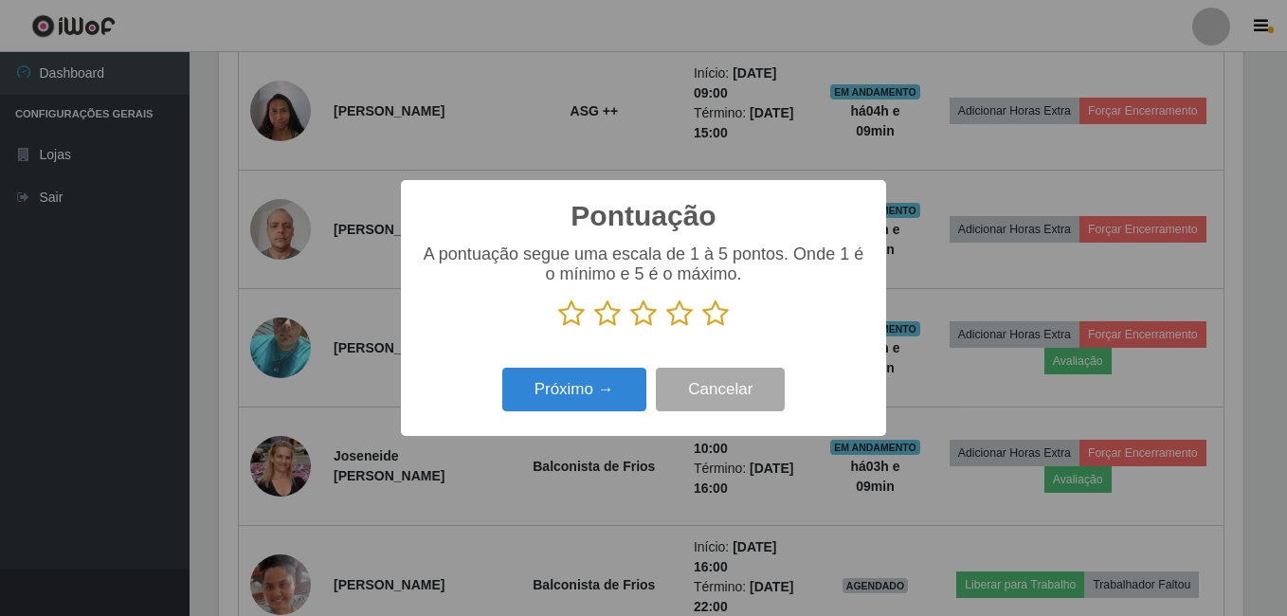
scroll to position [947050, 946419]
click at [716, 324] on icon at bounding box center [715, 313] width 27 height 28
click at [702, 328] on input "radio" at bounding box center [702, 328] width 0 height 0
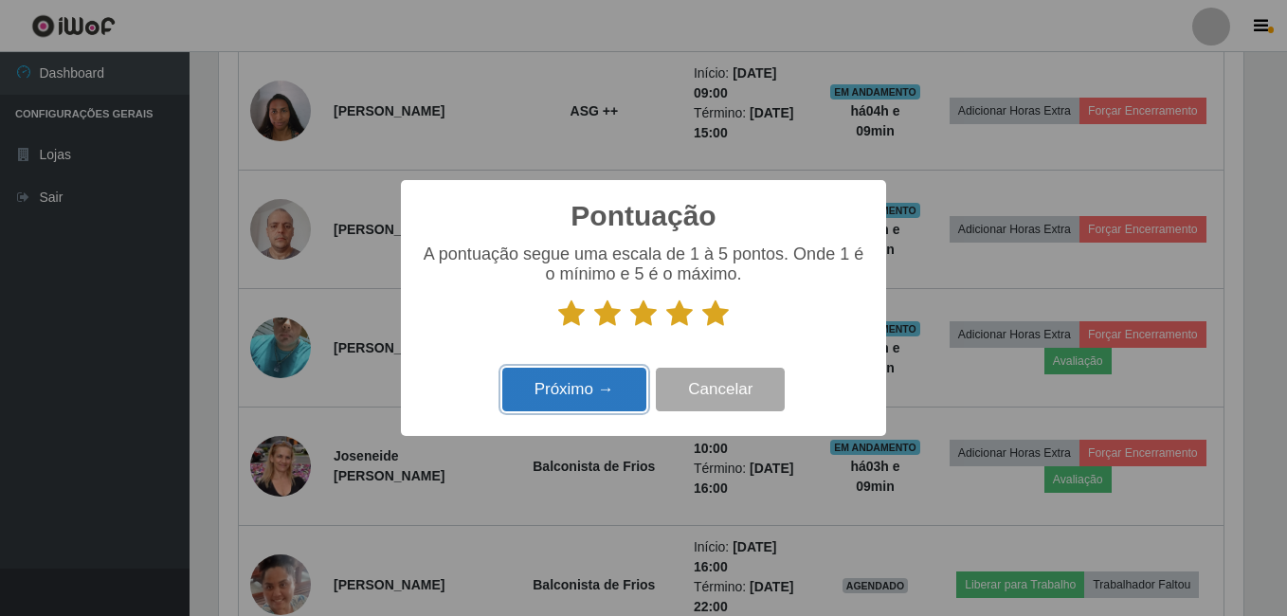
click at [593, 372] on button "Próximo →" at bounding box center [574, 390] width 144 height 45
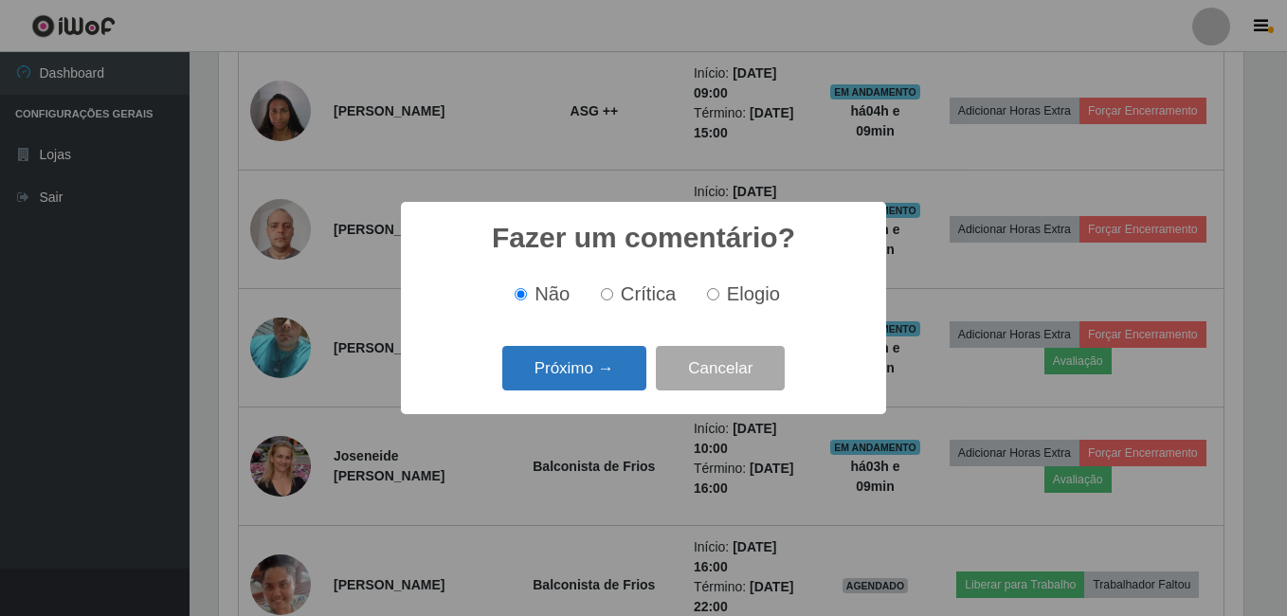
click at [592, 373] on button "Próximo →" at bounding box center [574, 368] width 144 height 45
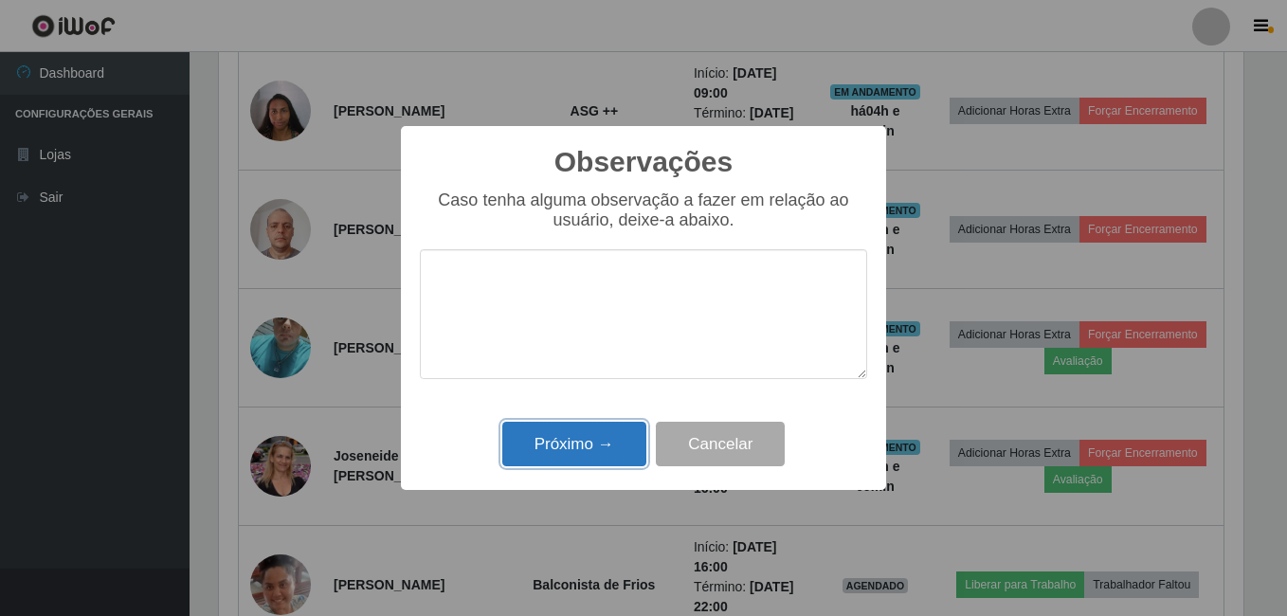
click at [600, 431] on button "Próximo →" at bounding box center [574, 444] width 144 height 45
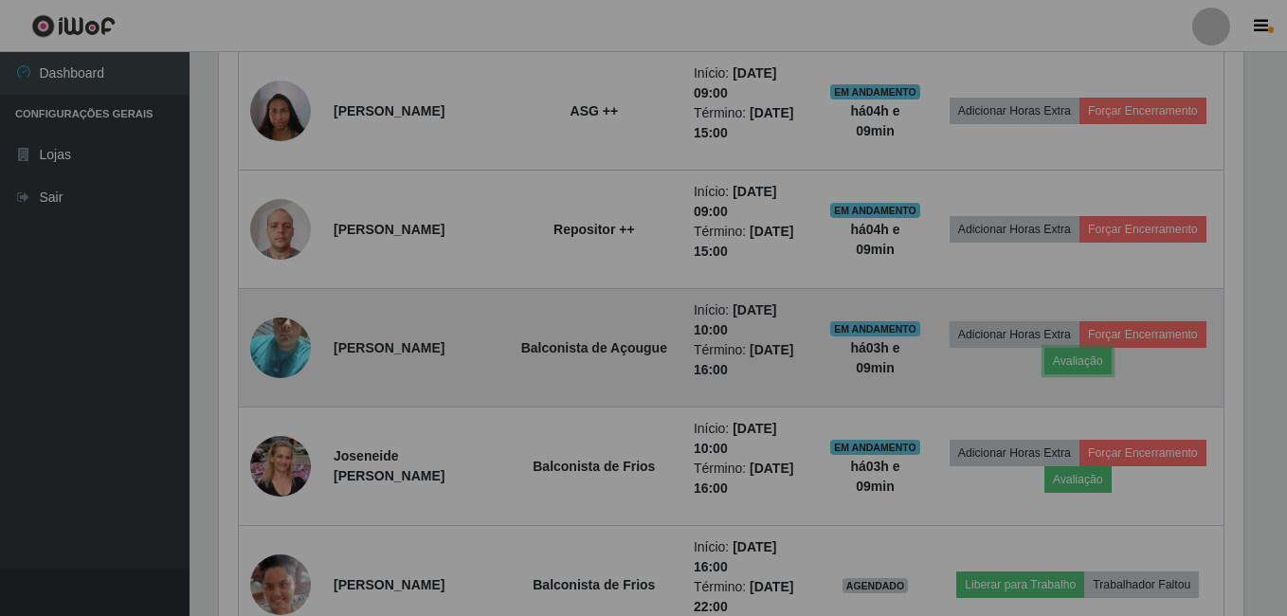
scroll to position [393, 1034]
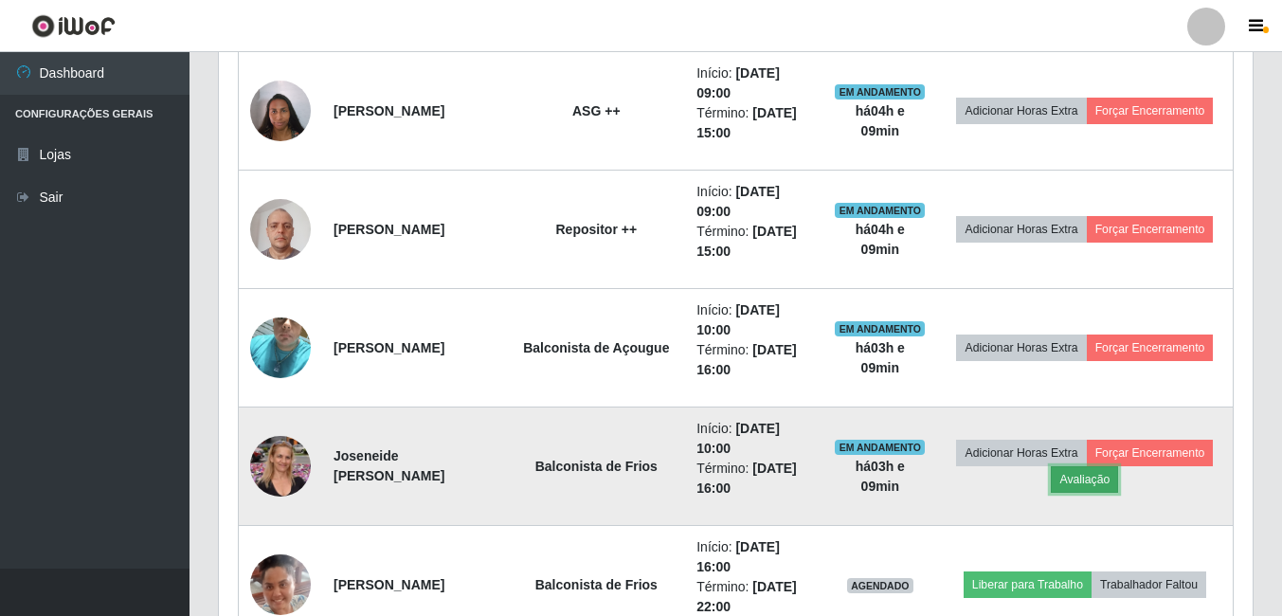
click at [1112, 480] on button "Avaliação" at bounding box center [1084, 479] width 67 height 27
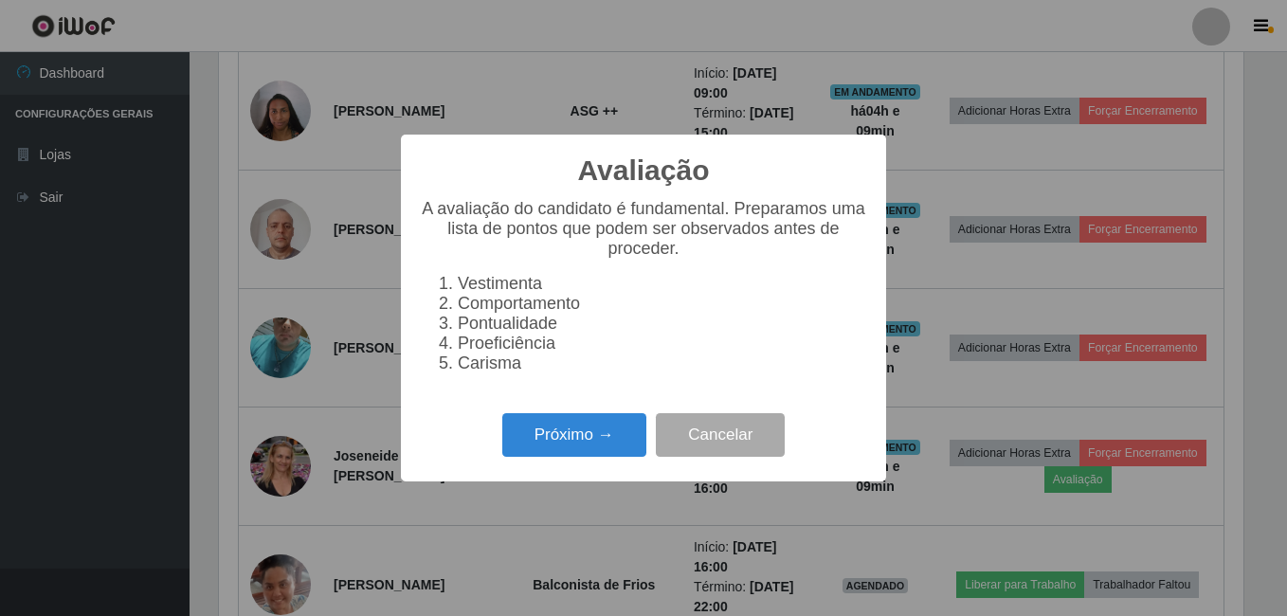
scroll to position [393, 1024]
click at [621, 446] on button "Próximo →" at bounding box center [574, 435] width 144 height 45
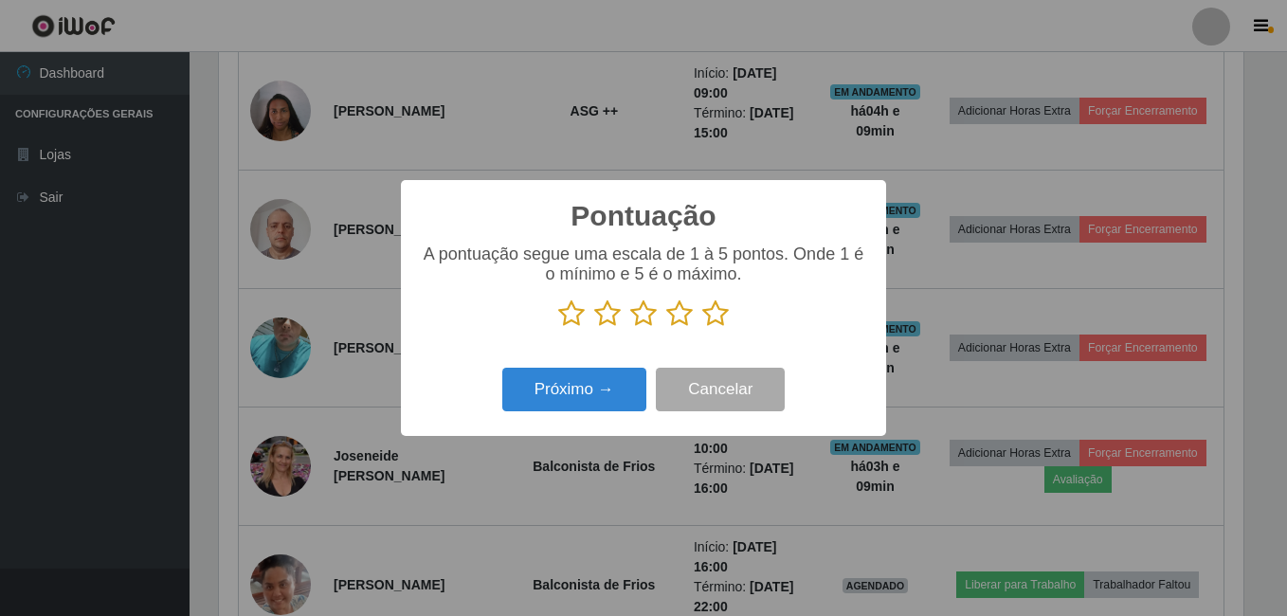
scroll to position [947050, 946419]
click at [706, 315] on icon at bounding box center [715, 313] width 27 height 28
click at [702, 328] on input "radio" at bounding box center [702, 328] width 0 height 0
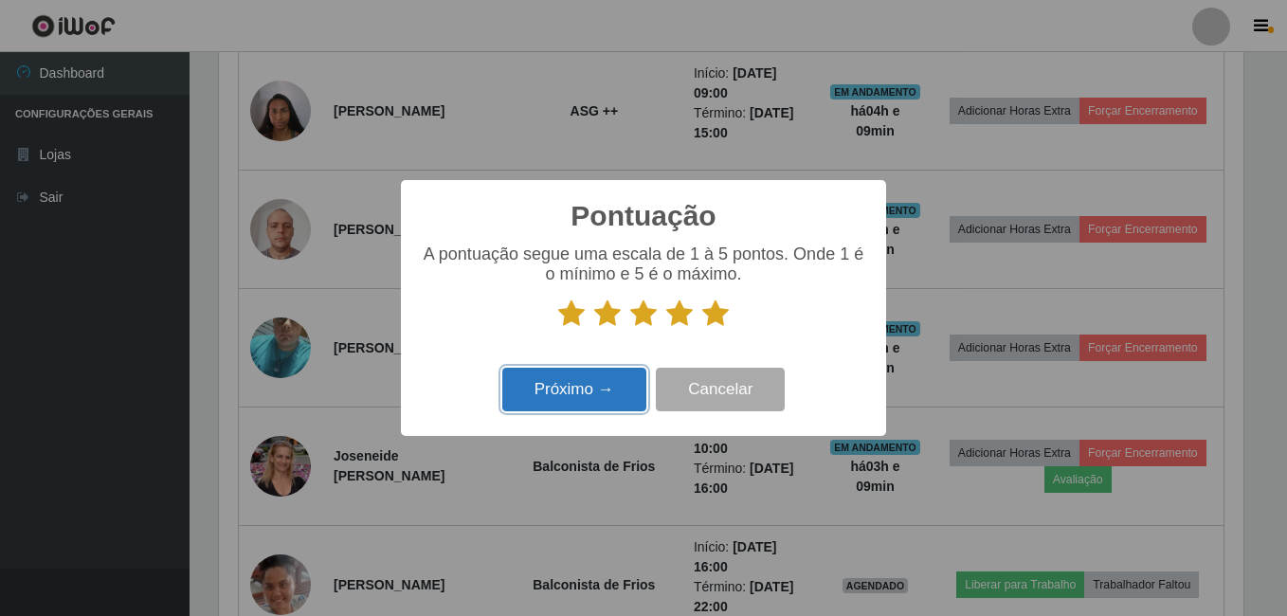
click at [603, 374] on button "Próximo →" at bounding box center [574, 390] width 144 height 45
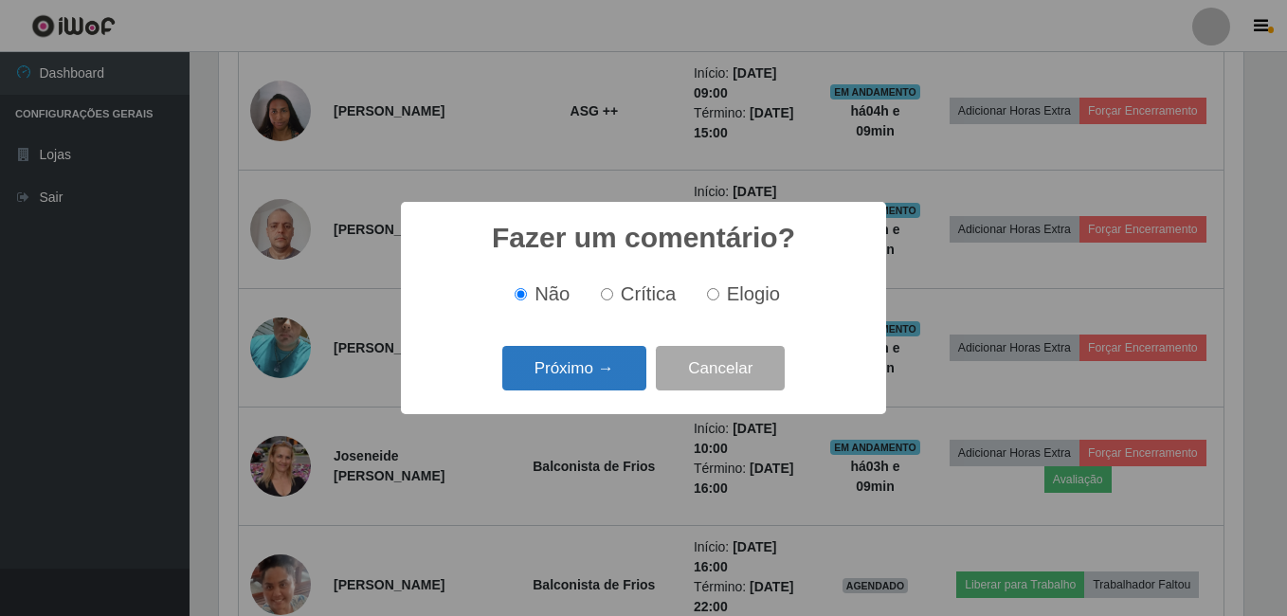
click at [583, 377] on button "Próximo →" at bounding box center [574, 368] width 144 height 45
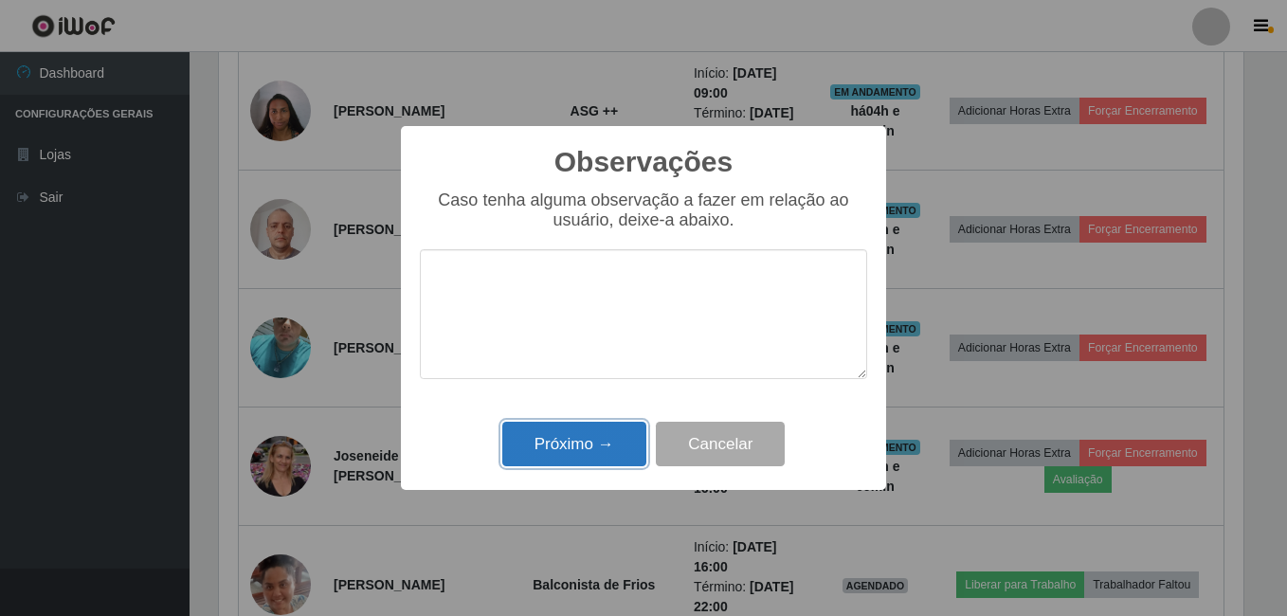
click at [604, 438] on button "Próximo →" at bounding box center [574, 444] width 144 height 45
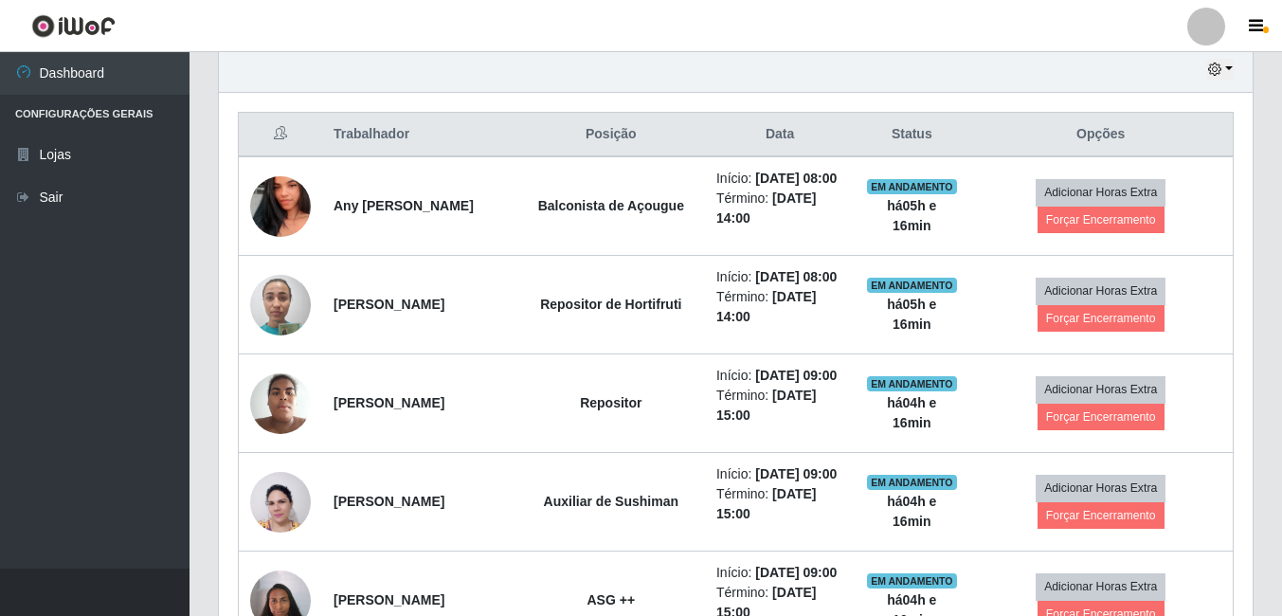
scroll to position [495, 0]
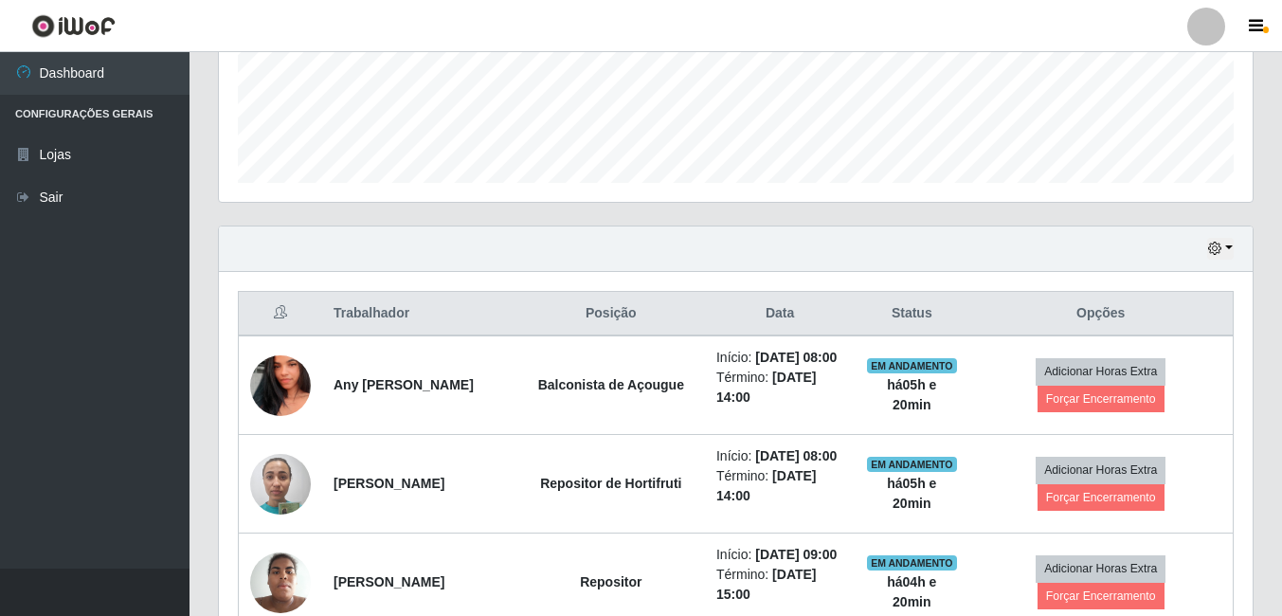
drag, startPoint x: 569, startPoint y: 293, endPoint x: 555, endPoint y: 289, distance: 14.7
click at [570, 294] on th "Posição" at bounding box center [611, 314] width 188 height 45
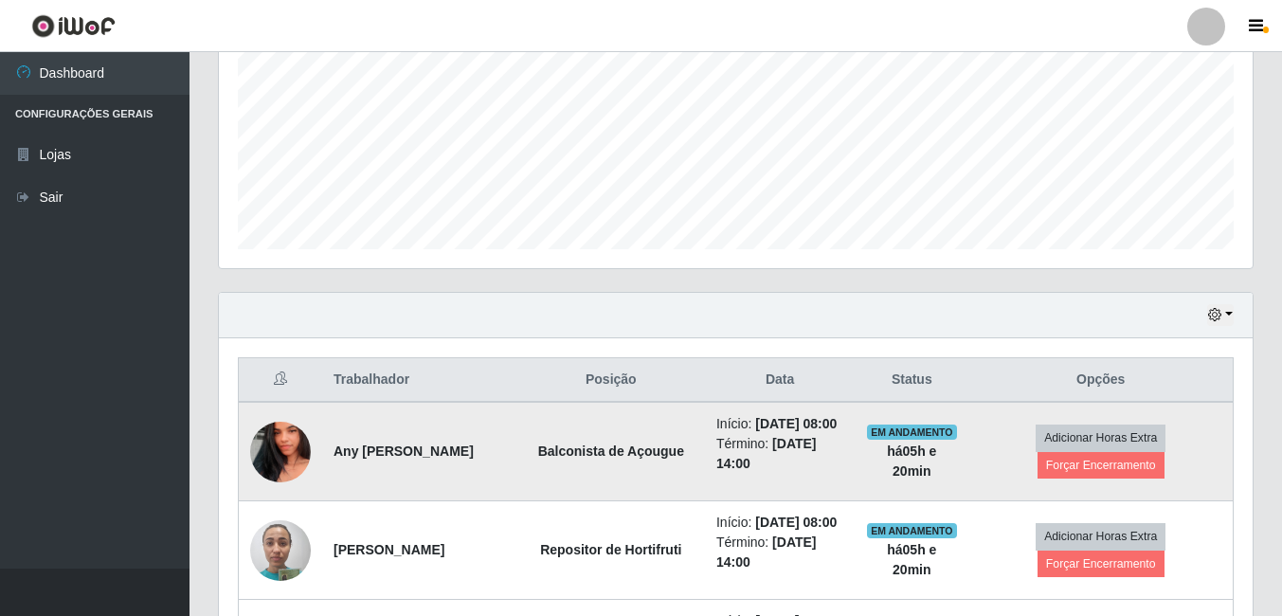
scroll to position [400, 0]
